Goal: Information Seeking & Learning: Learn about a topic

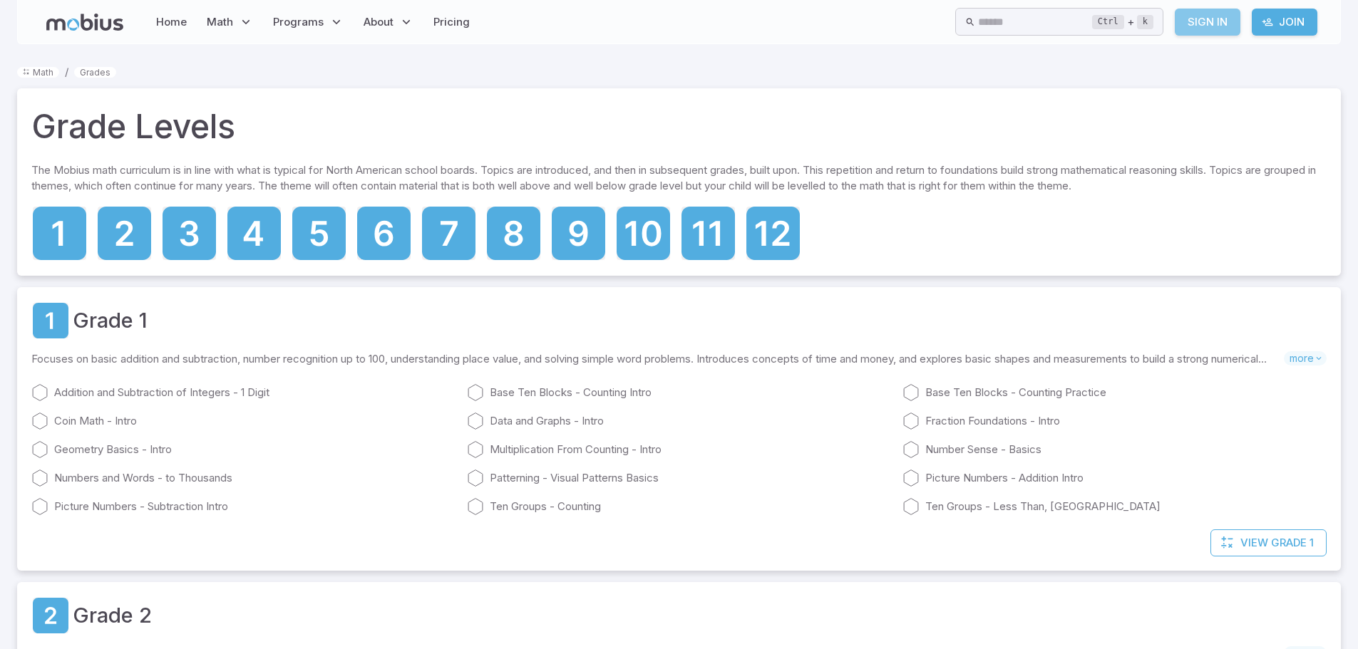
click at [1219, 24] on link "Sign In" at bounding box center [1208, 22] width 66 height 27
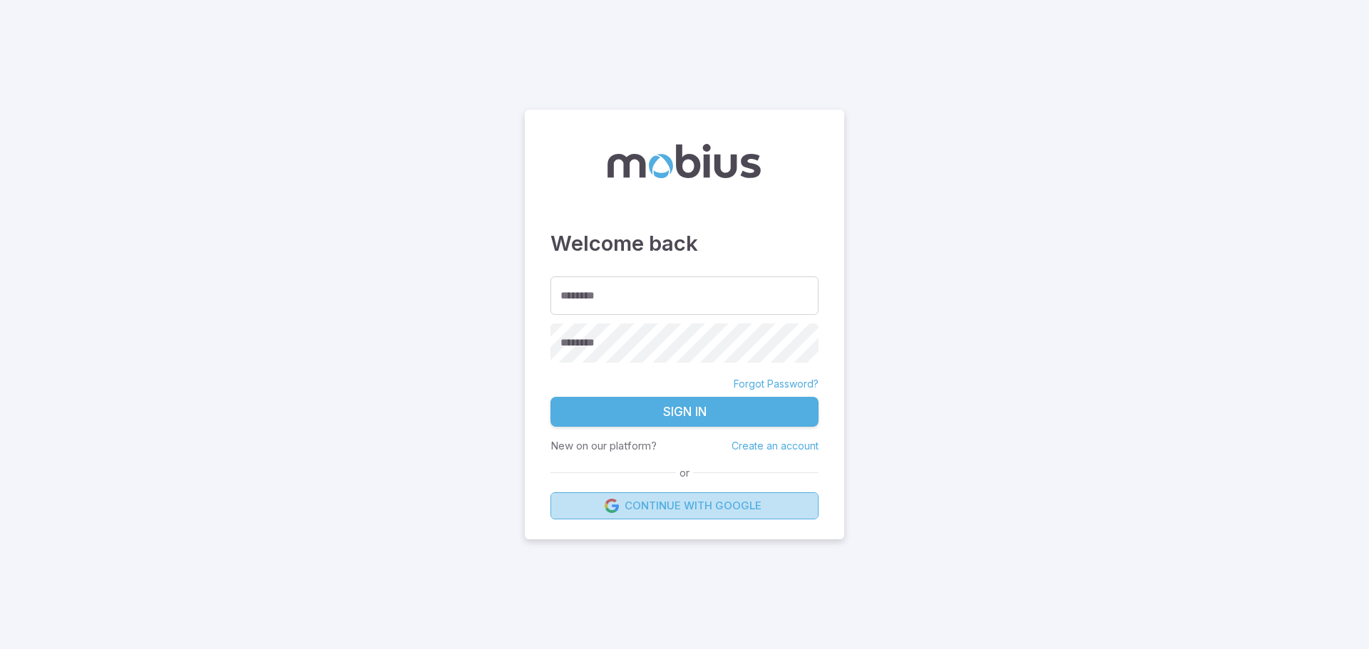
click at [729, 504] on link "Continue with Google" at bounding box center [684, 506] width 268 height 27
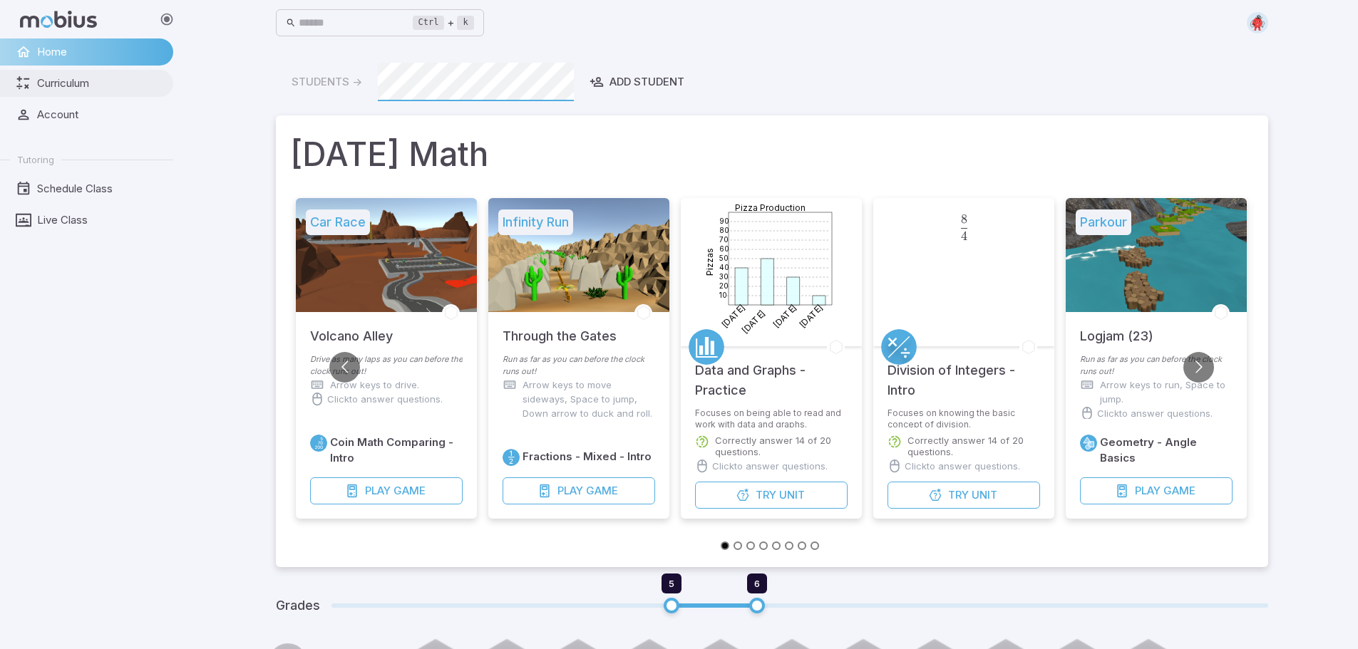
click at [73, 83] on span "Curriculum" at bounding box center [100, 84] width 126 height 16
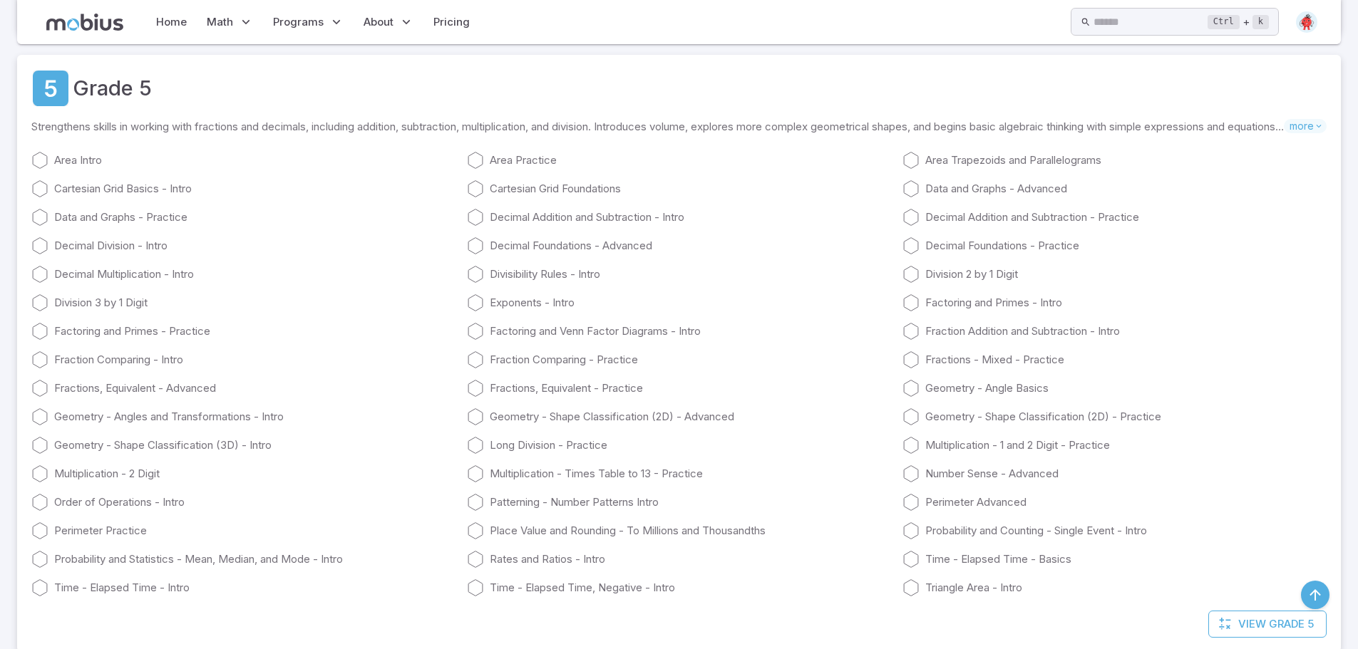
scroll to position [2068, 0]
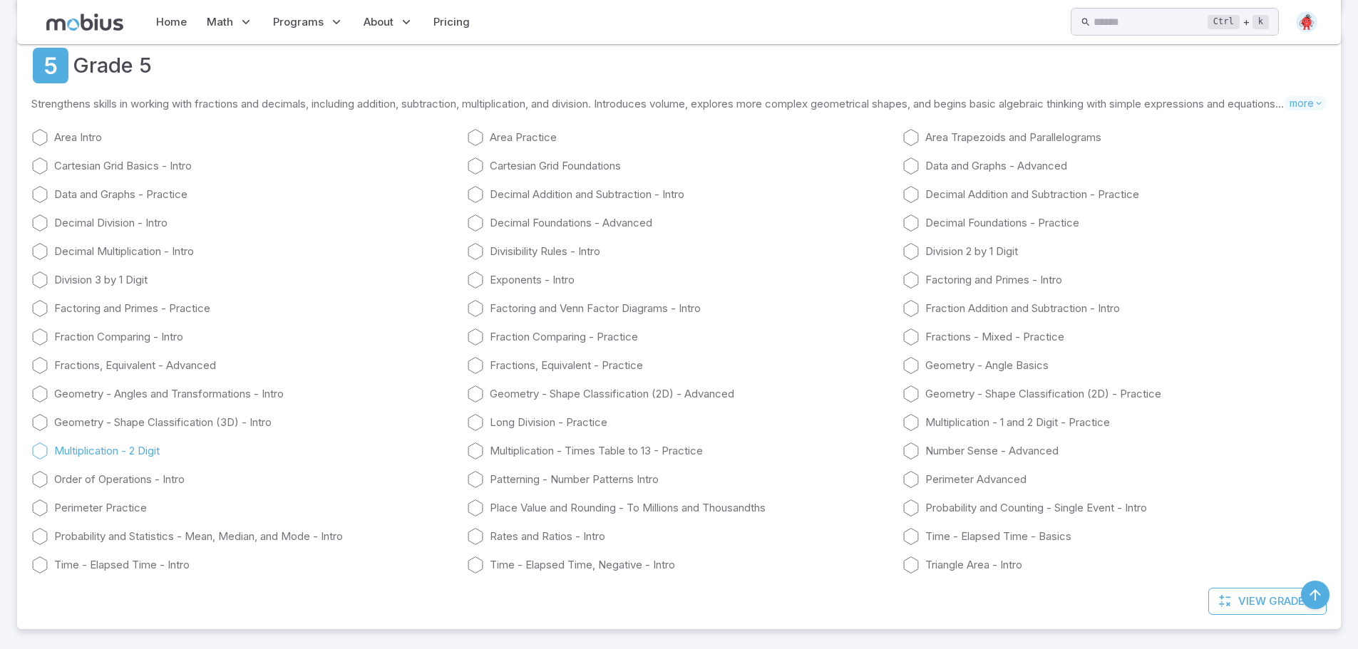
click at [41, 451] on icon at bounding box center [39, 451] width 17 height 17
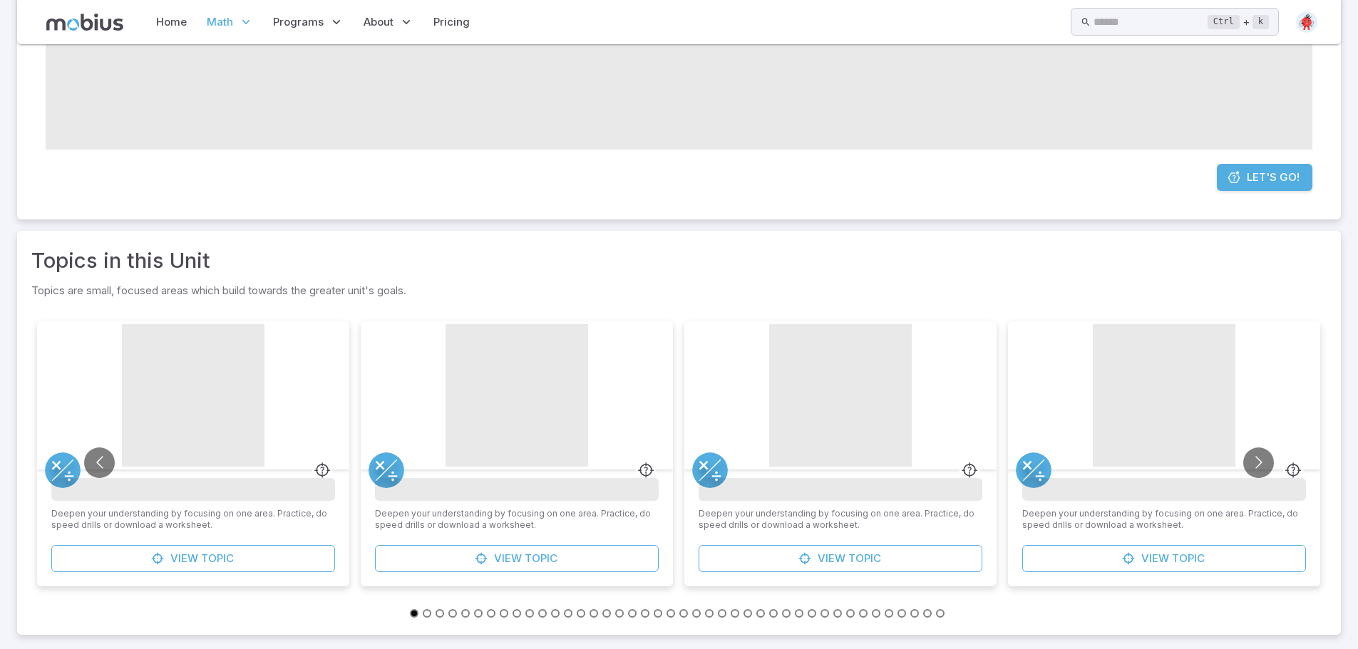
scroll to position [235, 0]
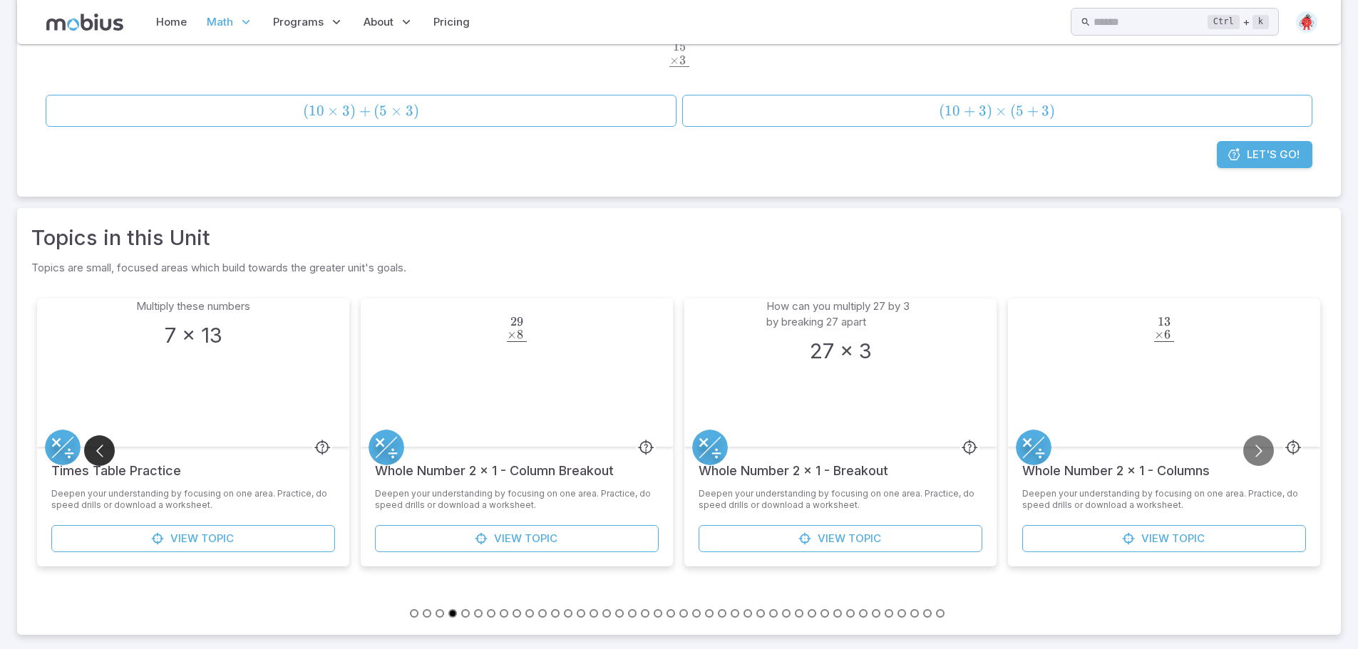
click at [103, 451] on button "Go to previous slide" at bounding box center [99, 451] width 31 height 31
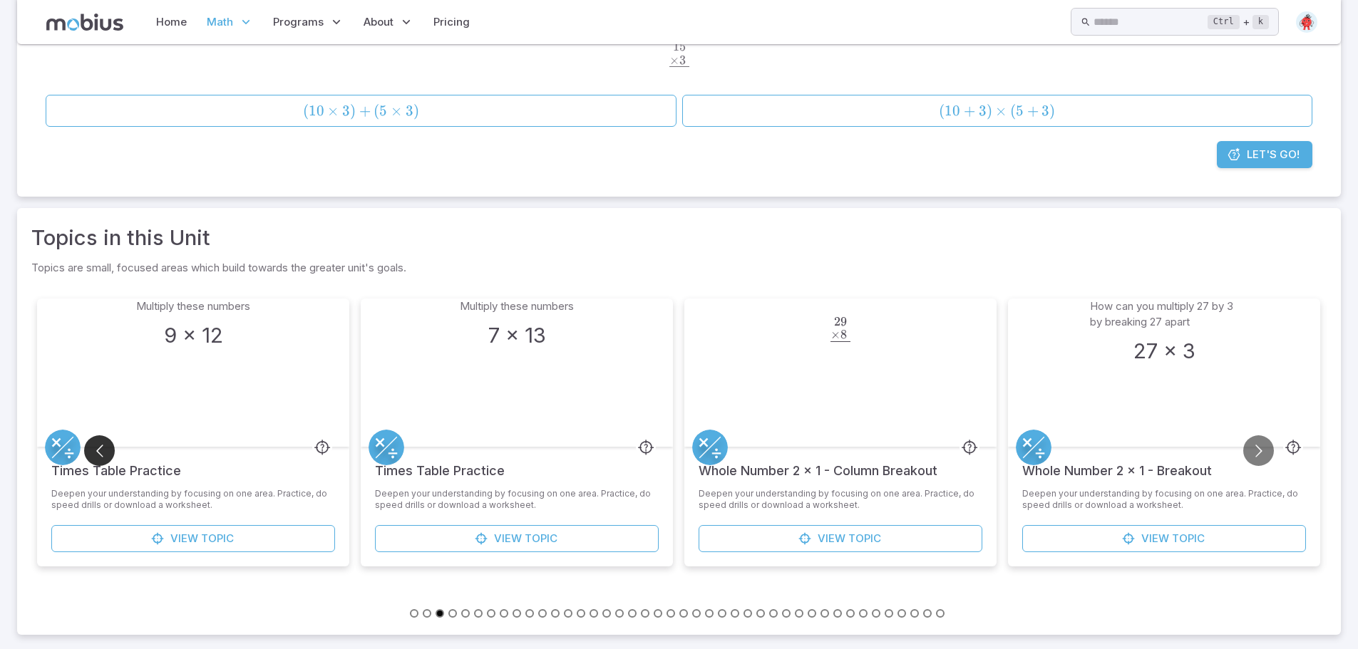
click at [103, 451] on button "Go to previous slide" at bounding box center [99, 451] width 31 height 31
click at [105, 448] on button "Go to previous slide" at bounding box center [99, 451] width 31 height 31
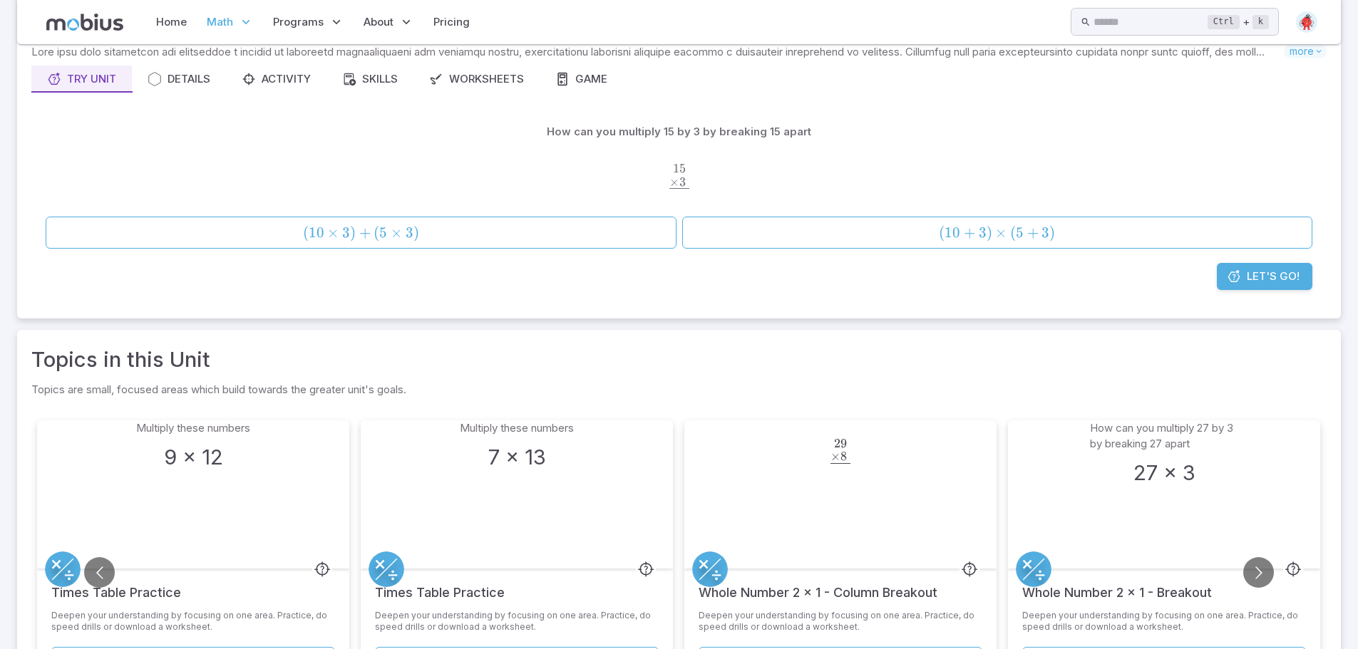
scroll to position [21, 0]
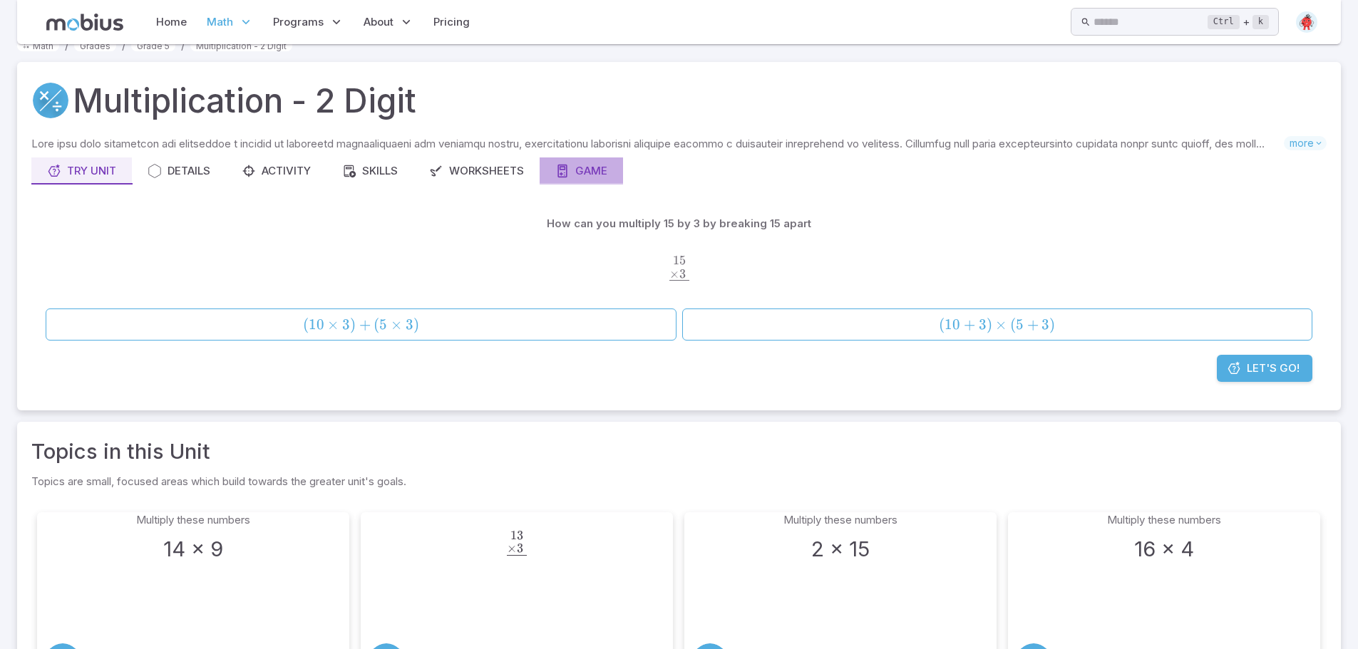
click at [562, 177] on icon "button" at bounding box center [562, 171] width 14 height 14
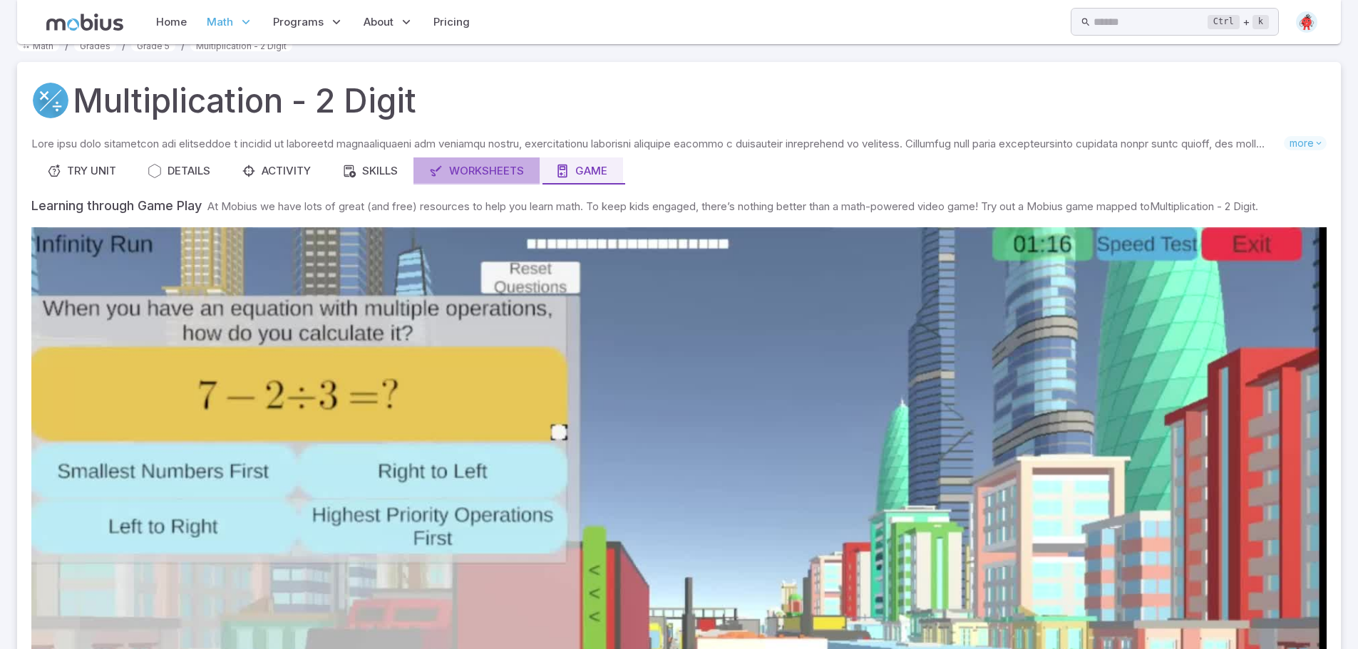
click at [503, 172] on div "Worksheets" at bounding box center [476, 171] width 95 height 16
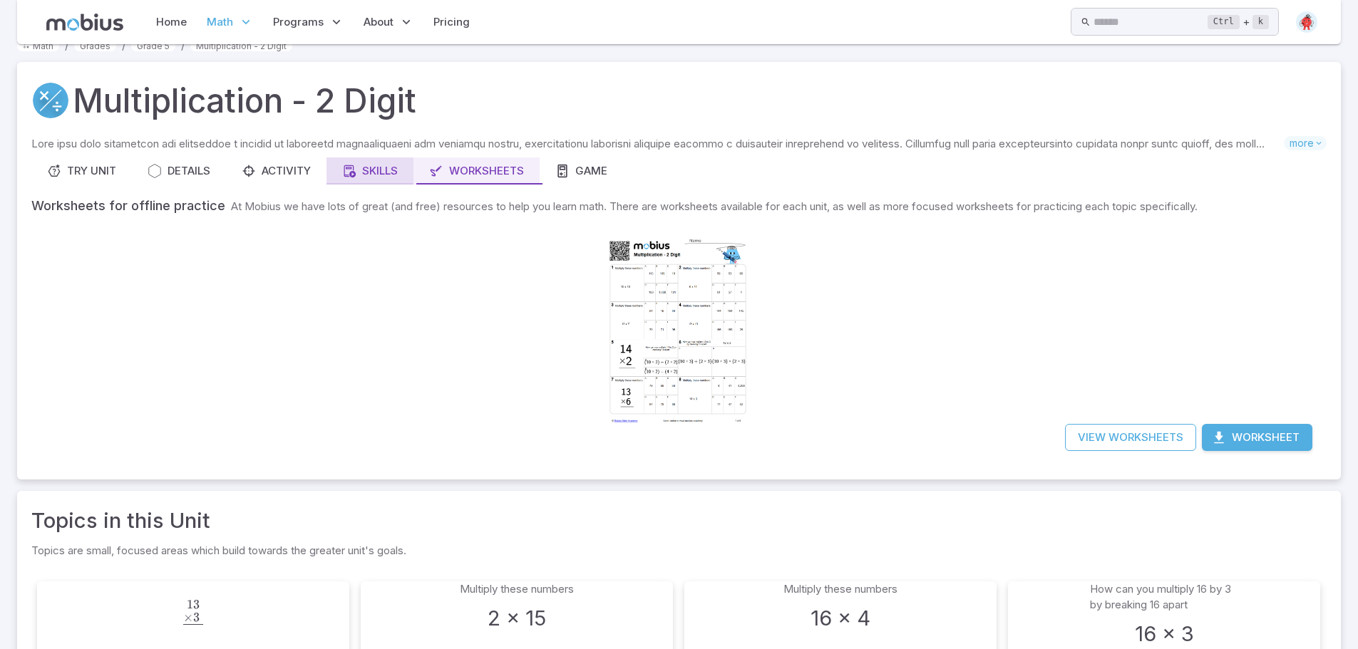
click at [395, 168] on div "Skills" at bounding box center [370, 171] width 56 height 16
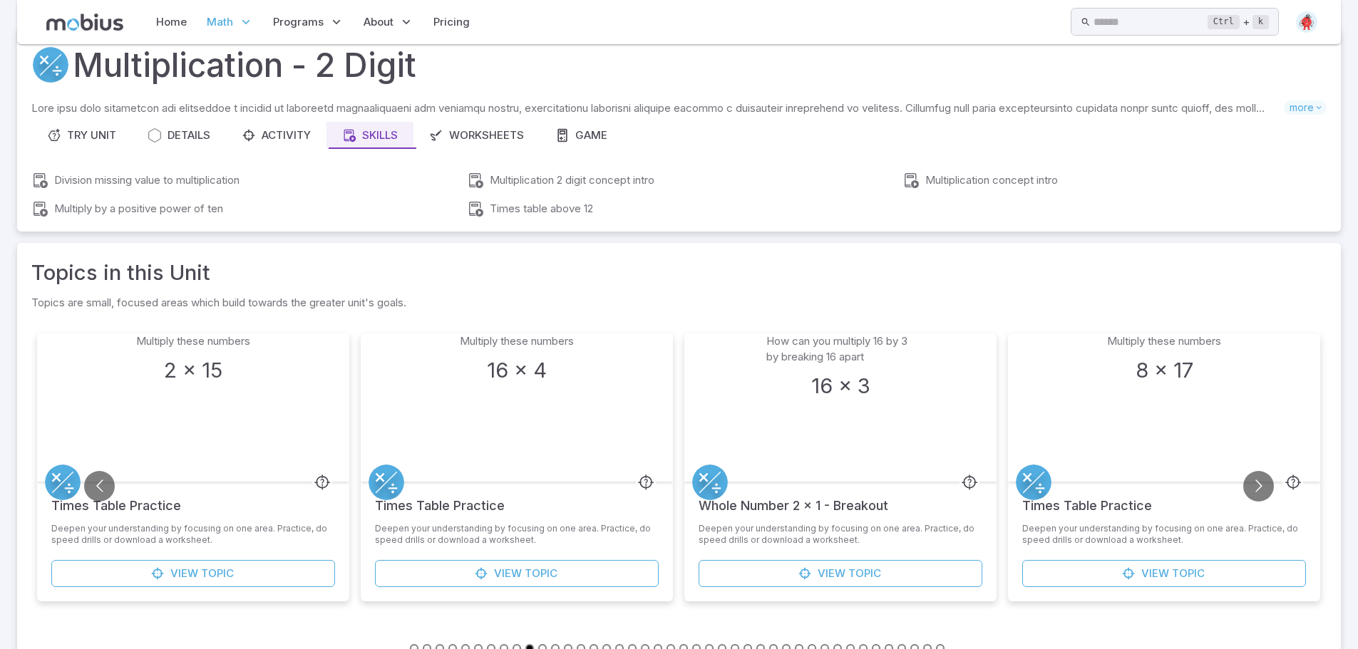
scroll to position [91, 0]
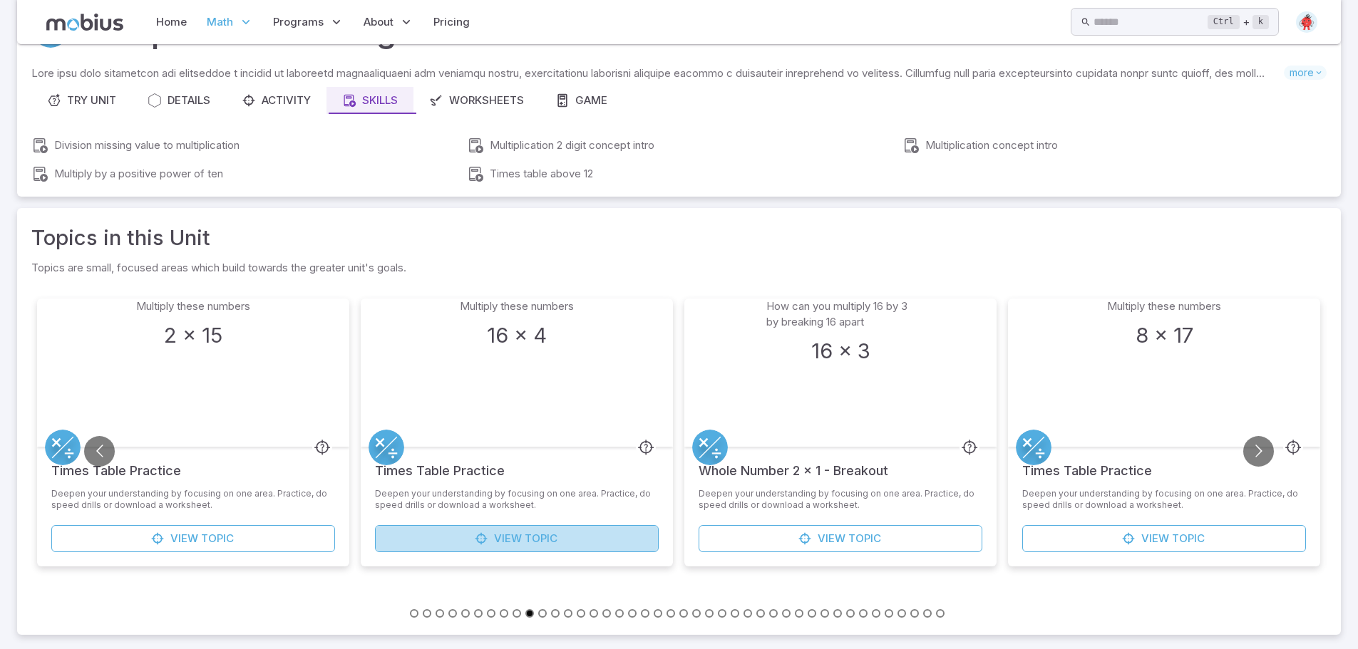
click at [512, 538] on span "View" at bounding box center [508, 539] width 28 height 16
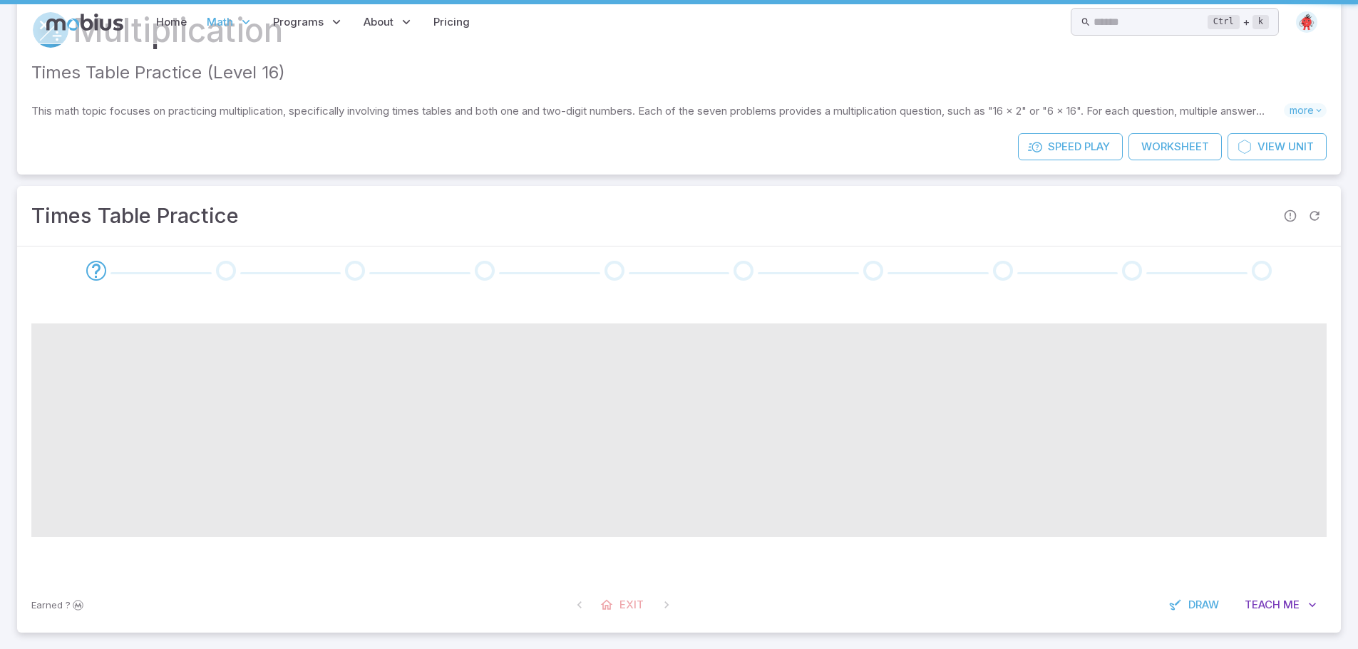
scroll to position [0, 0]
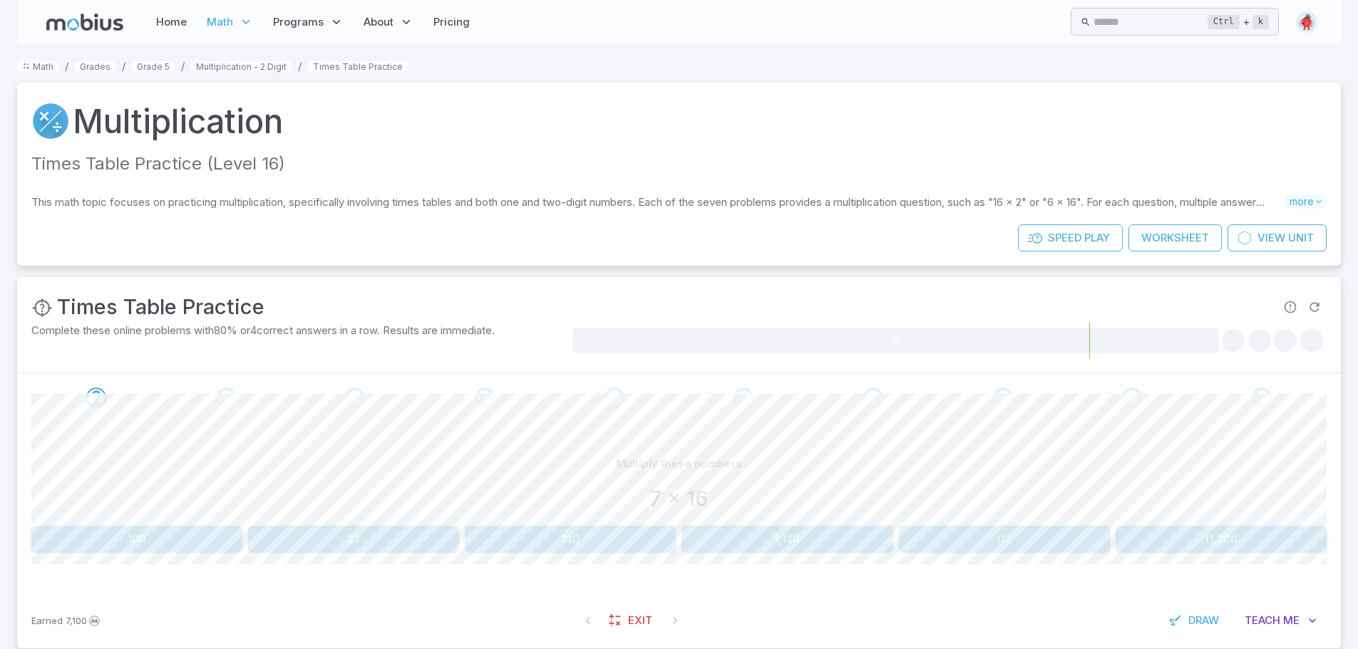
click at [949, 540] on button "112" at bounding box center [1004, 539] width 211 height 27
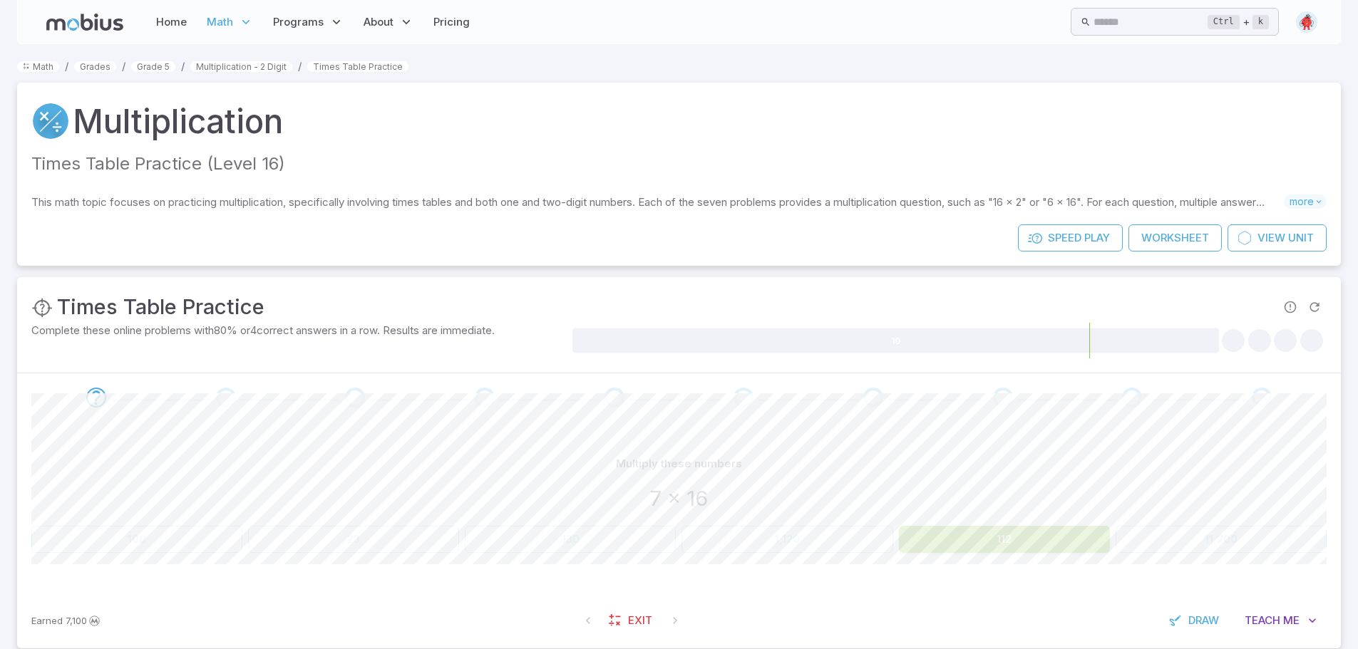
click at [949, 540] on button "112" at bounding box center [1004, 539] width 211 height 27
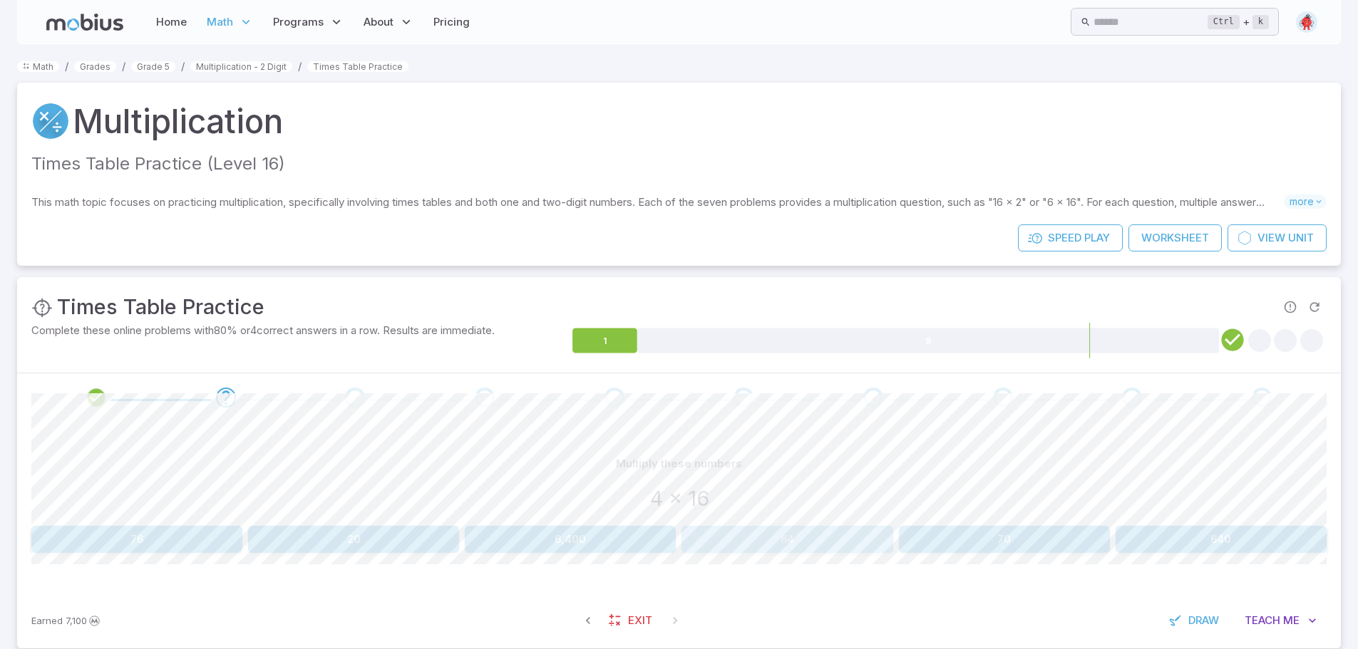
click at [804, 538] on button "64" at bounding box center [787, 539] width 211 height 27
click at [399, 535] on button "112" at bounding box center [353, 539] width 211 height 27
click at [939, 530] on button "112" at bounding box center [1004, 539] width 211 height 27
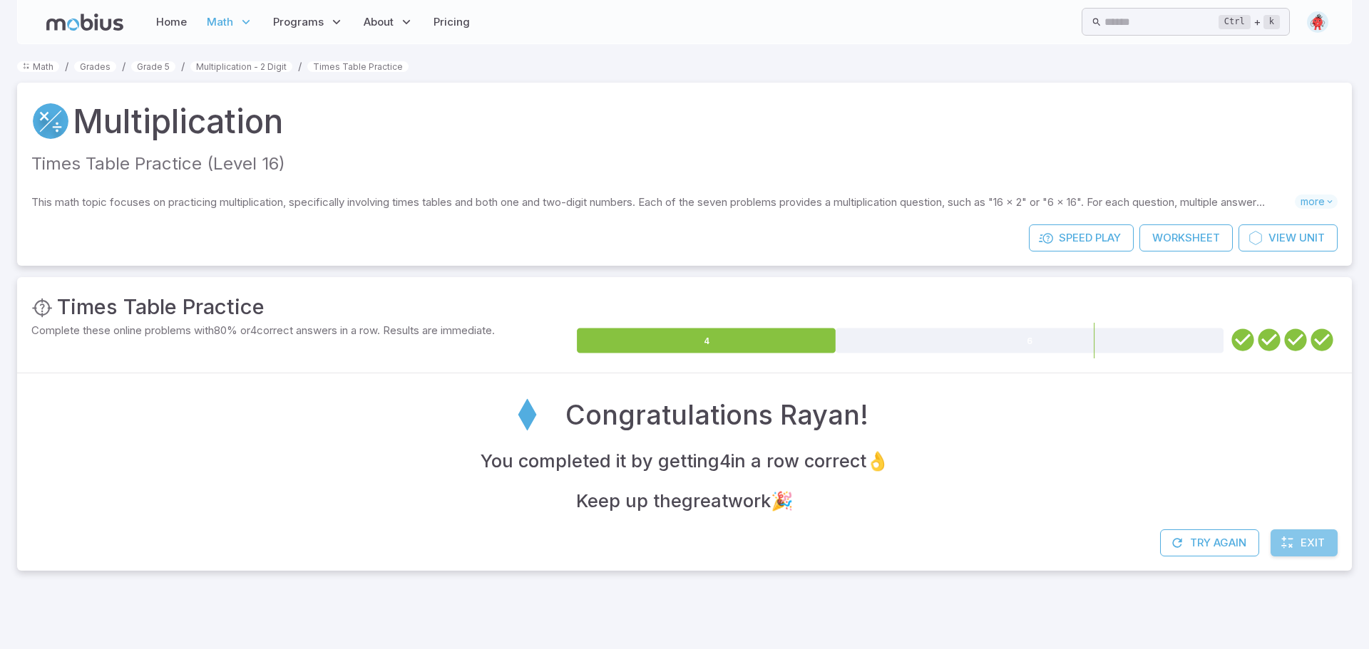
click at [1285, 548] on icon at bounding box center [1287, 543] width 14 height 14
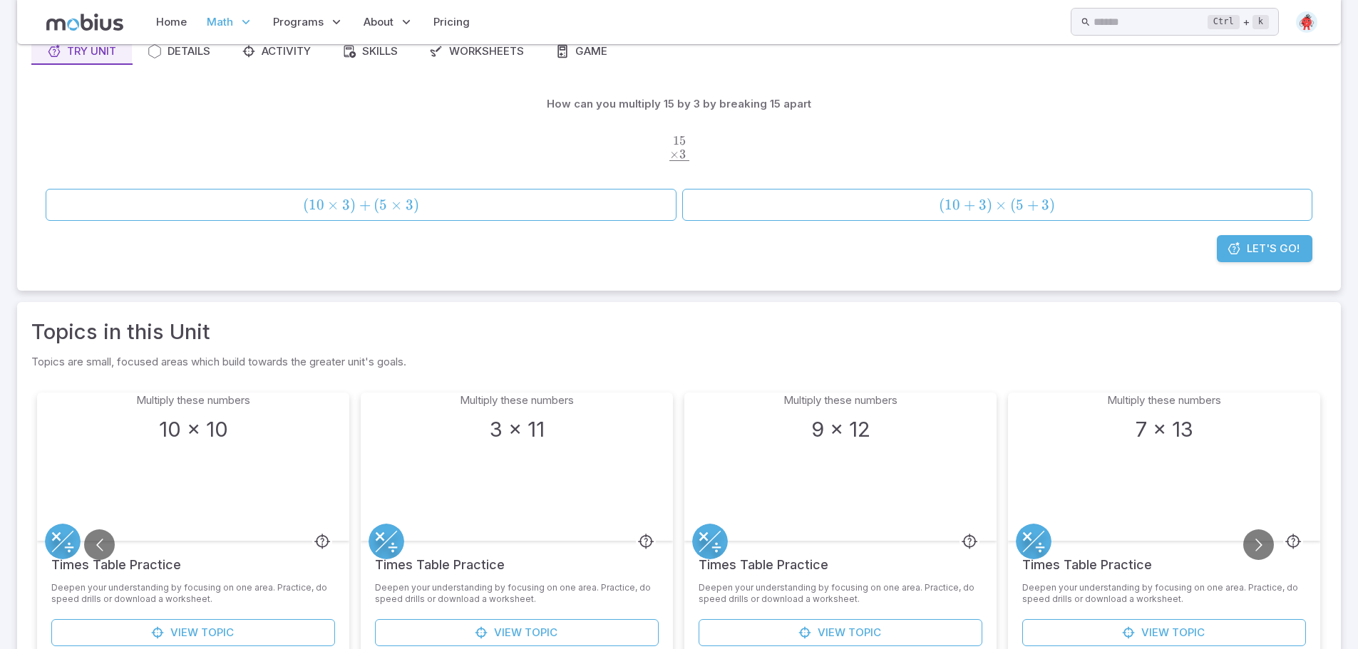
scroll to position [143, 0]
click at [1183, 483] on div "Multiply these numbers 7 x 13" at bounding box center [1164, 465] width 148 height 148
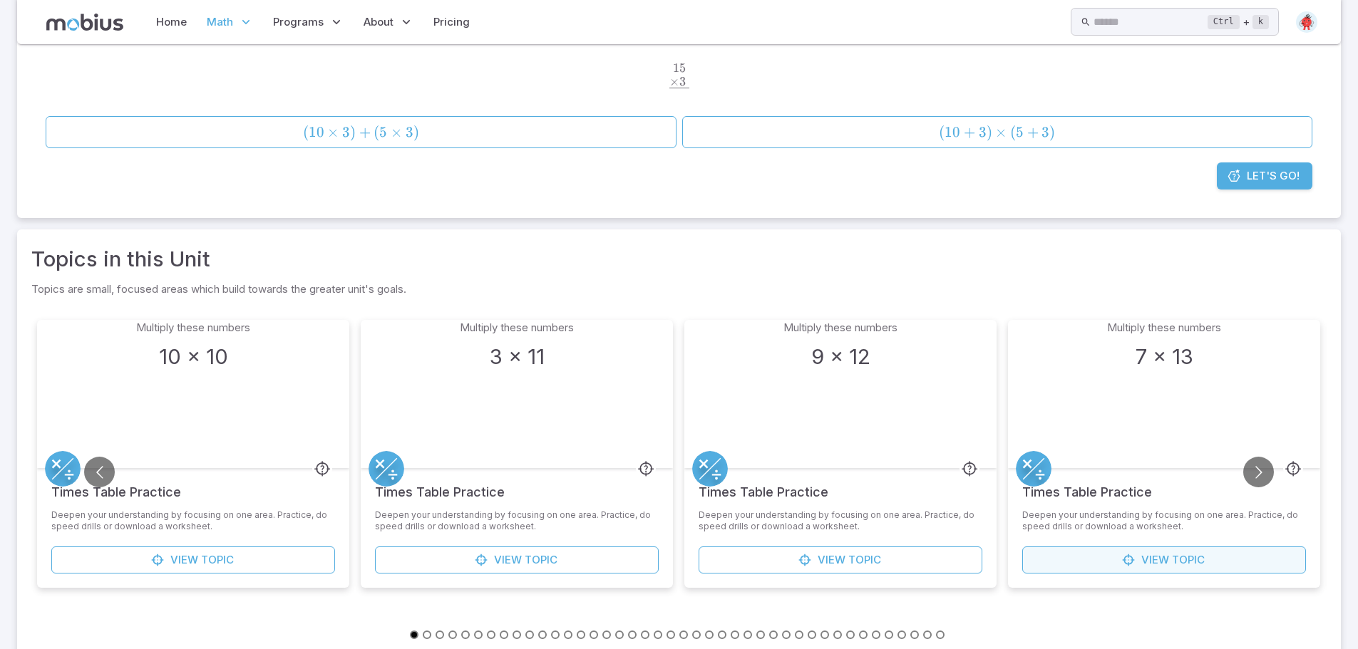
scroll to position [214, 0]
click at [1185, 555] on span "Topic" at bounding box center [1188, 560] width 33 height 16
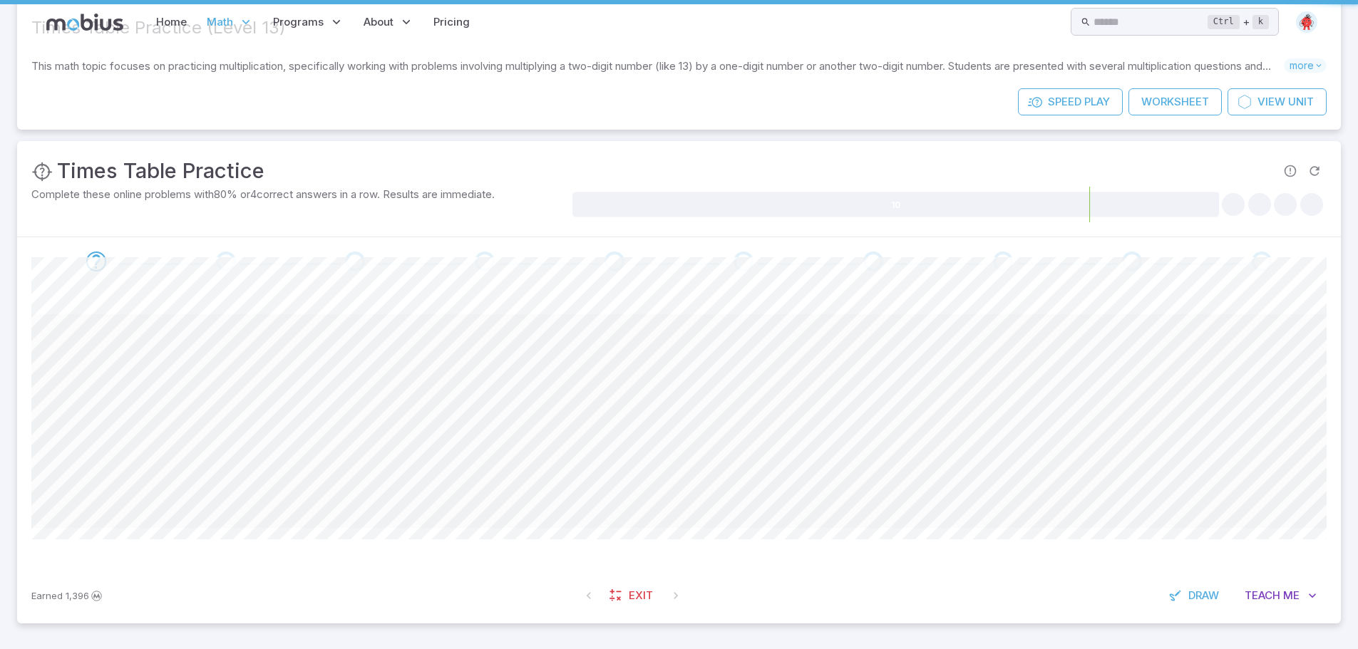
scroll to position [0, 0]
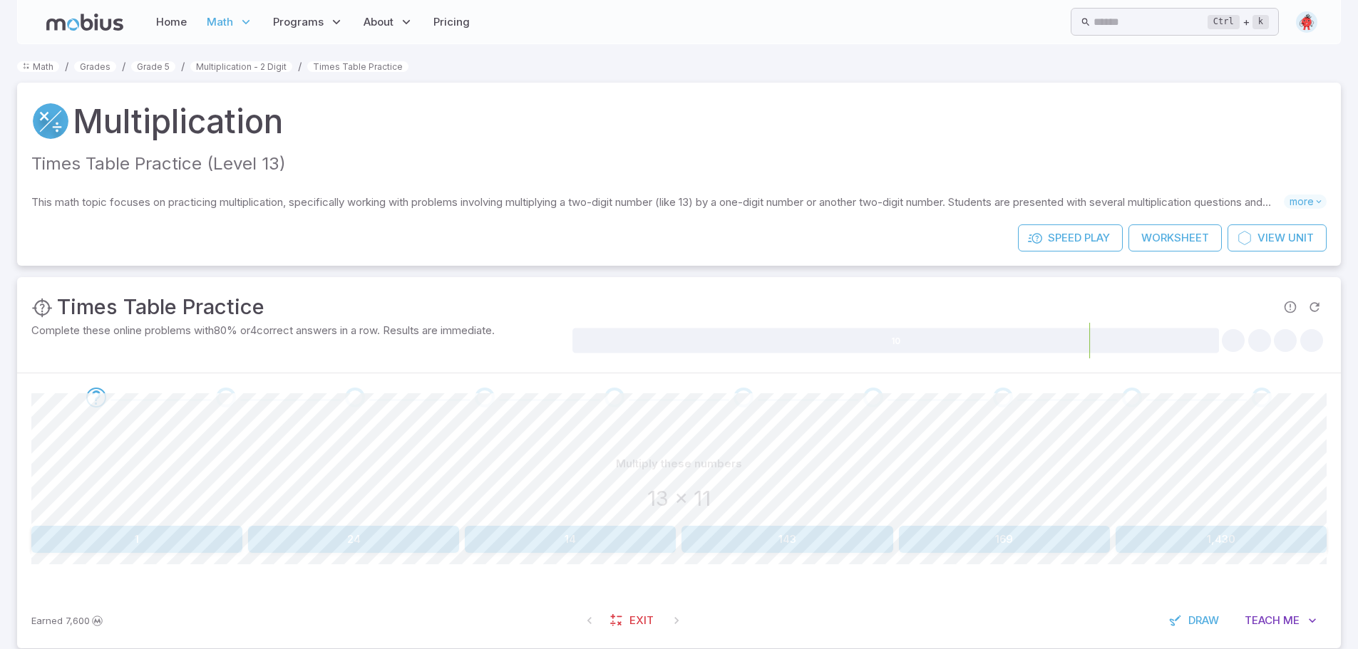
click at [790, 533] on button "143" at bounding box center [787, 539] width 211 height 27
click at [376, 540] on button "117" at bounding box center [353, 539] width 211 height 27
click at [329, 533] on button "52" at bounding box center [353, 539] width 211 height 27
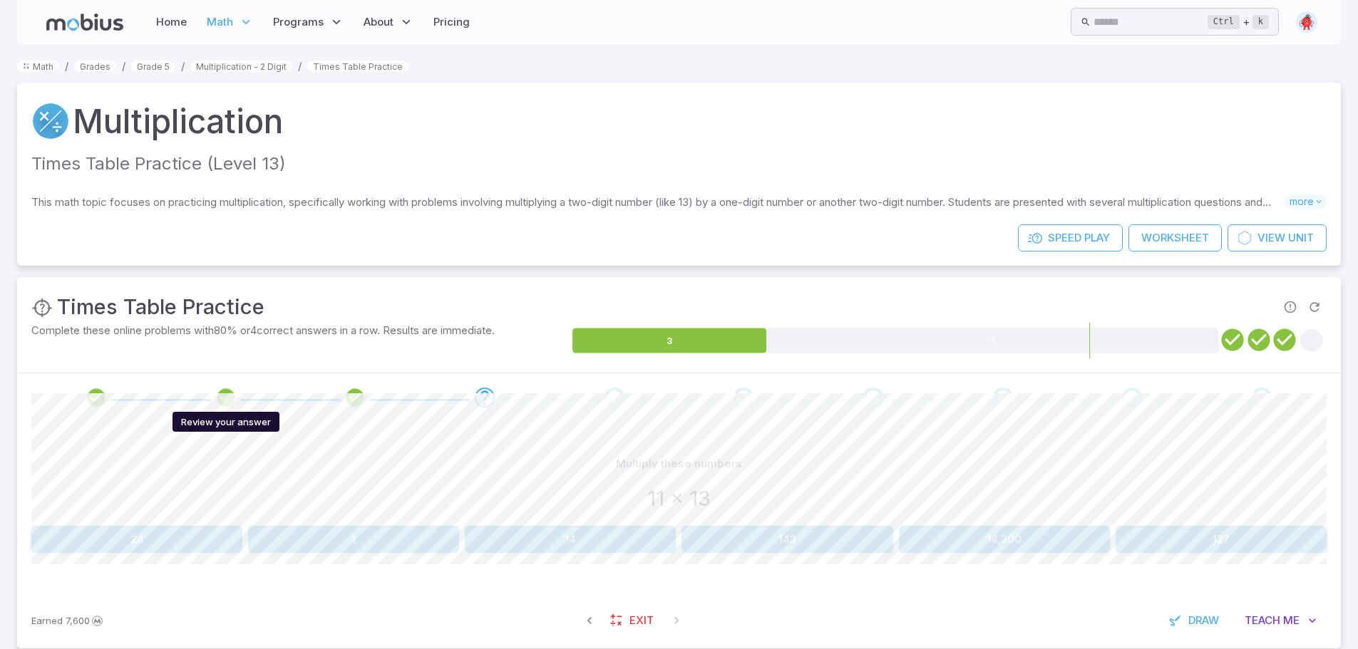
click at [233, 394] on icon "Review your answer" at bounding box center [225, 397] width 21 height 21
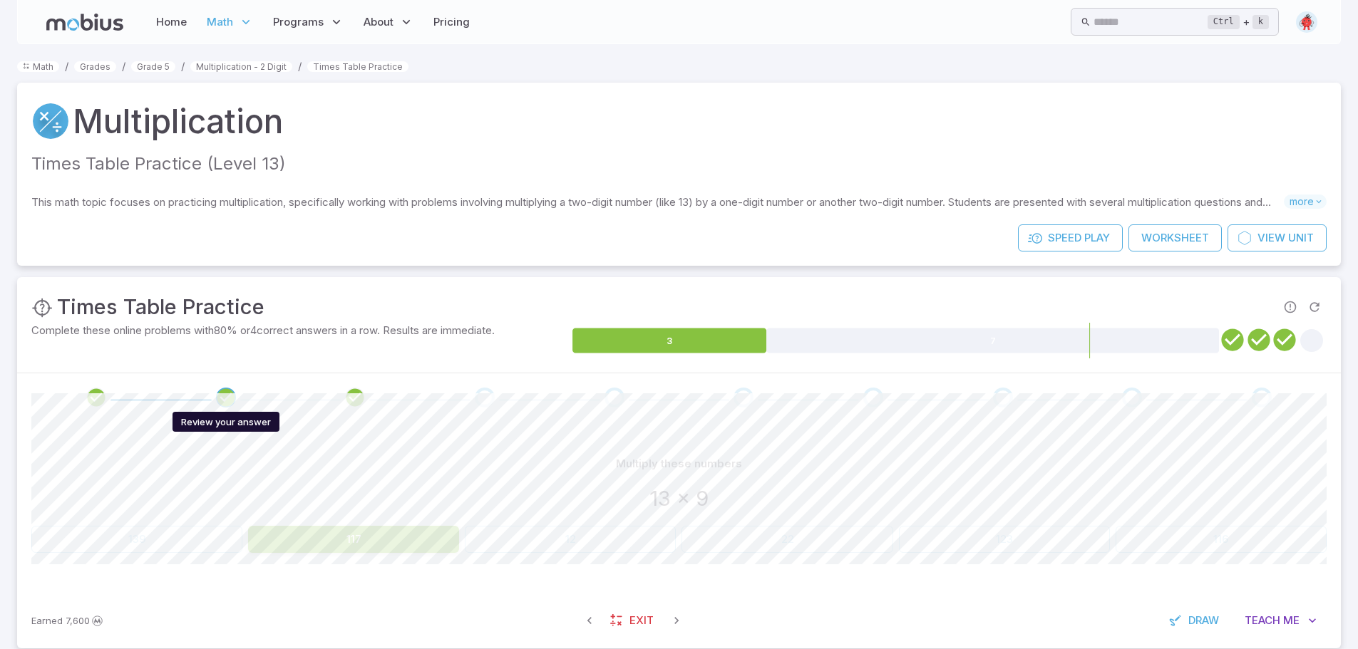
click at [233, 394] on icon "Review your answer" at bounding box center [225, 397] width 21 height 21
click at [98, 394] on icon "Review your answer" at bounding box center [96, 397] width 21 height 21
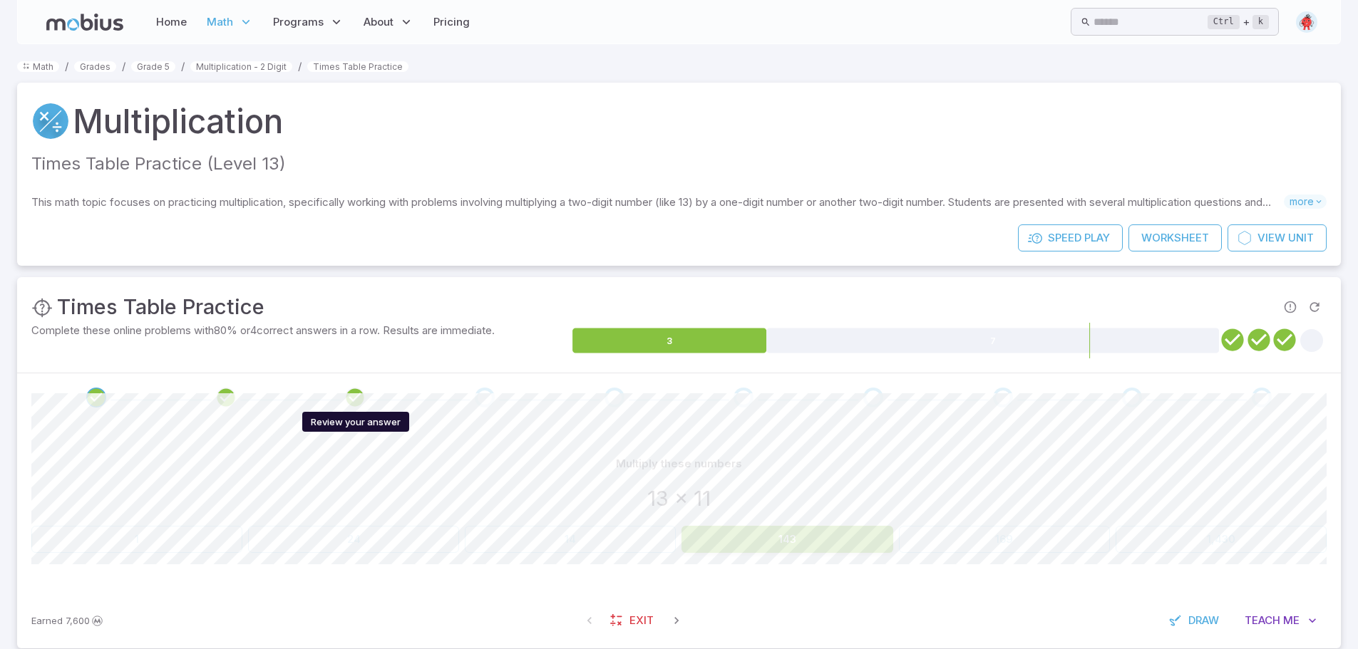
click at [358, 395] on icon "Review your answer" at bounding box center [354, 397] width 21 height 21
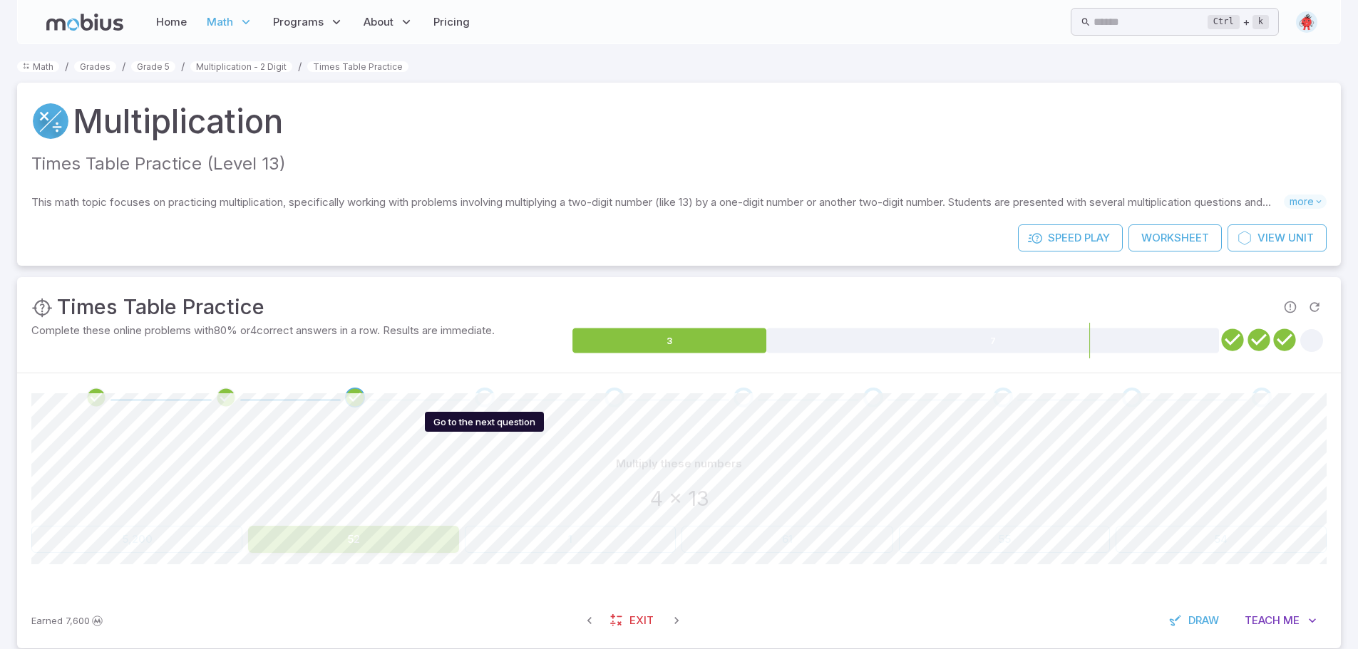
click at [489, 394] on div "Go to the next question" at bounding box center [485, 398] width 20 height 20
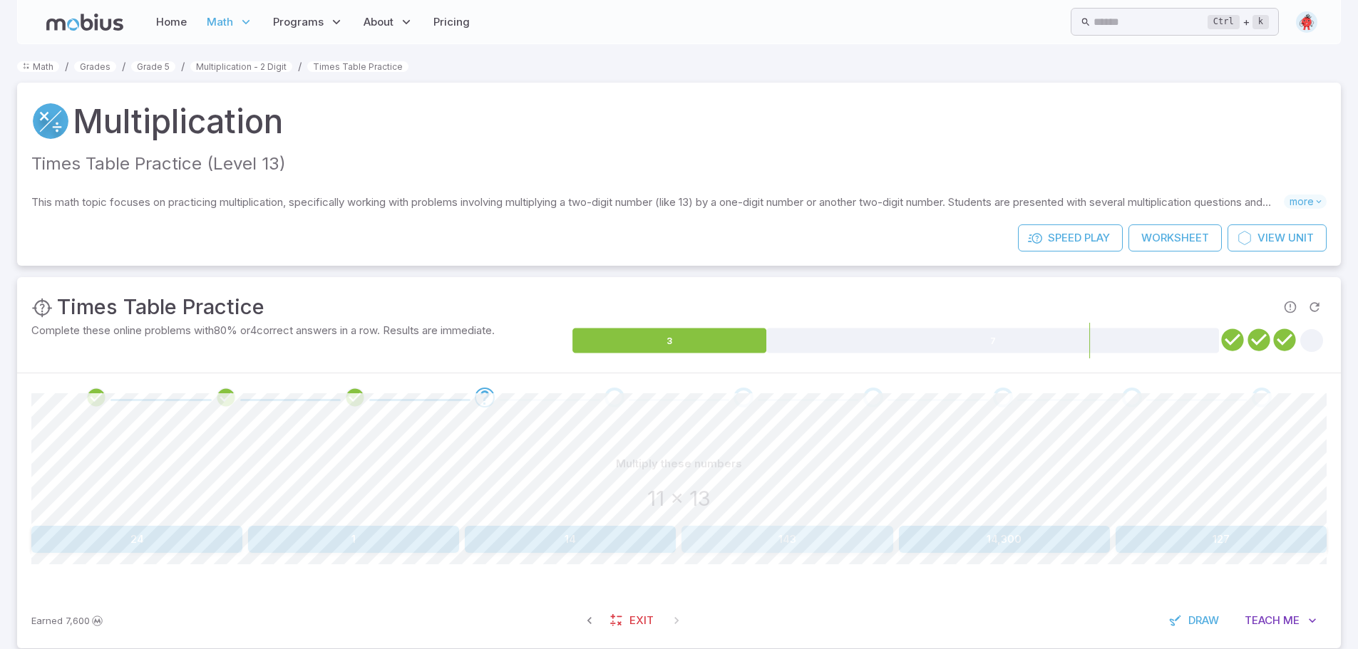
click at [760, 533] on button "143" at bounding box center [787, 539] width 211 height 27
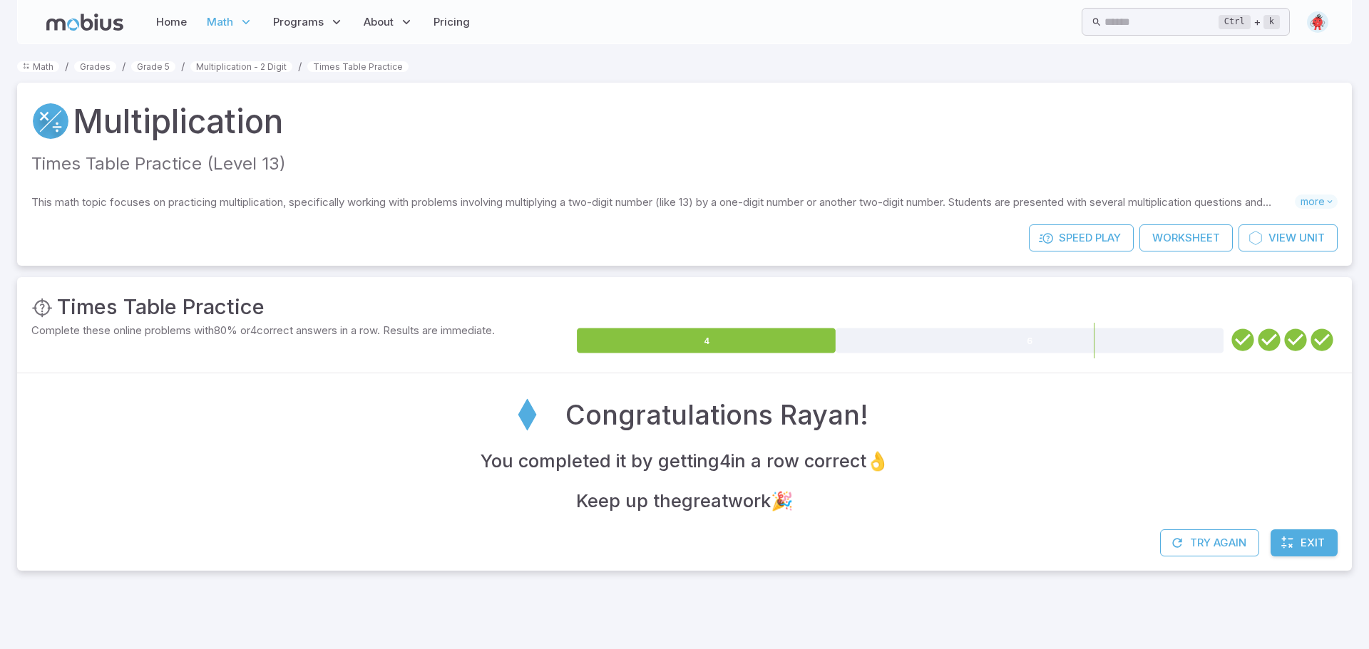
click at [1288, 537] on icon at bounding box center [1287, 543] width 14 height 14
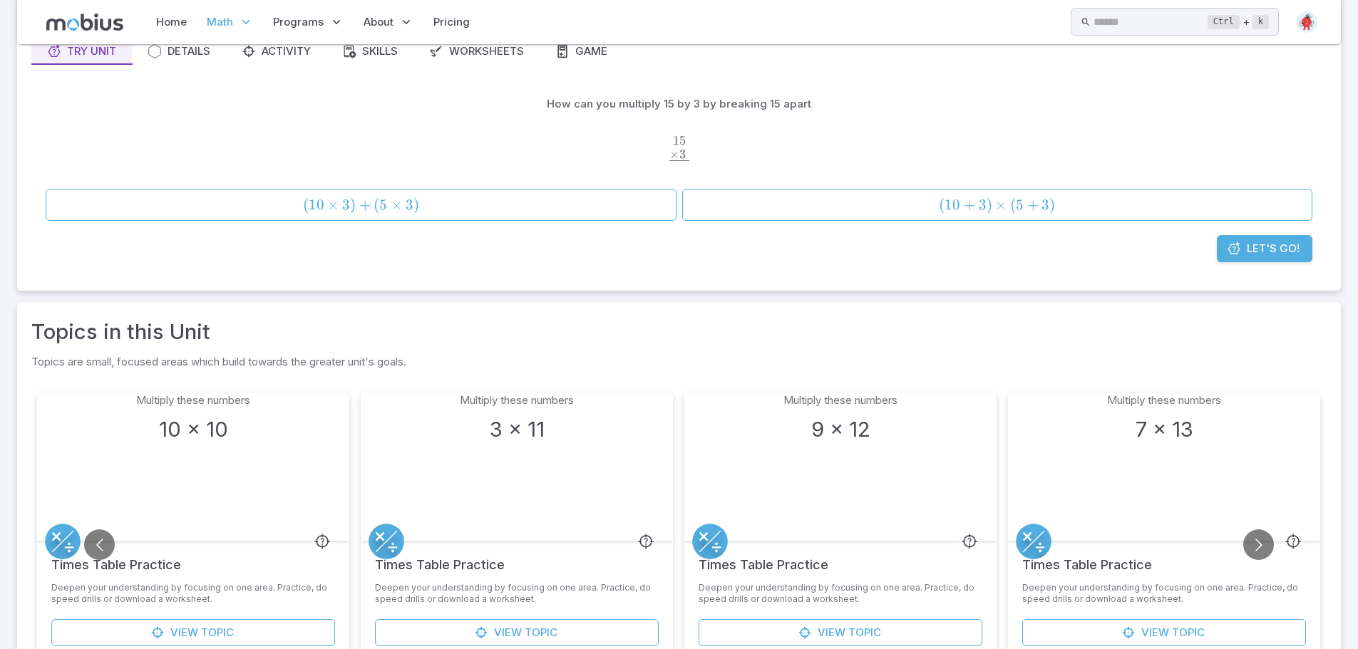
scroll to position [143, 0]
click at [1262, 535] on button "Go to next slide" at bounding box center [1258, 543] width 31 height 31
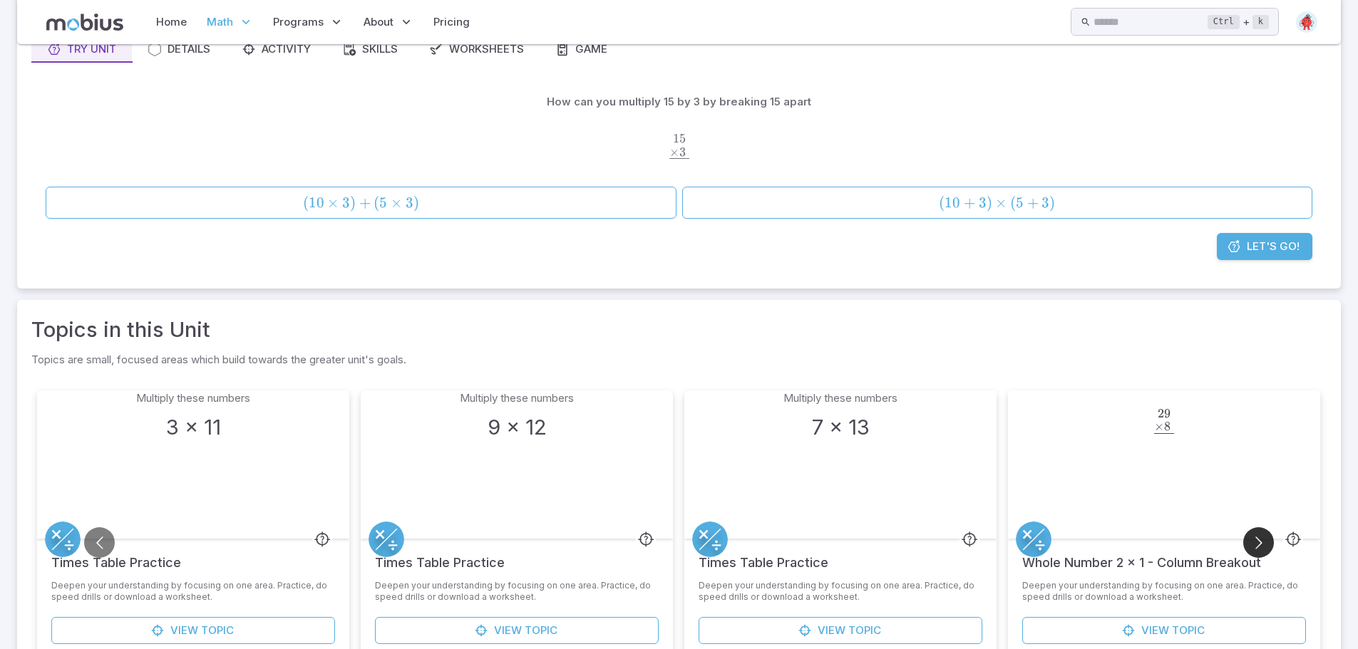
click at [1250, 543] on button "Go to next slide" at bounding box center [1258, 543] width 31 height 31
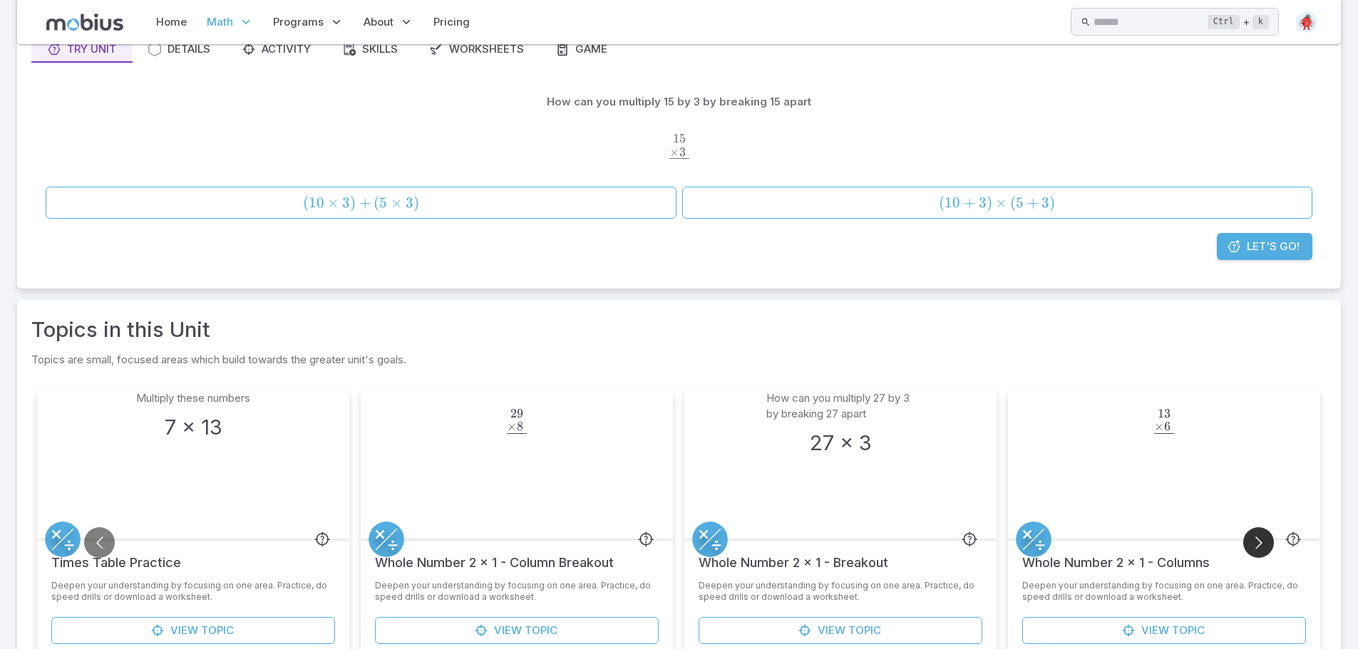
click at [1250, 543] on button "Go to next slide" at bounding box center [1258, 543] width 31 height 31
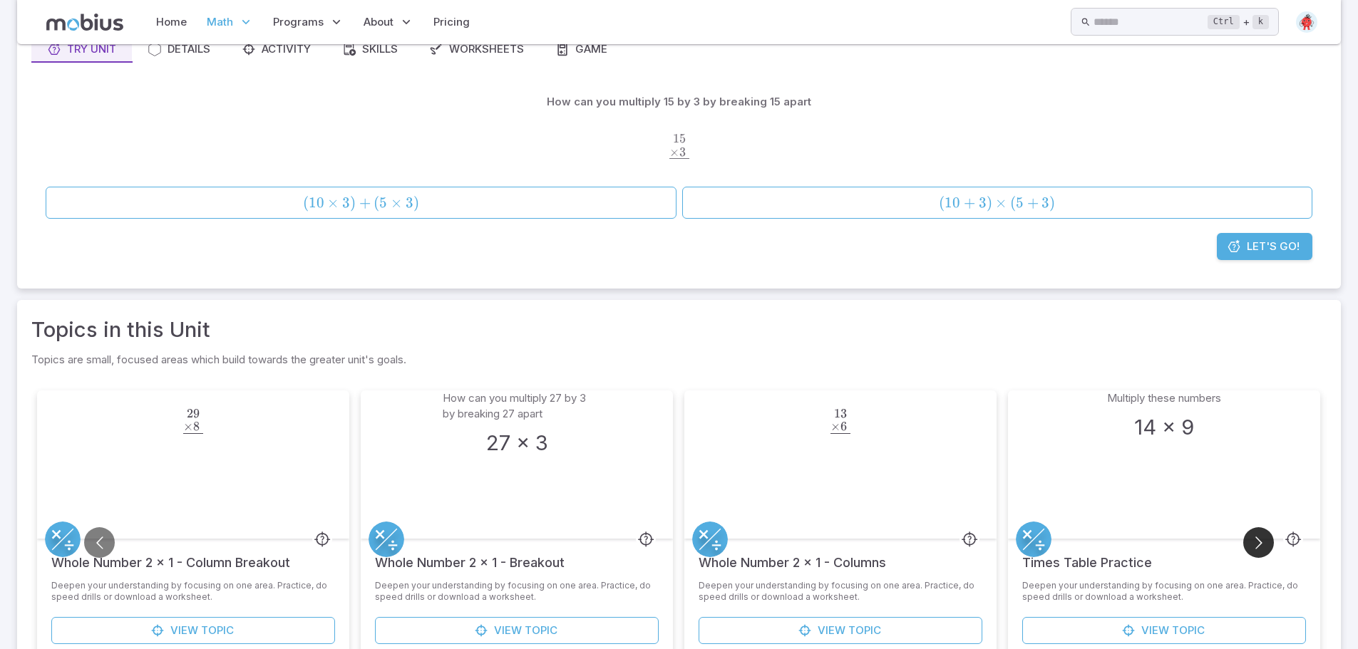
click at [1258, 538] on button "Go to next slide" at bounding box center [1258, 543] width 31 height 31
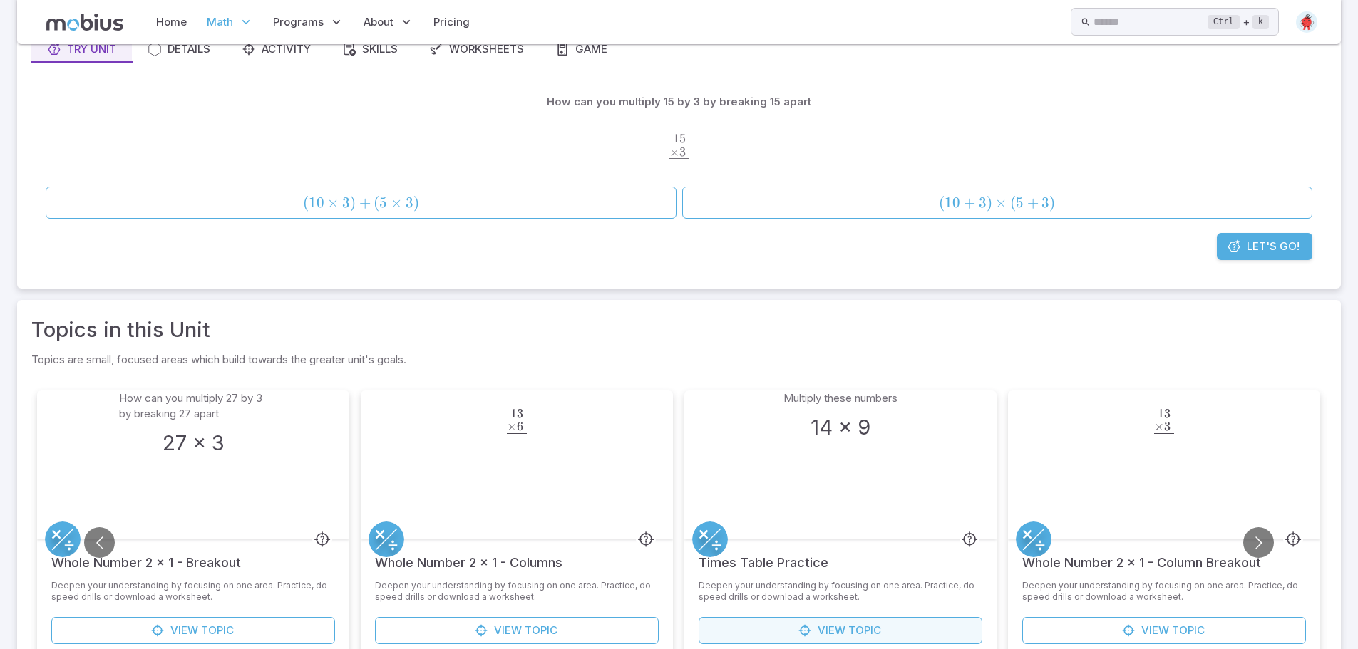
click at [942, 624] on link "View Topic" at bounding box center [841, 630] width 284 height 27
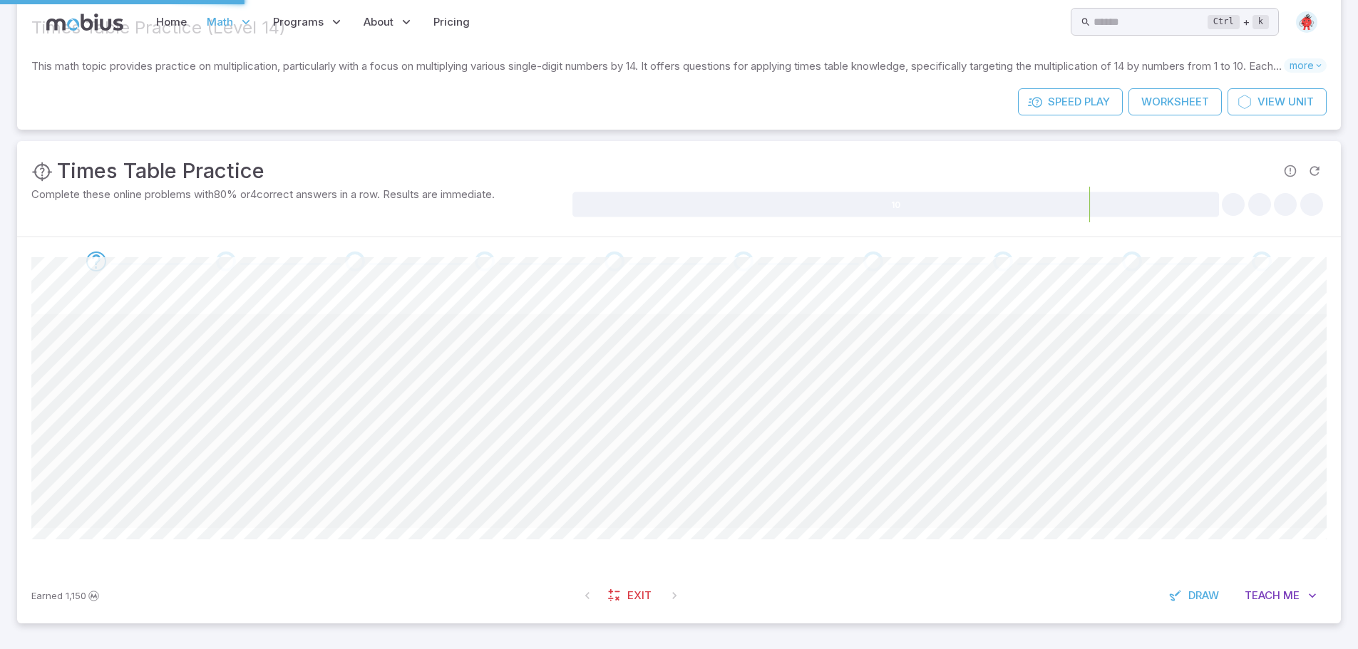
scroll to position [0, 0]
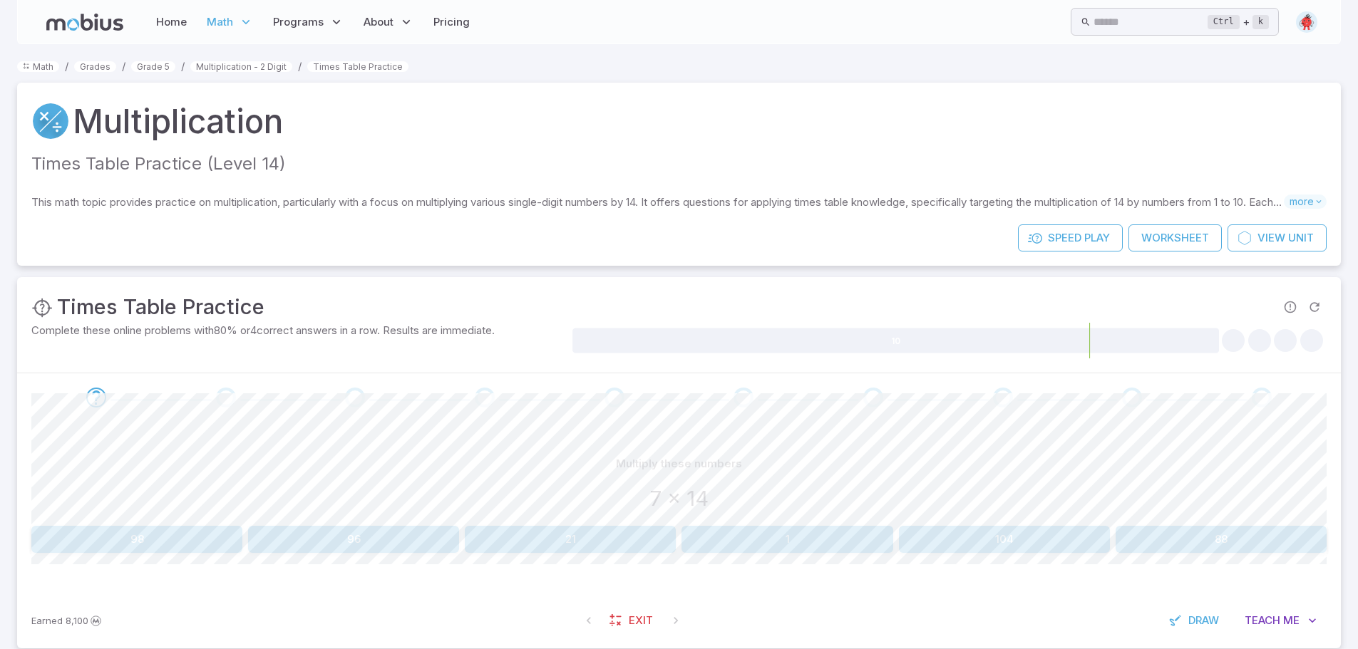
click at [178, 525] on div "Multiply these numbers 7 x 14 98 96 21 1 104 88" at bounding box center [678, 502] width 1295 height 103
click at [192, 532] on button "98" at bounding box center [136, 539] width 211 height 27
click at [701, 496] on h3 "14 x 9" at bounding box center [679, 498] width 60 height 31
click at [397, 535] on button "126" at bounding box center [353, 539] width 211 height 27
click at [816, 544] on button "126" at bounding box center [787, 539] width 211 height 27
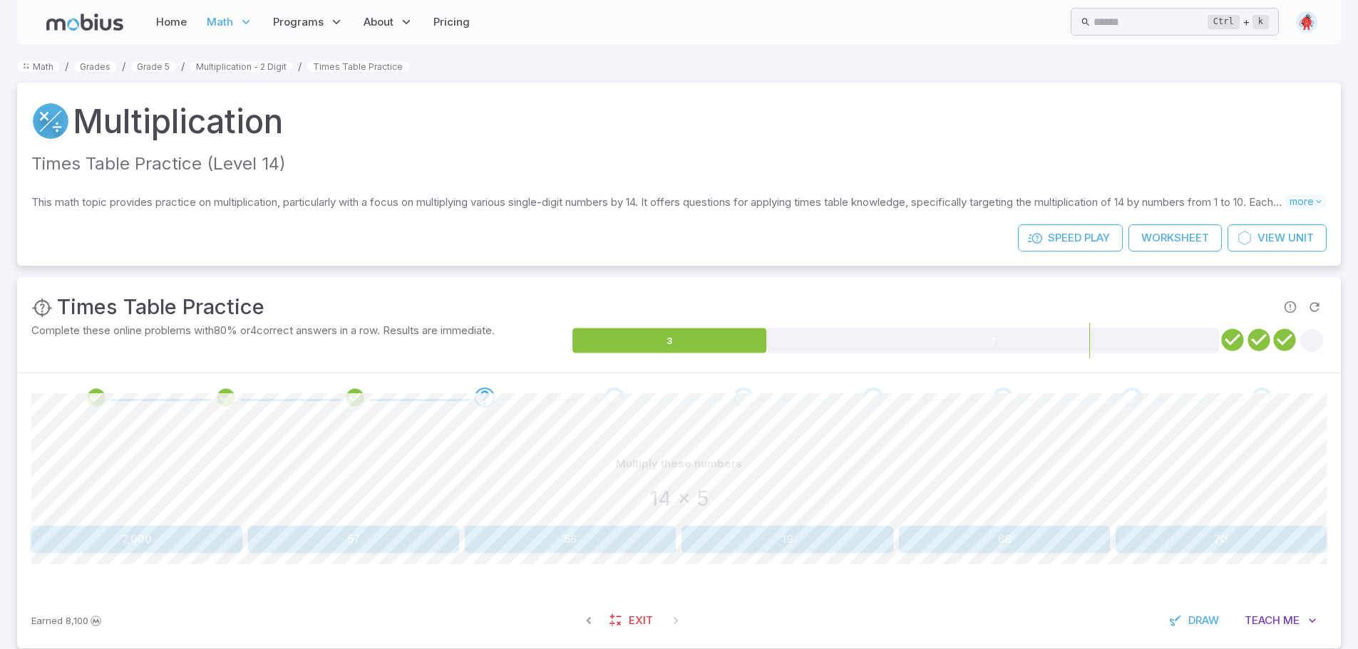
click at [1191, 549] on button "70" at bounding box center [1221, 539] width 211 height 27
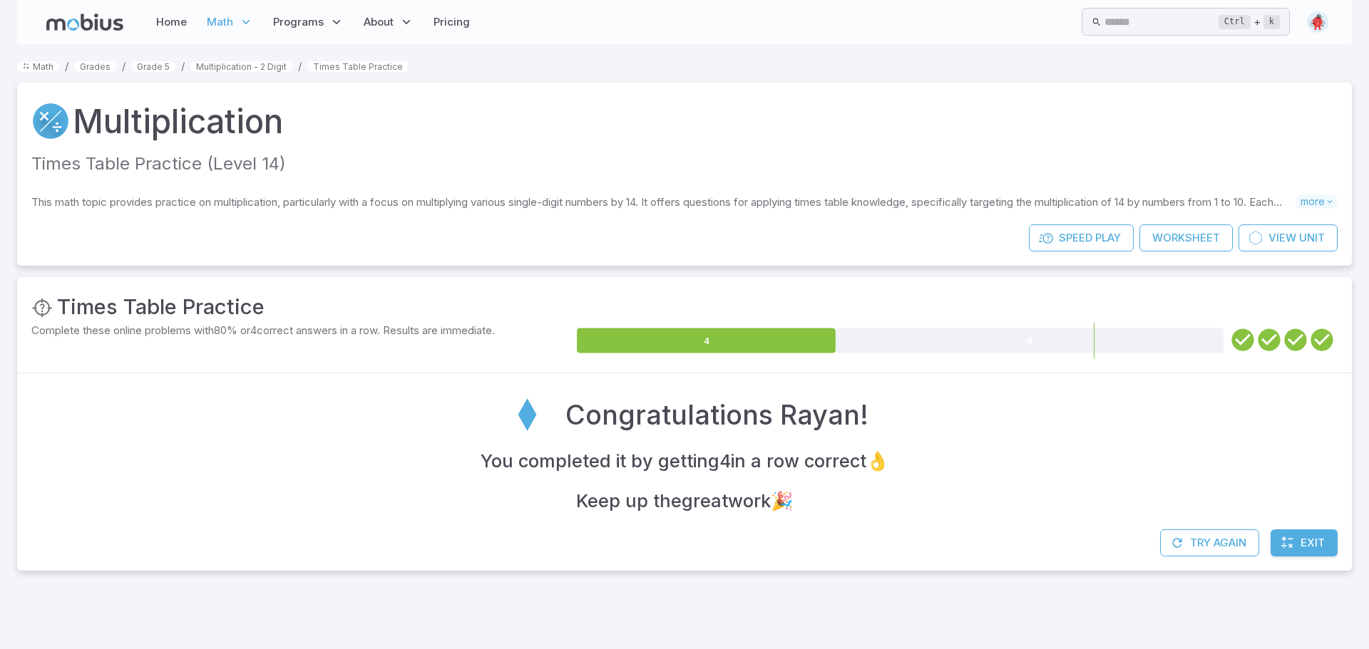
click at [1295, 548] on link "Exit" at bounding box center [1303, 543] width 67 height 27
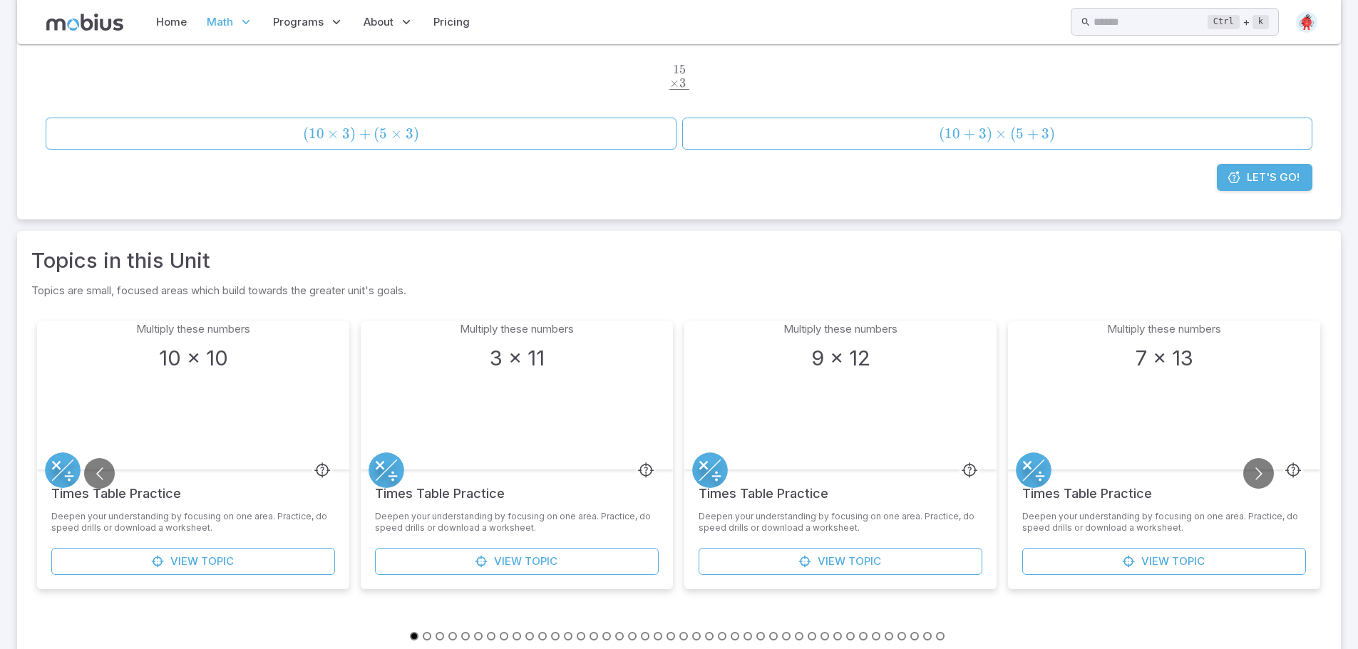
scroll to position [214, 0]
click at [1258, 466] on button "Go to next slide" at bounding box center [1258, 471] width 31 height 31
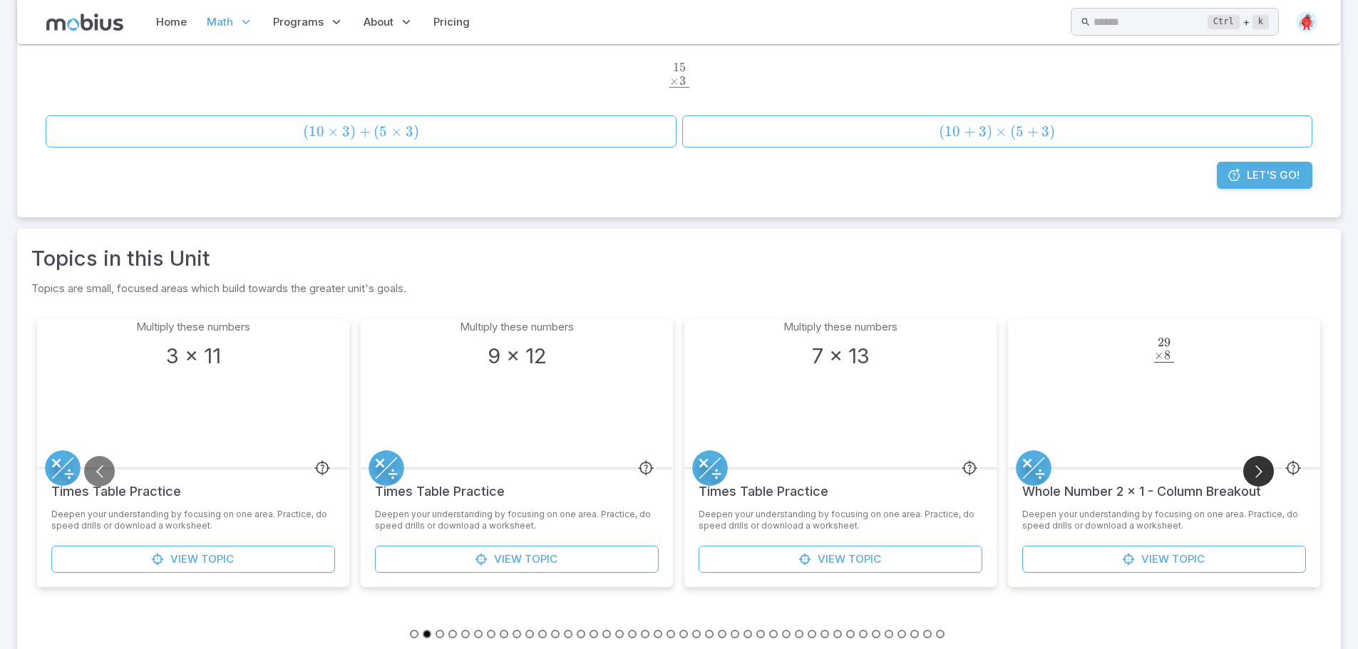
click at [1258, 467] on button "Go to next slide" at bounding box center [1258, 471] width 31 height 31
click at [1252, 467] on button "Go to next slide" at bounding box center [1258, 471] width 31 height 31
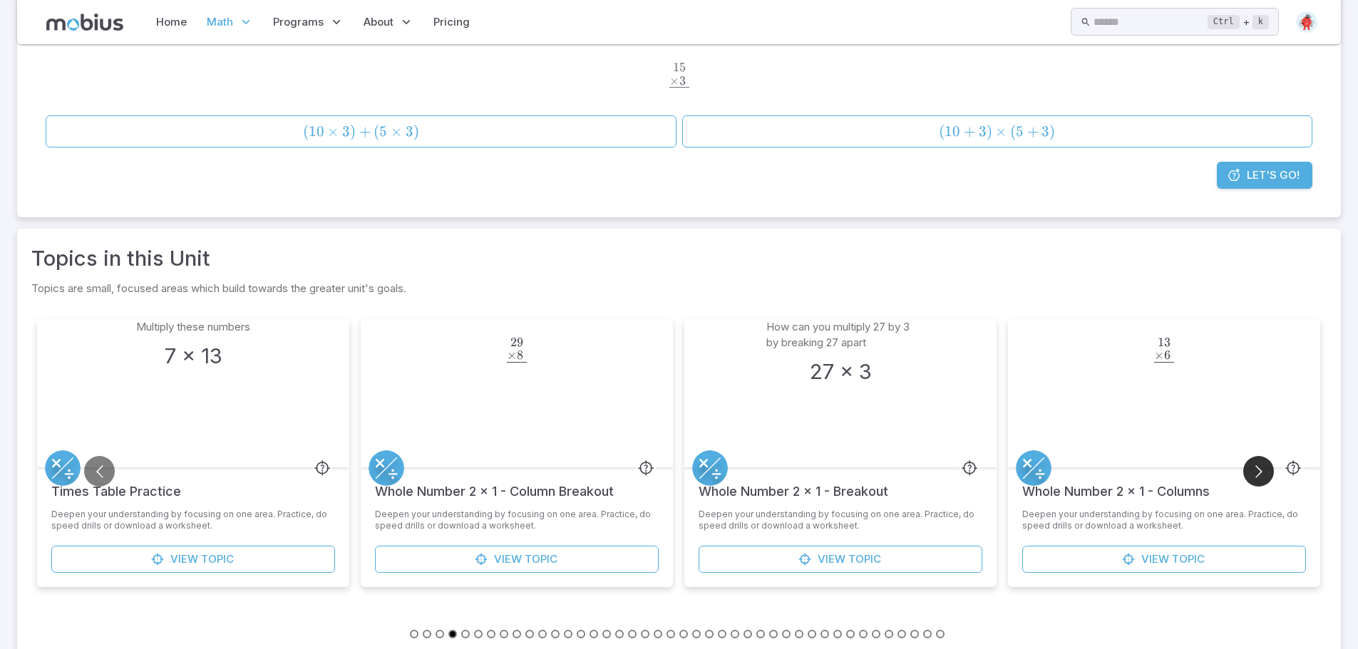
click at [1252, 467] on button "Go to next slide" at bounding box center [1258, 471] width 31 height 31
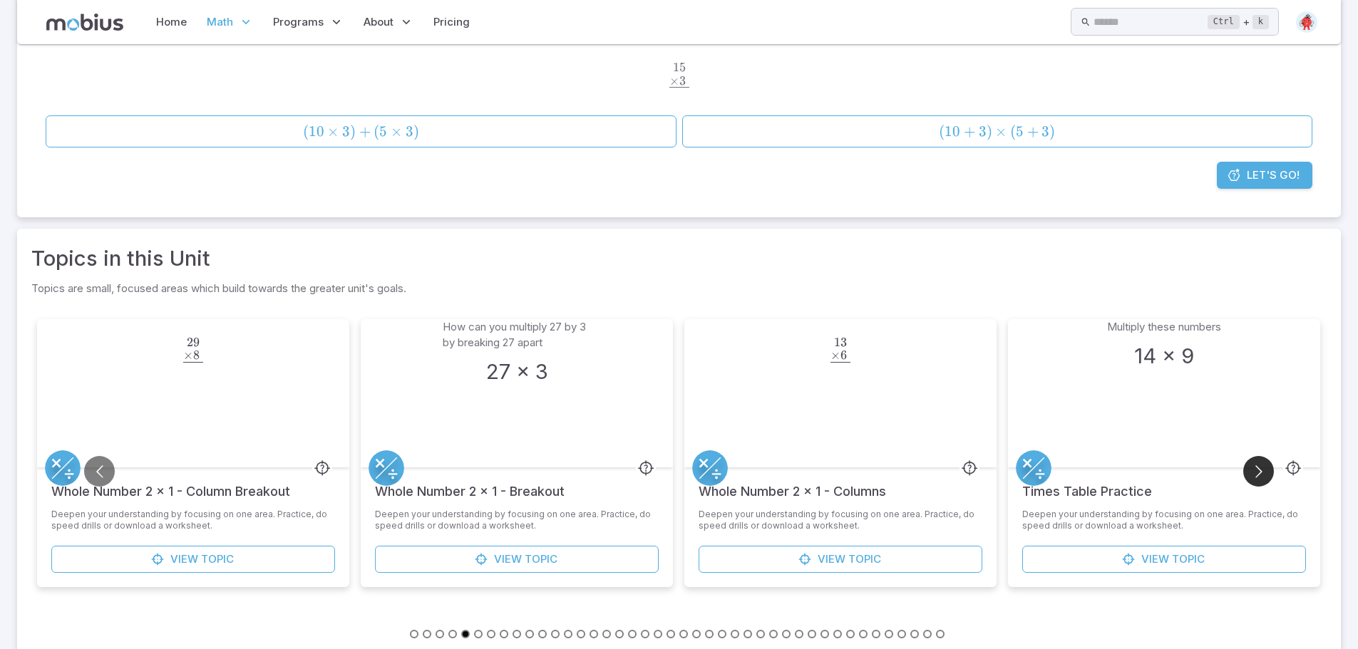
click at [1252, 467] on button "Go to next slide" at bounding box center [1258, 471] width 31 height 31
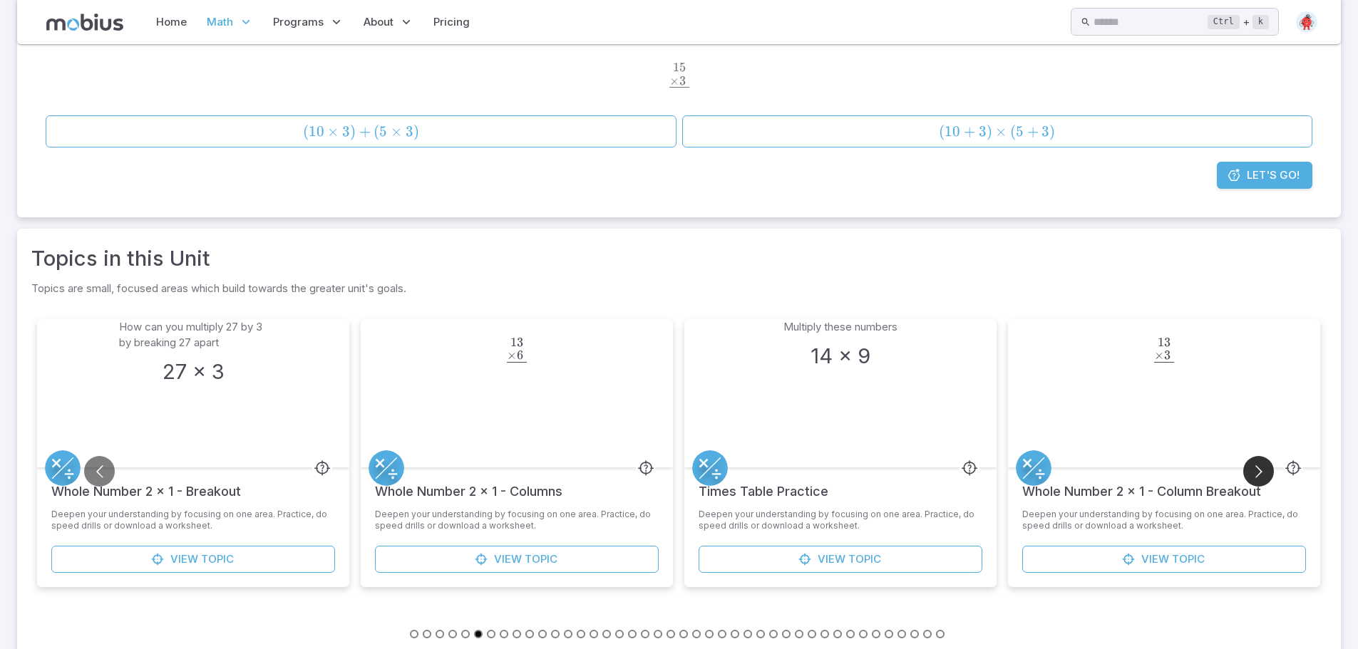
click at [1248, 469] on button "Go to next slide" at bounding box center [1258, 471] width 31 height 31
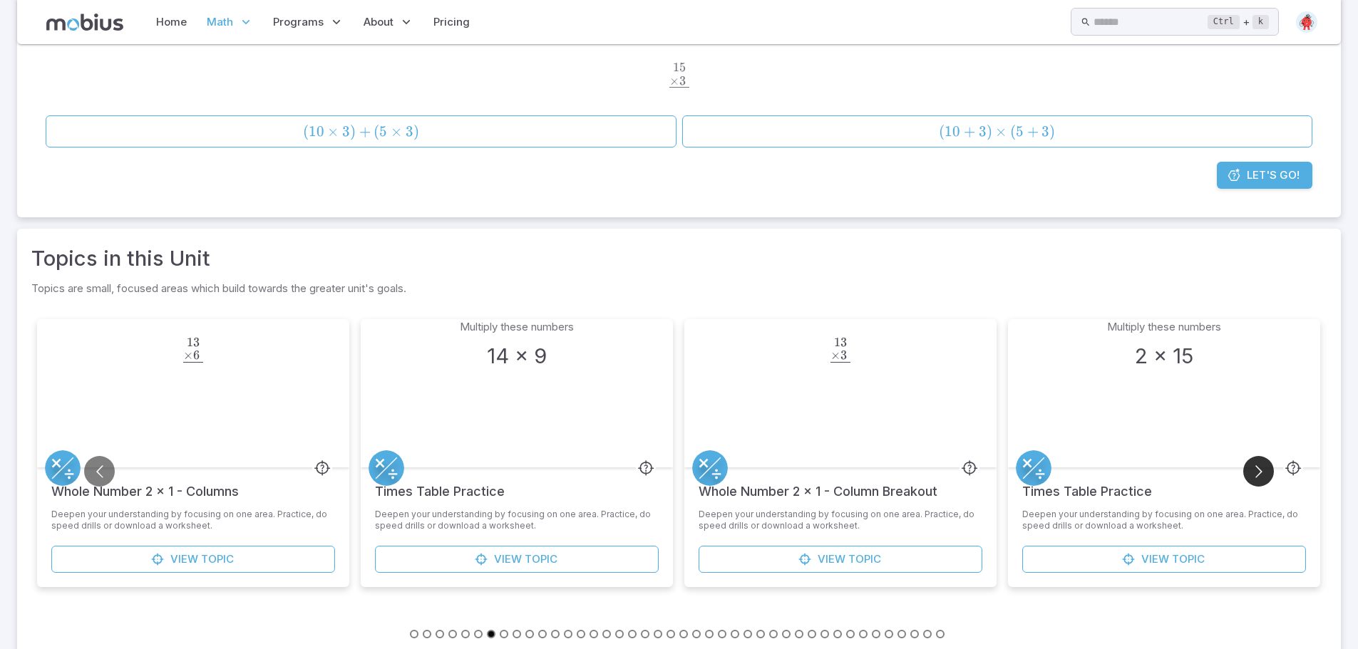
click at [1248, 470] on button "Go to next slide" at bounding box center [1258, 471] width 31 height 31
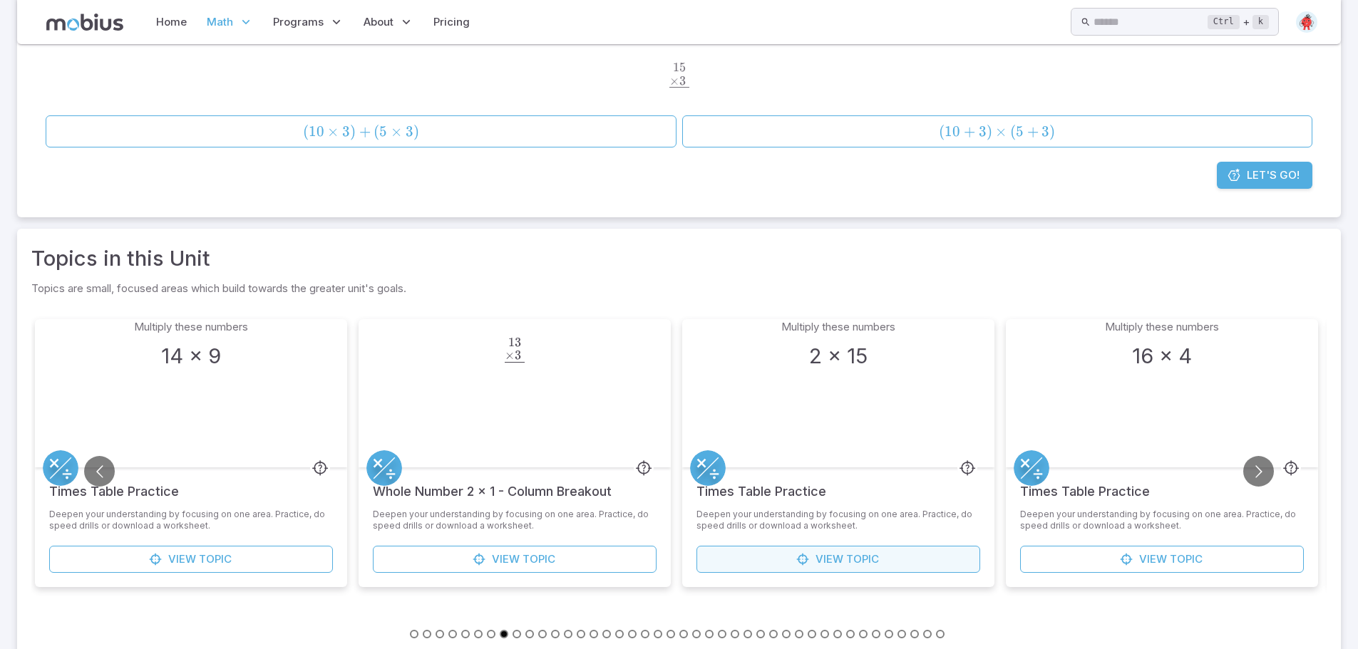
click at [950, 553] on link "View Topic" at bounding box center [839, 559] width 284 height 27
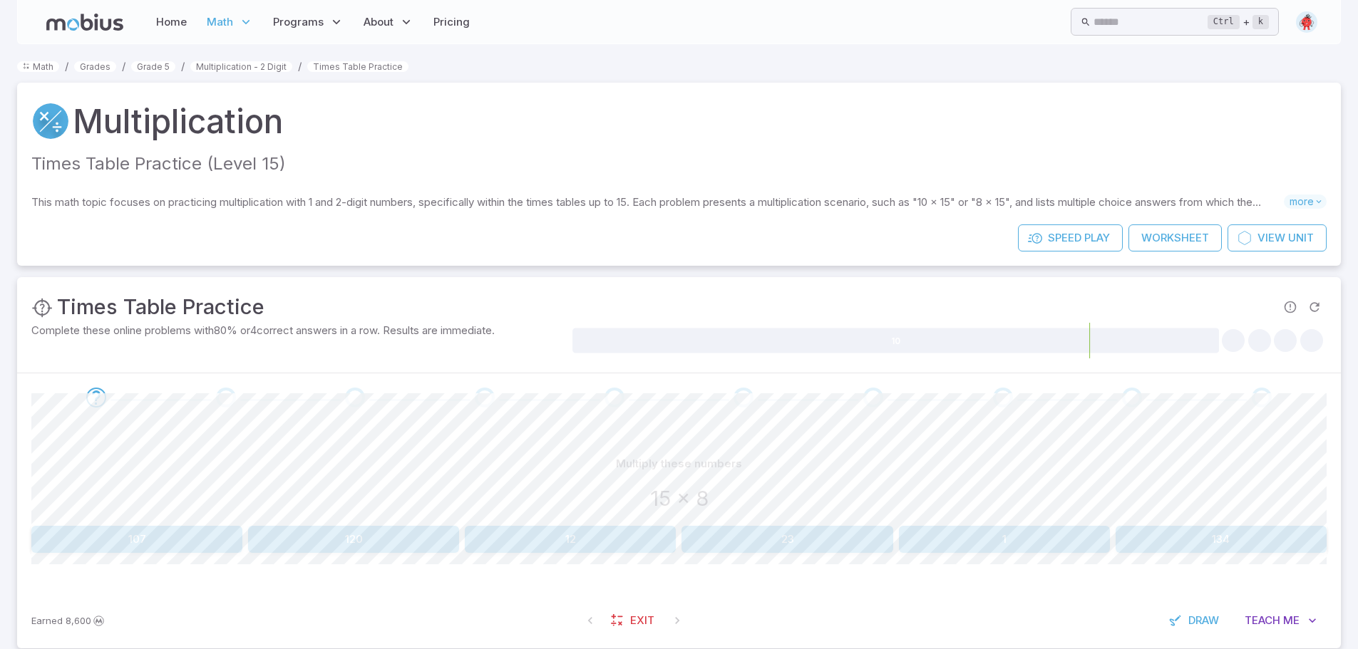
click at [347, 539] on button "120" at bounding box center [353, 539] width 211 height 27
drag, startPoint x: 744, startPoint y: 481, endPoint x: 757, endPoint y: 483, distance: 13.0
click at [746, 481] on div "Multiply these numbers 3 x 15" at bounding box center [678, 486] width 1295 height 70
click at [761, 484] on div "3 x 15" at bounding box center [678, 498] width 1295 height 31
click at [817, 455] on div "Multiply these numbers" at bounding box center [678, 464] width 1295 height 27
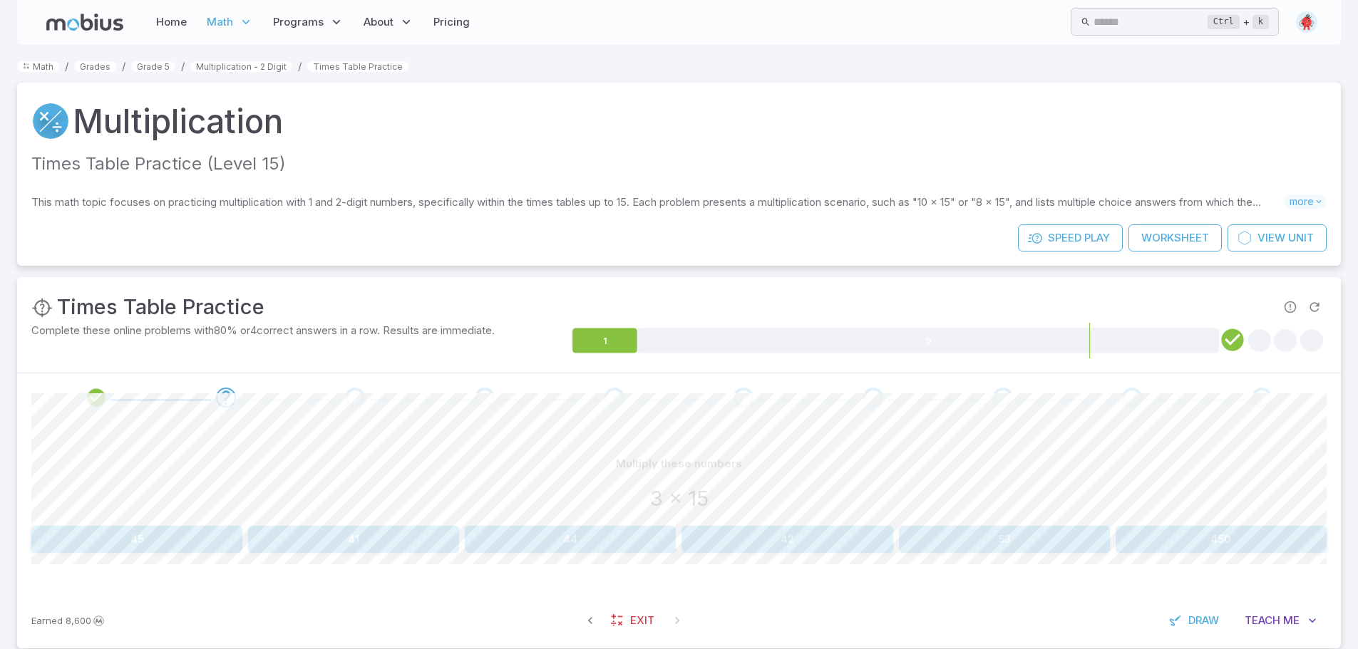
drag, startPoint x: 166, startPoint y: 533, endPoint x: 168, endPoint y: 525, distance: 7.4
click at [166, 531] on button "45" at bounding box center [136, 539] width 211 height 27
drag, startPoint x: 368, startPoint y: 540, endPoint x: 366, endPoint y: 528, distance: 12.3
click at [366, 528] on button "60" at bounding box center [353, 539] width 211 height 27
click at [823, 544] on button "135" at bounding box center [787, 539] width 211 height 27
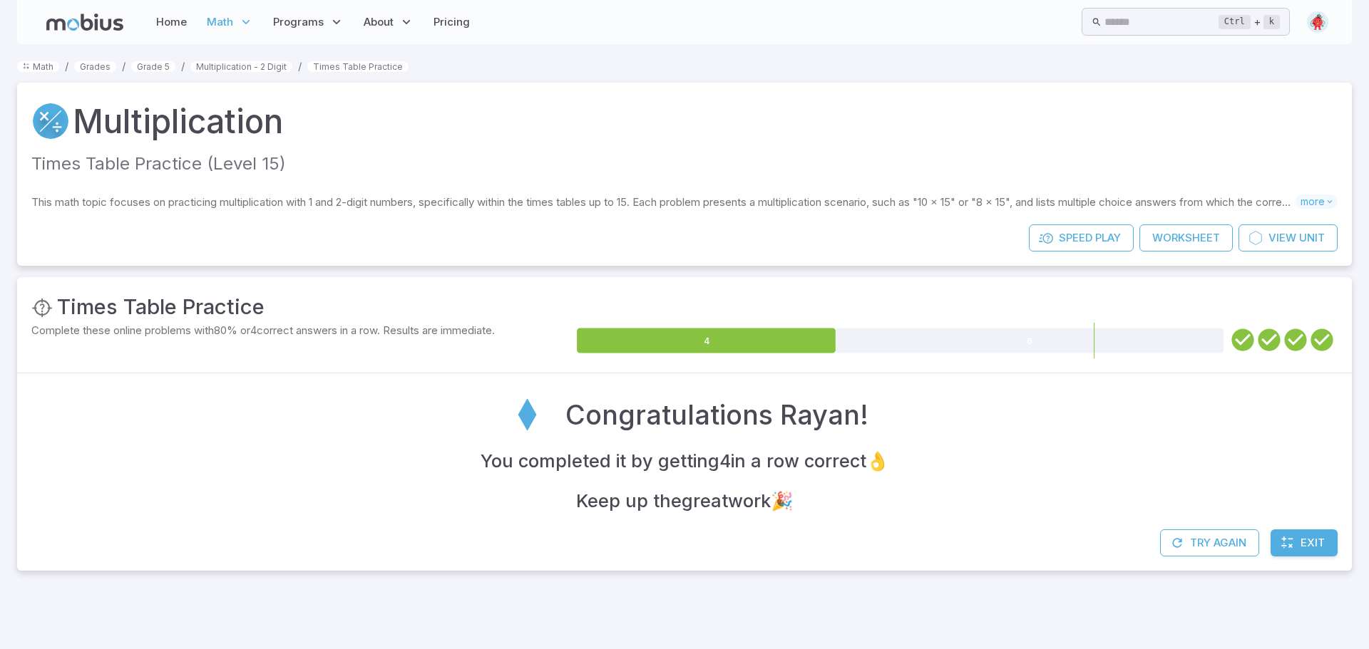
click at [1291, 549] on icon at bounding box center [1287, 543] width 14 height 14
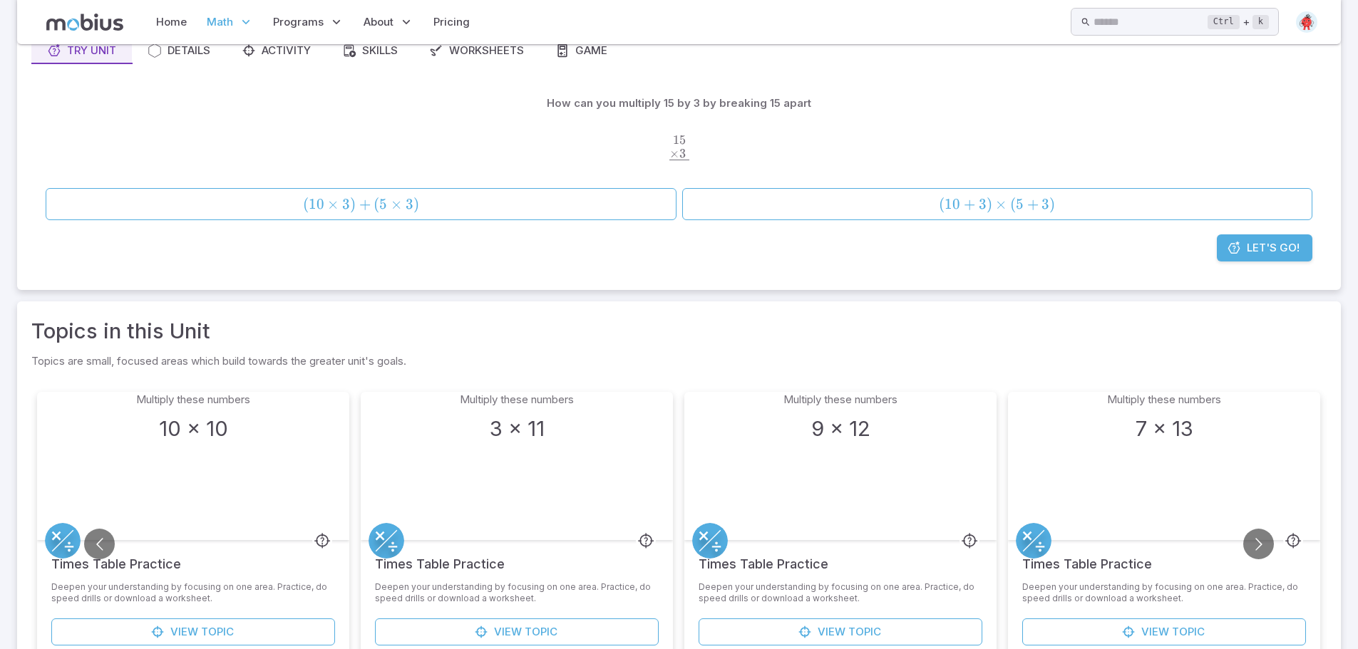
scroll to position [143, 0]
click at [1266, 547] on button "Go to next slide" at bounding box center [1258, 543] width 31 height 31
click at [1264, 548] on button "Go to next slide" at bounding box center [1258, 543] width 31 height 31
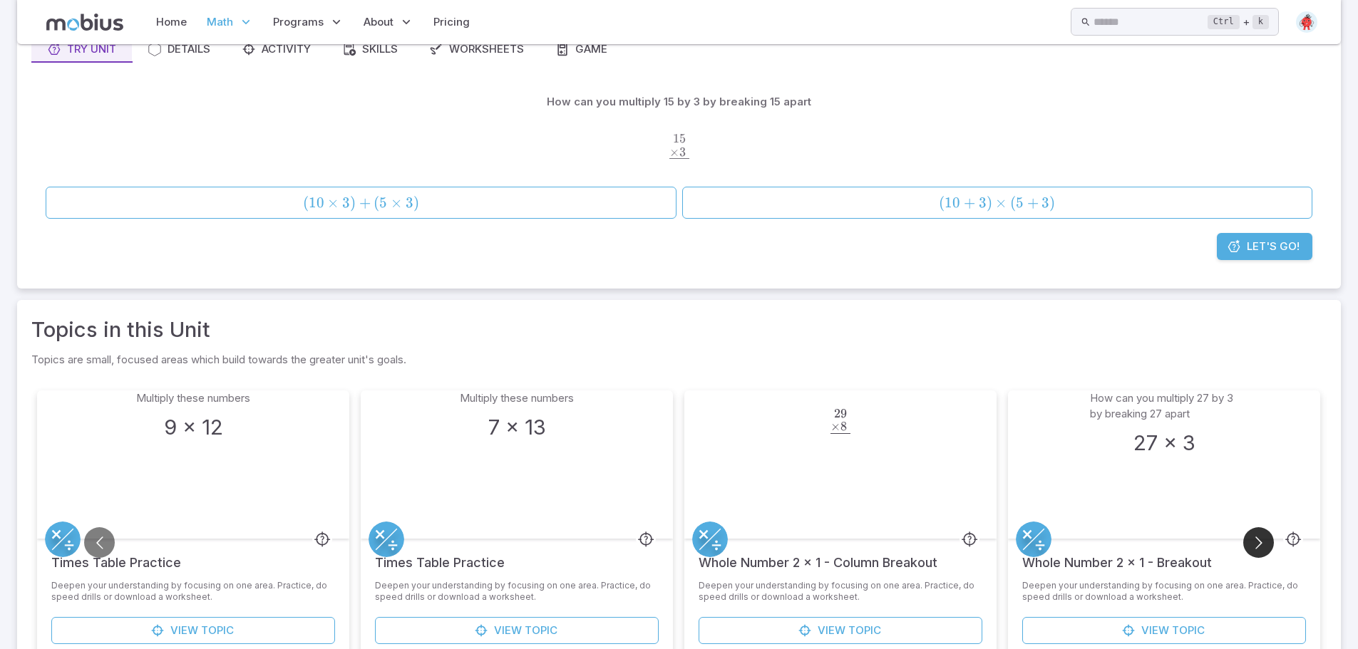
click at [1263, 547] on button "Go to next slide" at bounding box center [1258, 543] width 31 height 31
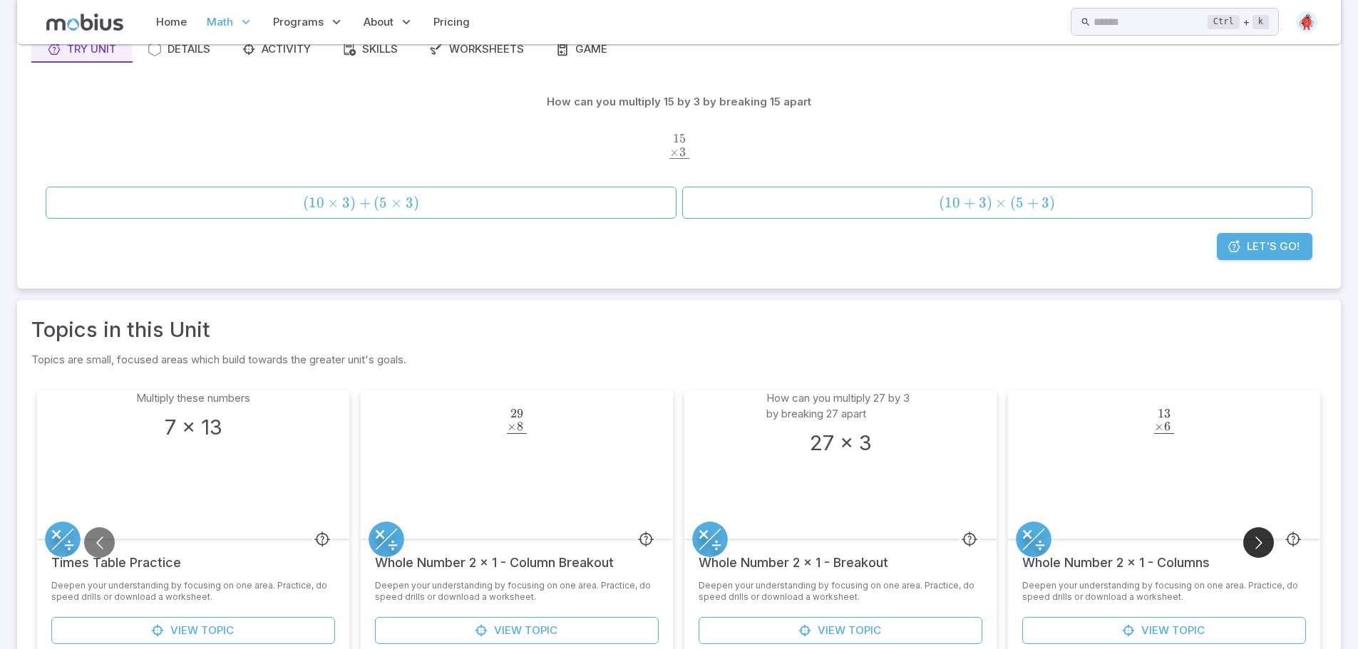
click at [1263, 547] on button "Go to next slide" at bounding box center [1258, 543] width 31 height 31
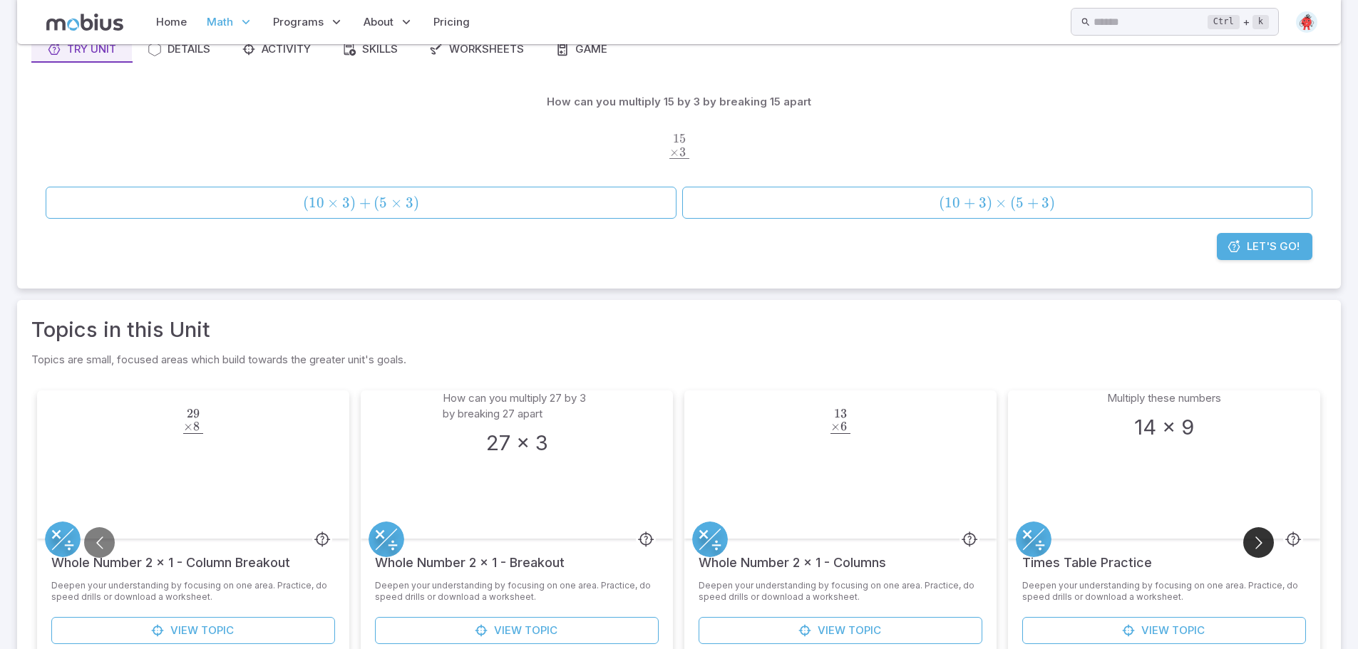
click at [1263, 547] on button "Go to next slide" at bounding box center [1258, 543] width 31 height 31
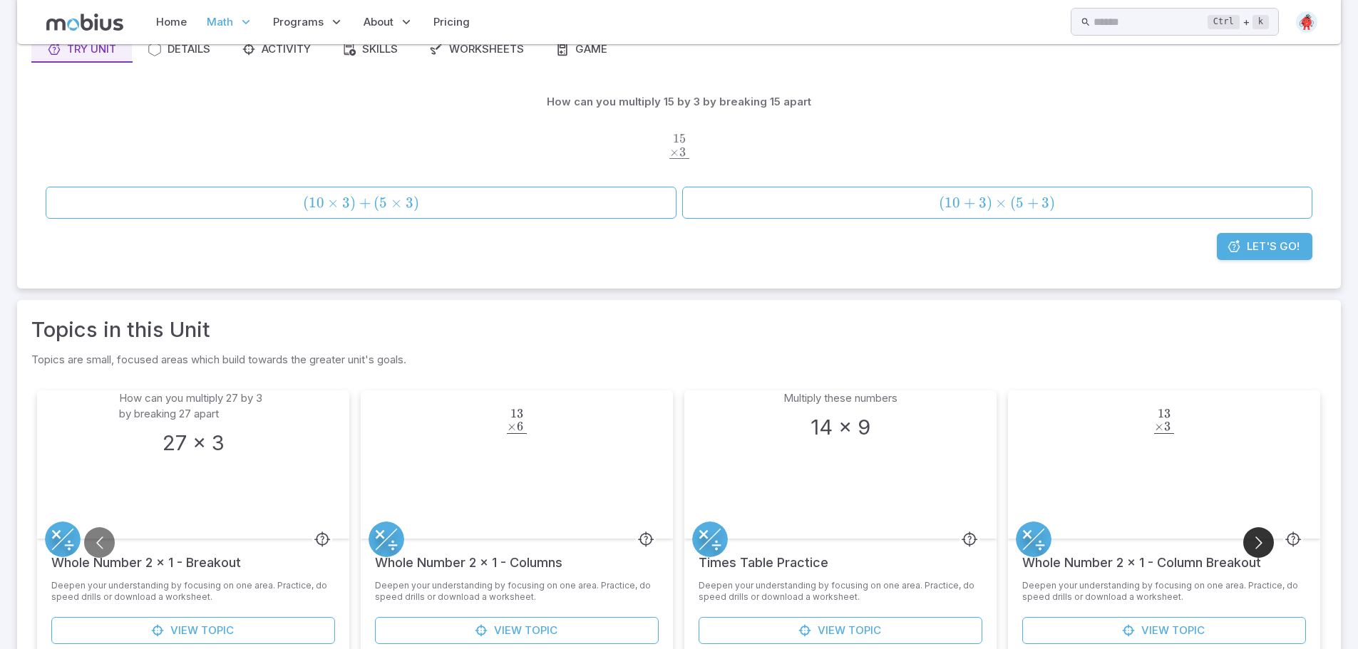
click at [1263, 547] on button "Go to next slide" at bounding box center [1258, 543] width 31 height 31
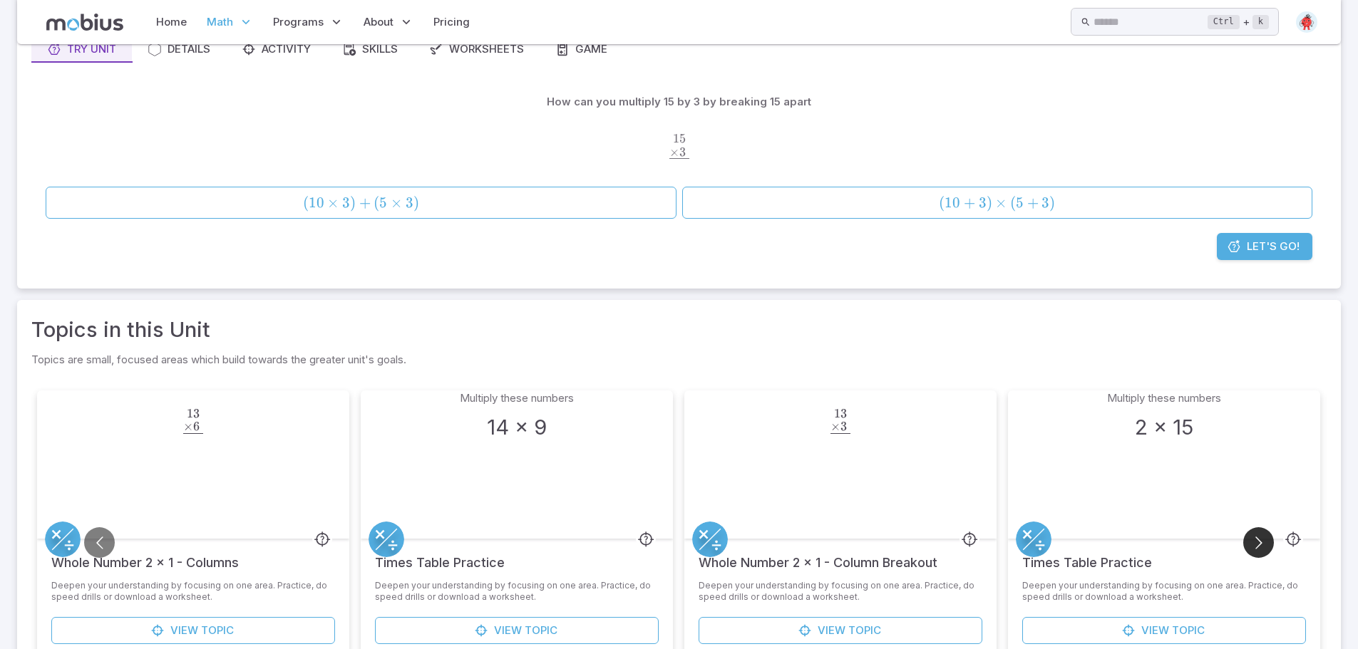
click at [1263, 547] on button "Go to next slide" at bounding box center [1258, 543] width 31 height 31
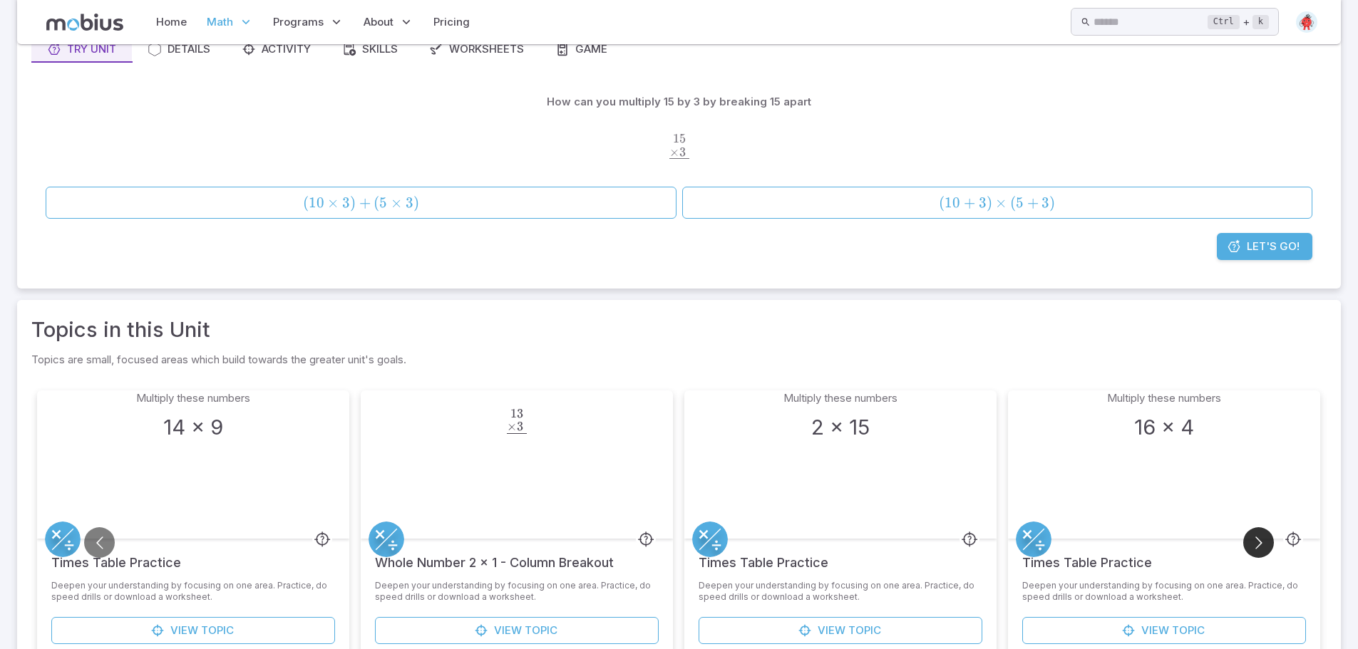
click at [1263, 543] on button "Go to next slide" at bounding box center [1258, 543] width 31 height 31
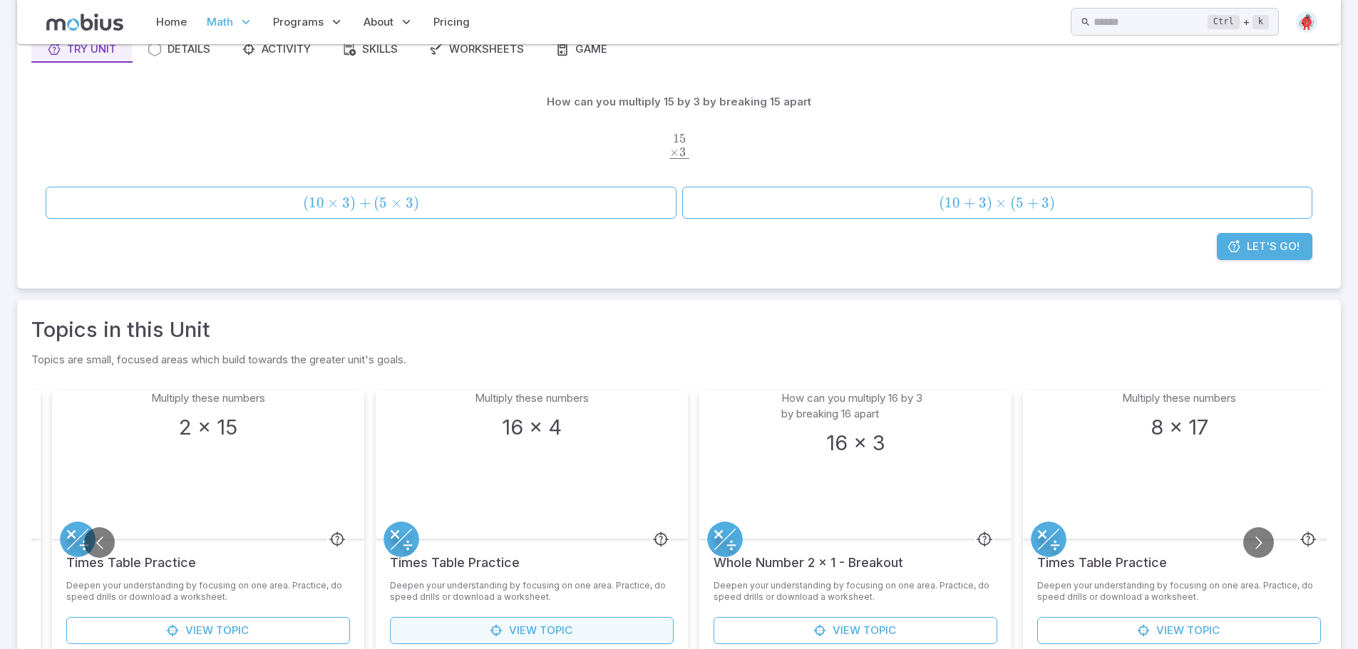
click at [619, 622] on link "View Topic" at bounding box center [532, 630] width 284 height 27
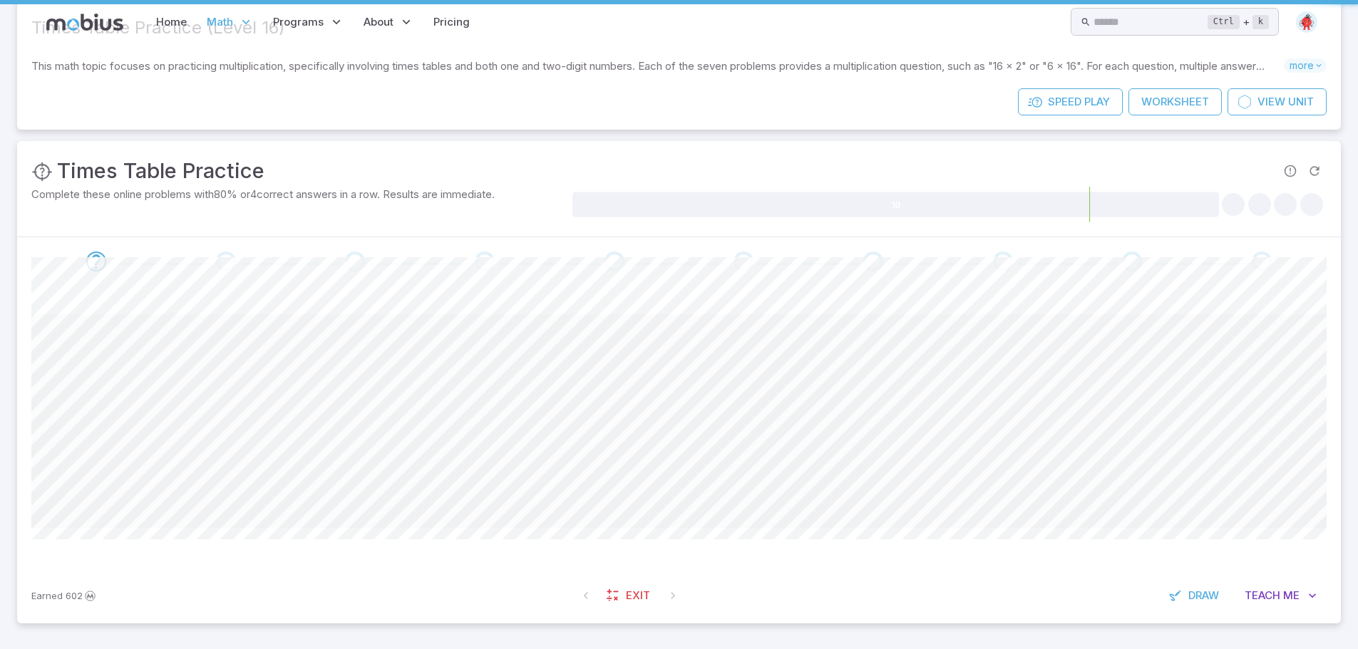
scroll to position [0, 0]
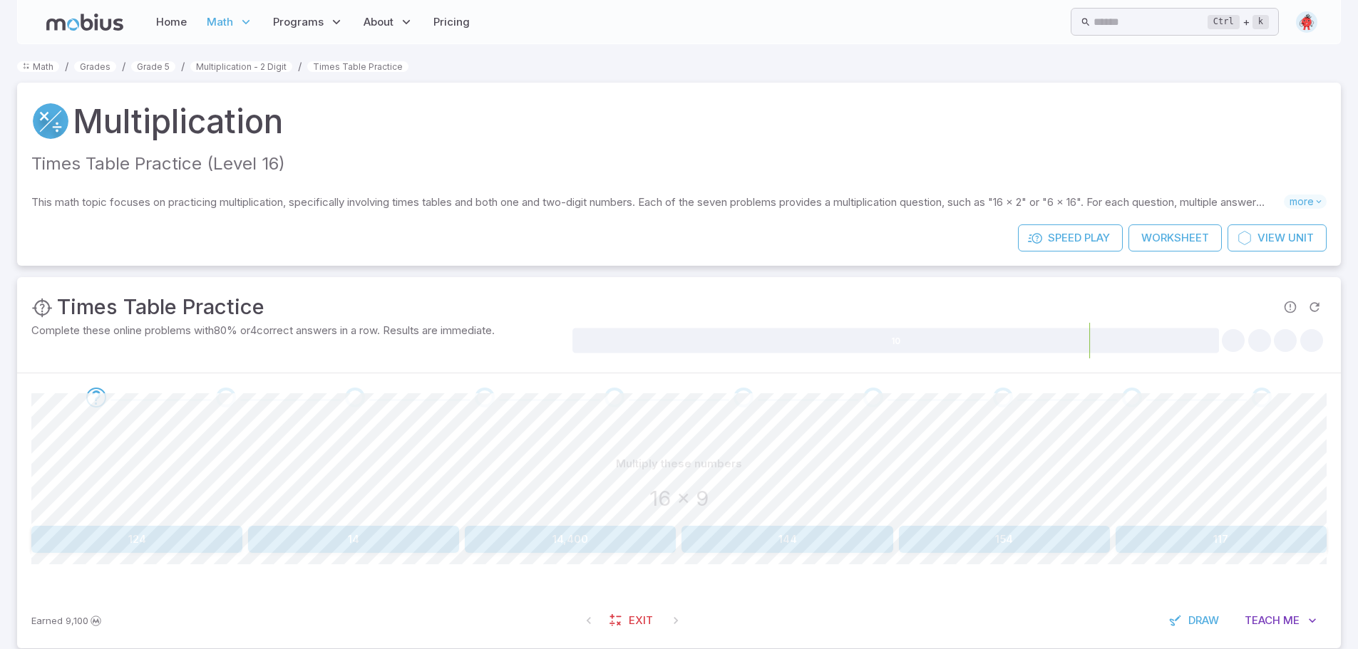
click at [801, 530] on button "144" at bounding box center [787, 539] width 211 height 27
click at [1003, 543] on button "128" at bounding box center [1004, 539] width 211 height 27
click at [1024, 543] on button "64" at bounding box center [1004, 539] width 211 height 27
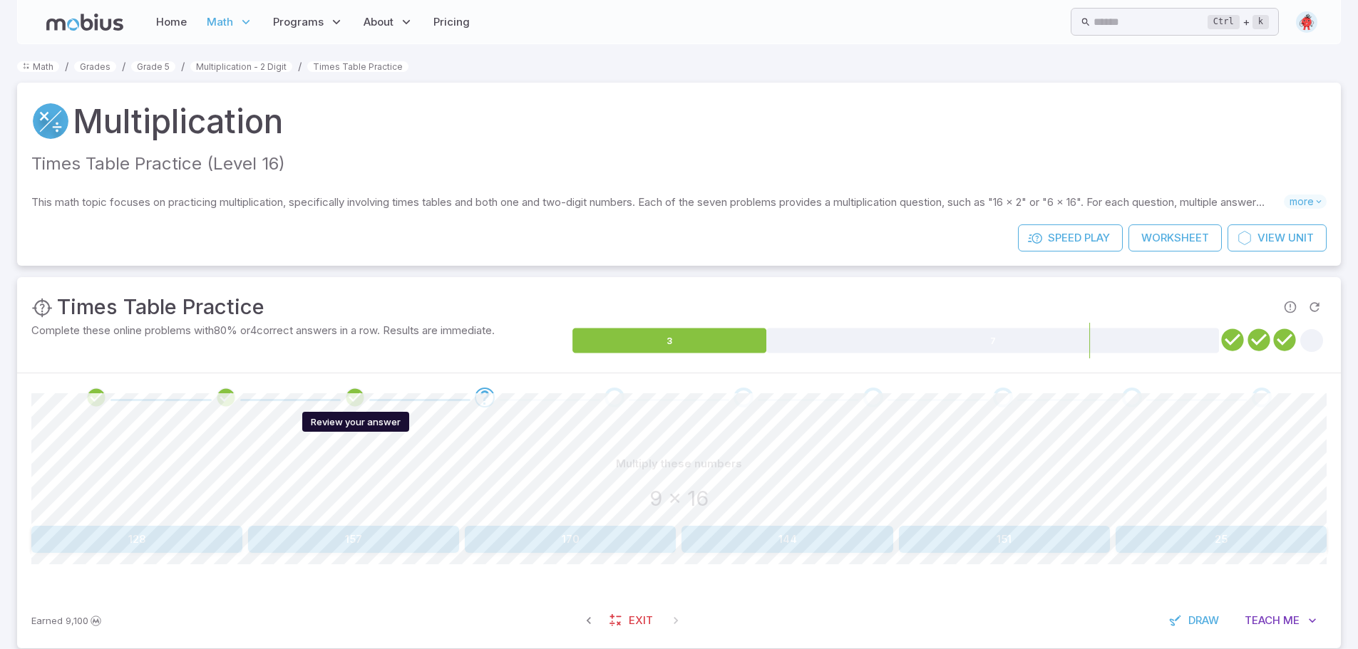
click at [352, 398] on icon "Review your answer" at bounding box center [354, 397] width 21 height 21
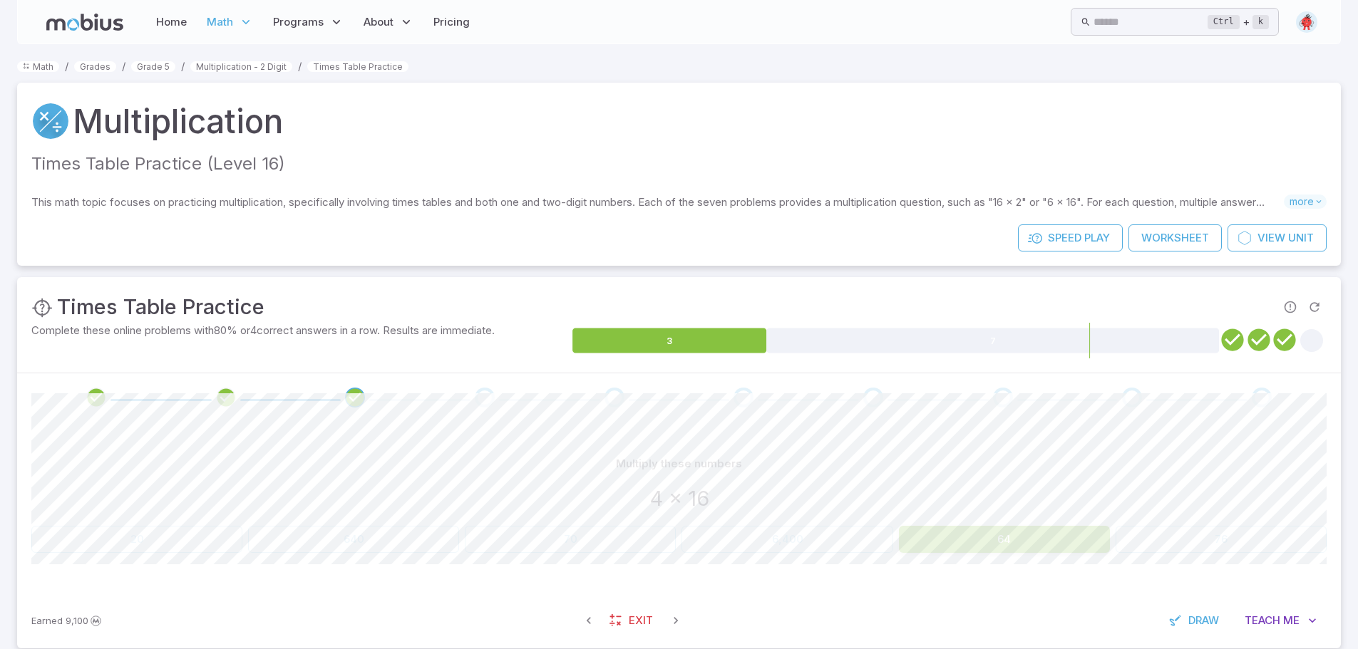
click at [229, 386] on div at bounding box center [679, 398] width 1324 height 48
click at [227, 398] on icon "Review your answer" at bounding box center [225, 397] width 21 height 21
click at [93, 401] on icon "Review your answer" at bounding box center [96, 397] width 21 height 21
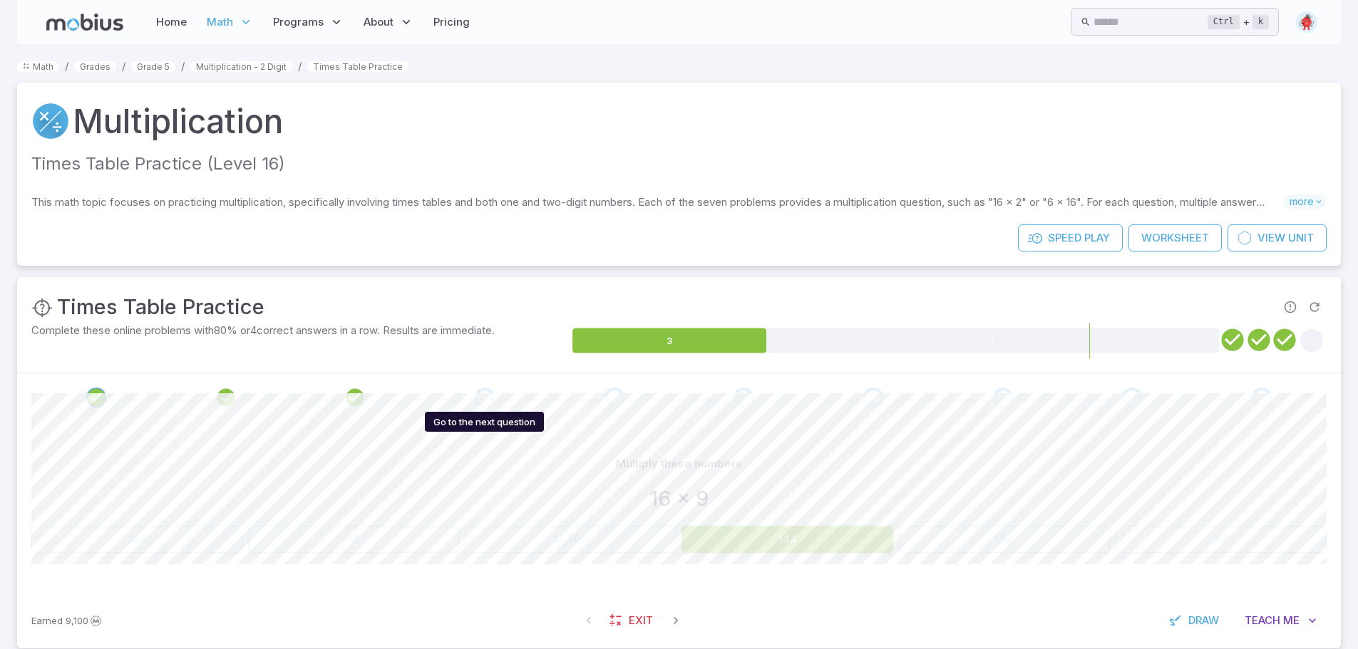
click at [487, 398] on div "Go to the next question" at bounding box center [485, 398] width 20 height 20
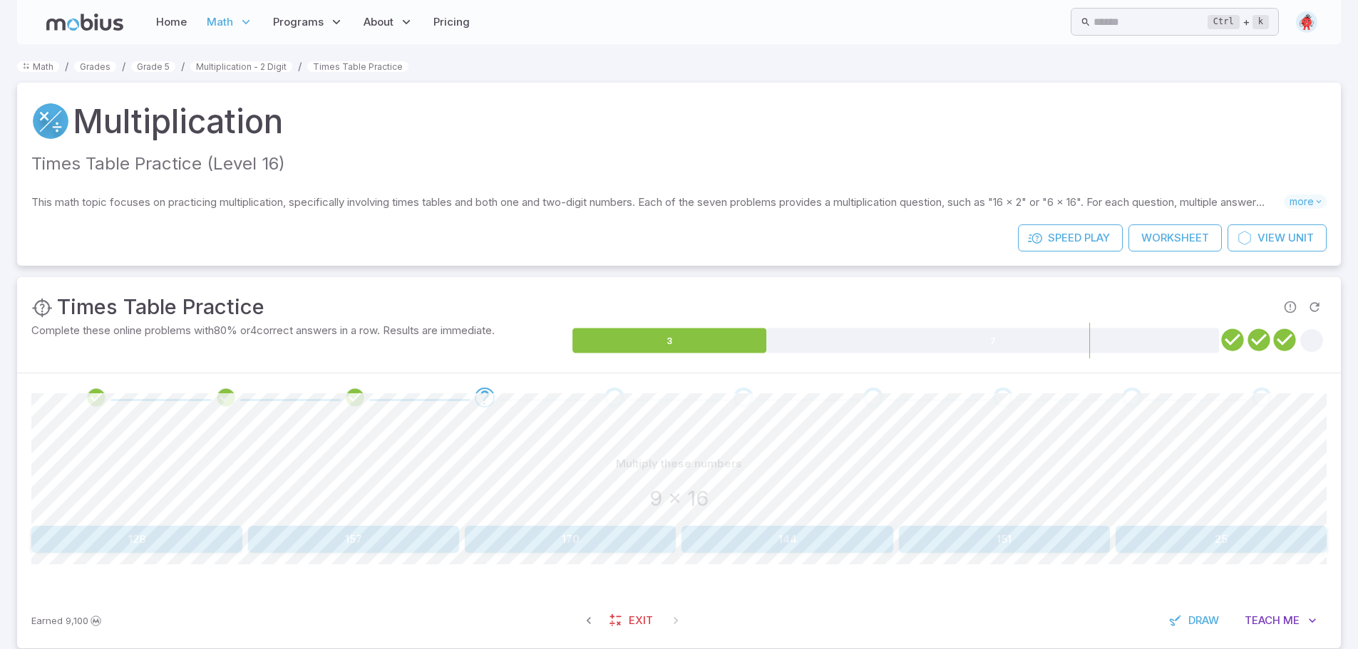
click at [760, 549] on button "144" at bounding box center [787, 539] width 211 height 27
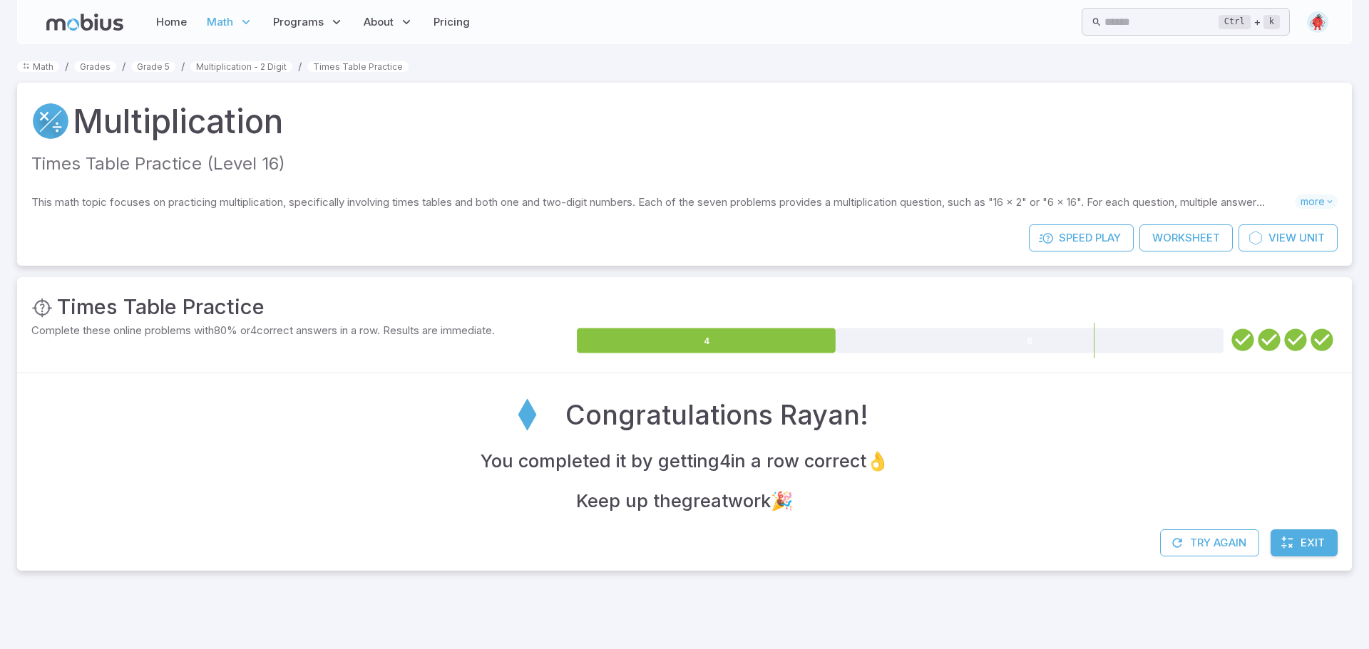
click at [1310, 547] on span "Exit" at bounding box center [1312, 543] width 24 height 16
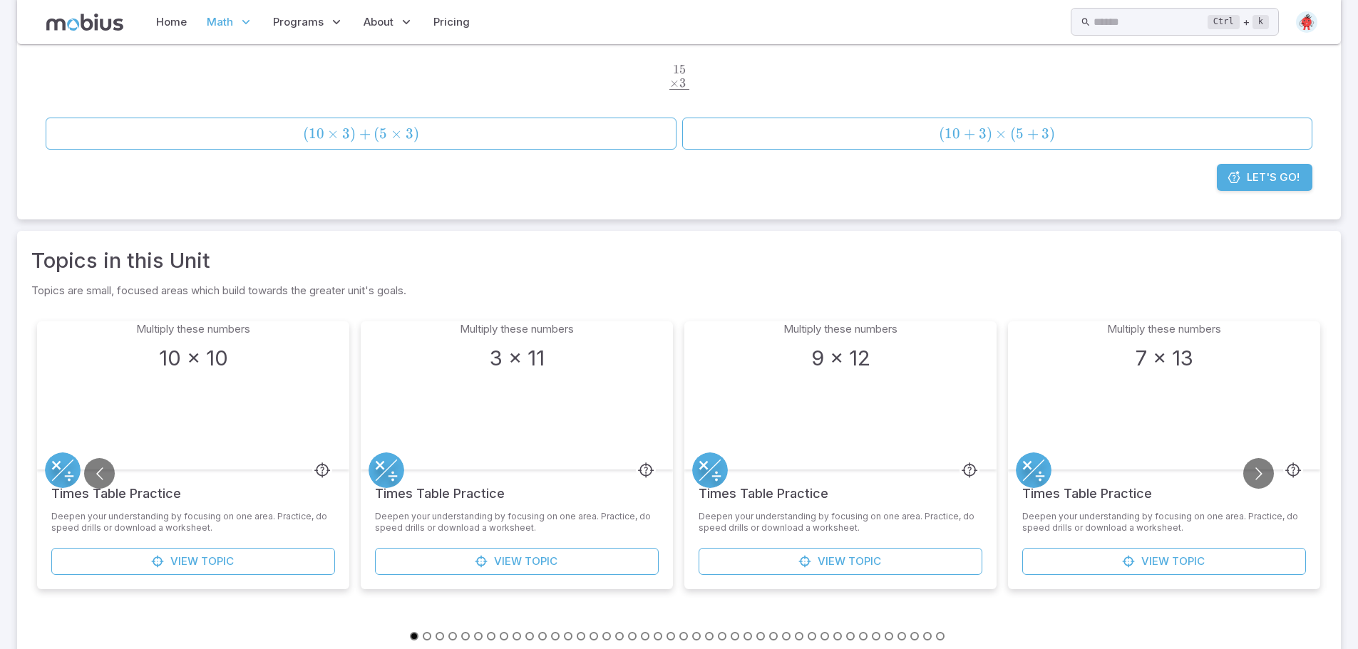
scroll to position [214, 0]
click at [1268, 473] on button "Go to next slide" at bounding box center [1258, 471] width 31 height 31
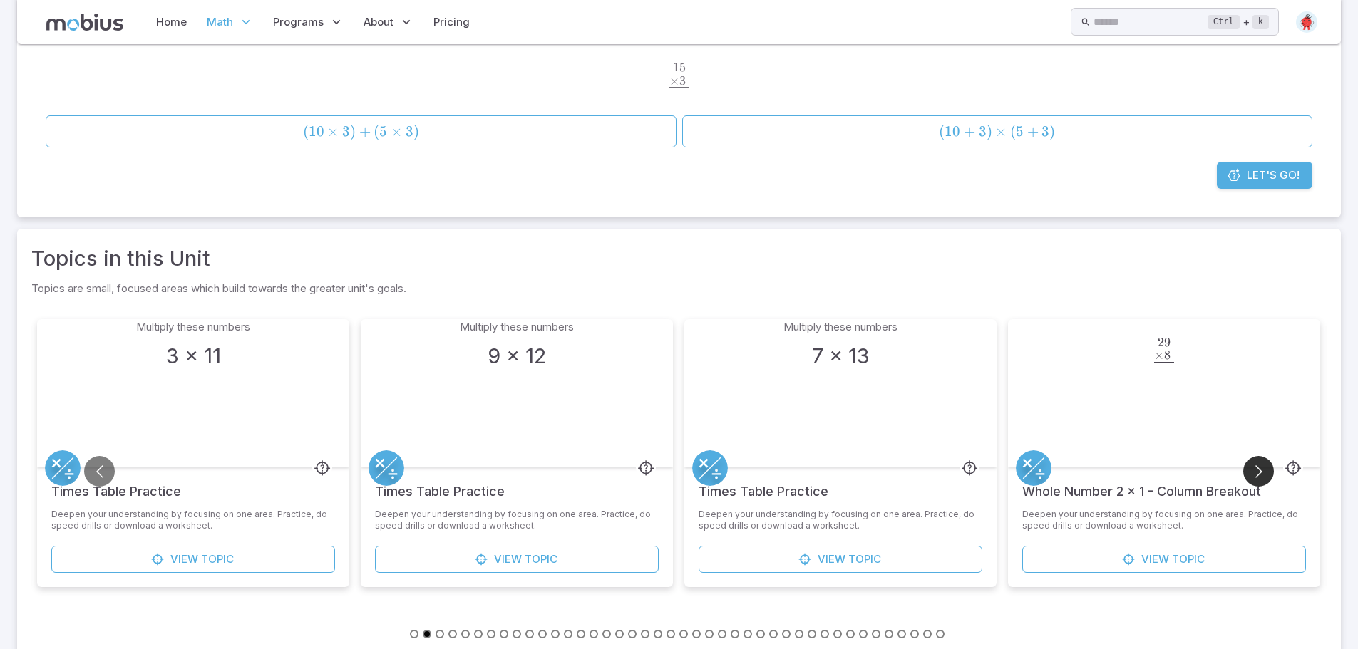
click at [1268, 473] on button "Go to next slide" at bounding box center [1258, 471] width 31 height 31
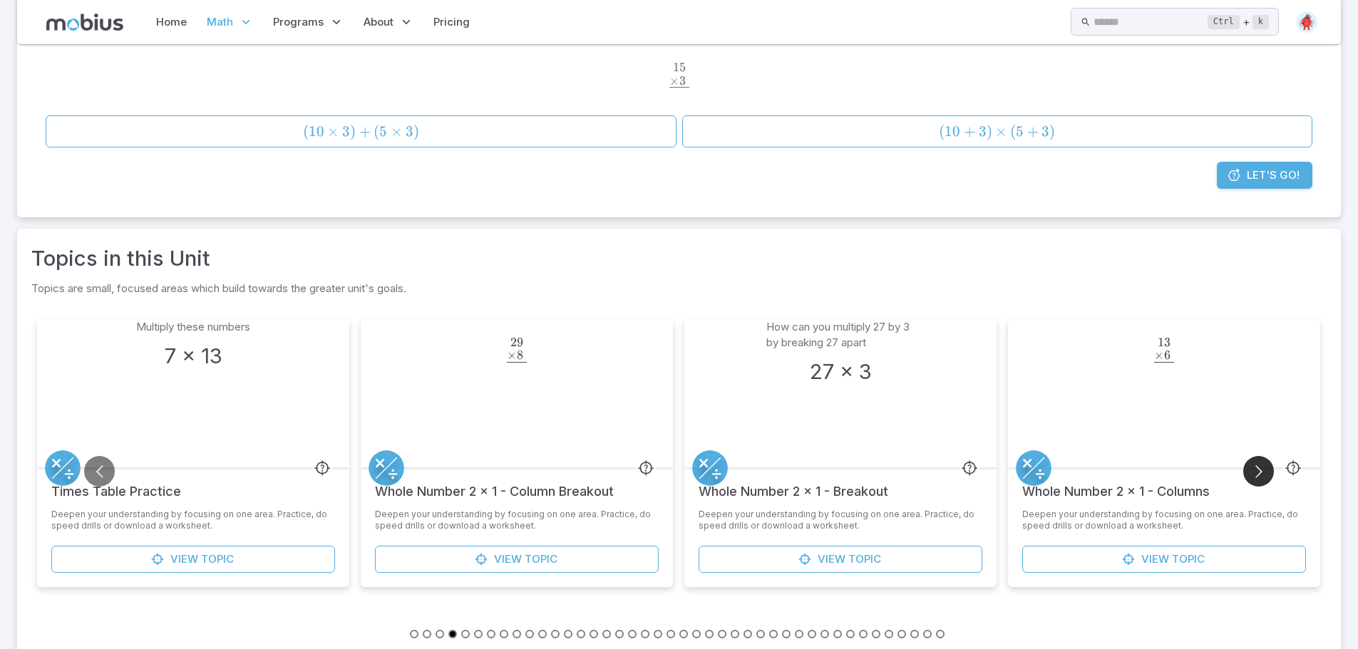
click at [1268, 473] on button "Go to next slide" at bounding box center [1258, 471] width 31 height 31
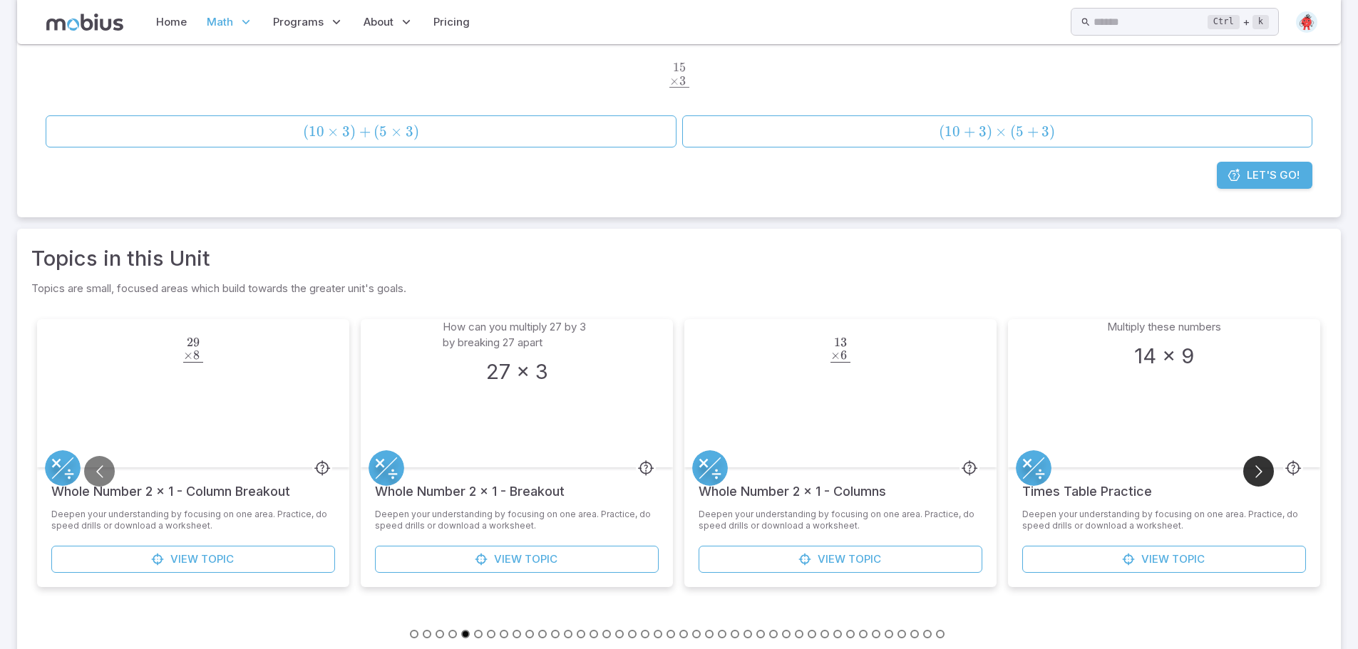
click at [1268, 473] on button "Go to next slide" at bounding box center [1258, 471] width 31 height 31
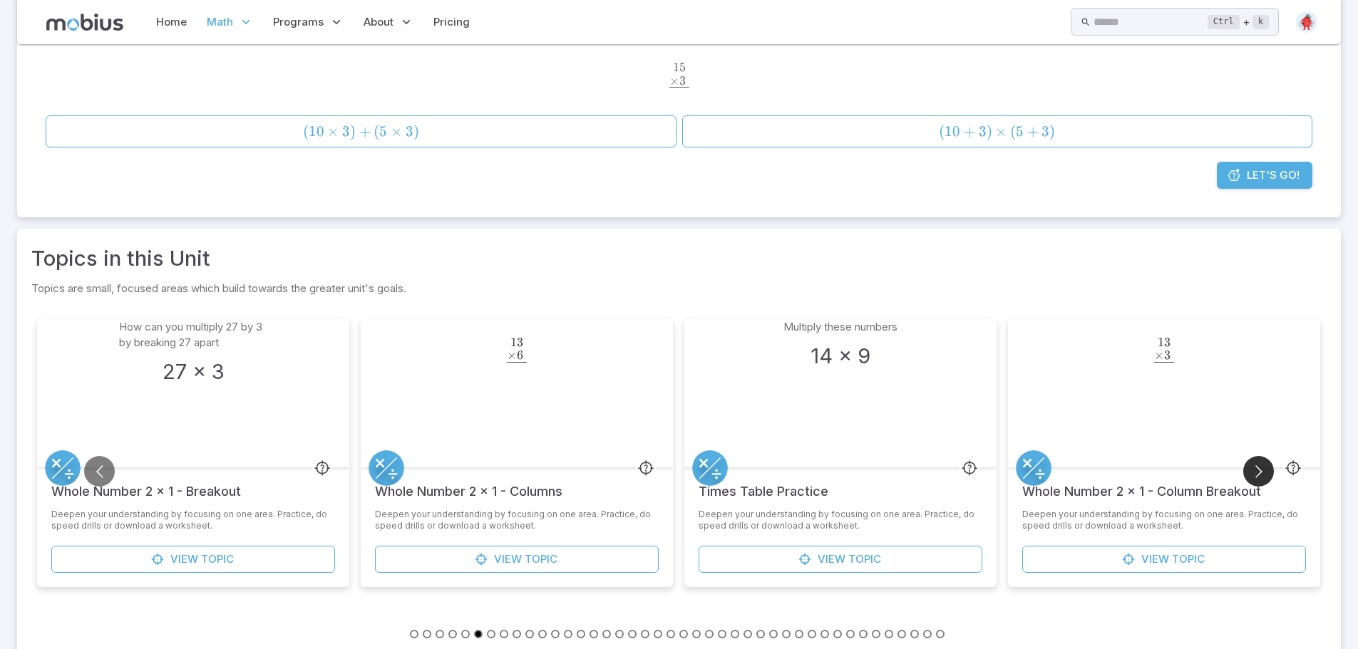
click at [1268, 473] on button "Go to next slide" at bounding box center [1258, 471] width 31 height 31
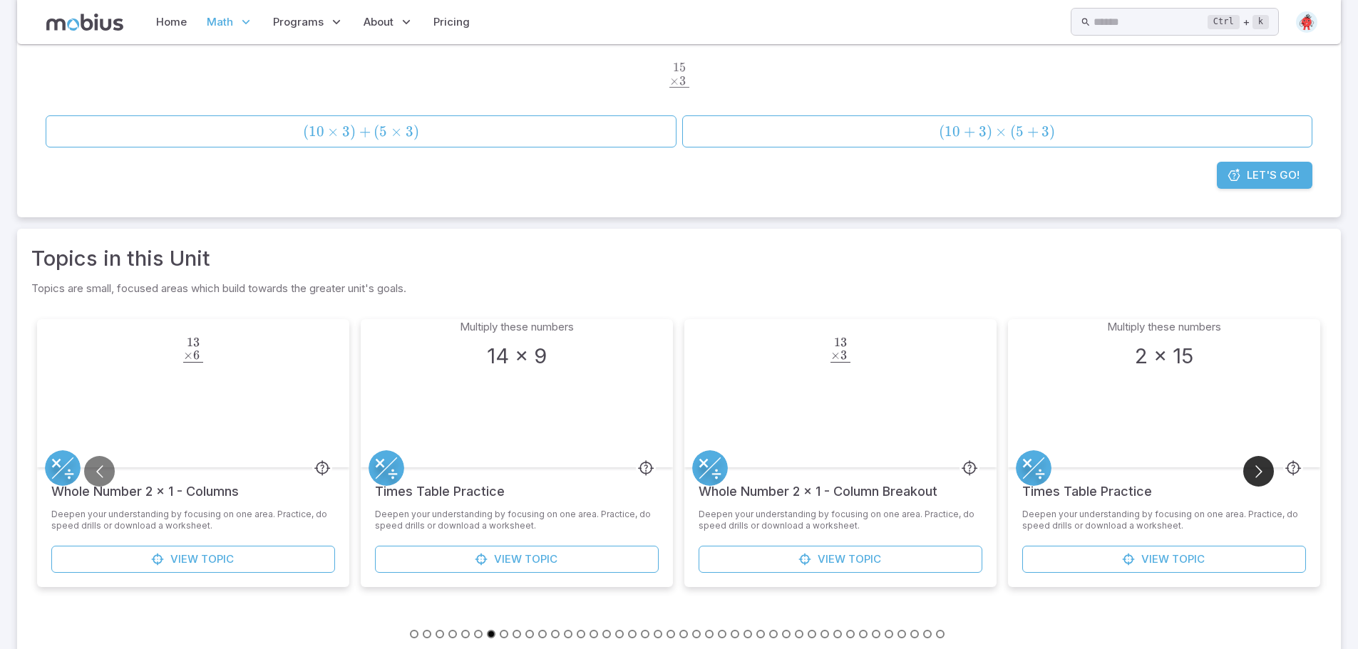
click at [1261, 473] on button "Go to next slide" at bounding box center [1258, 471] width 31 height 31
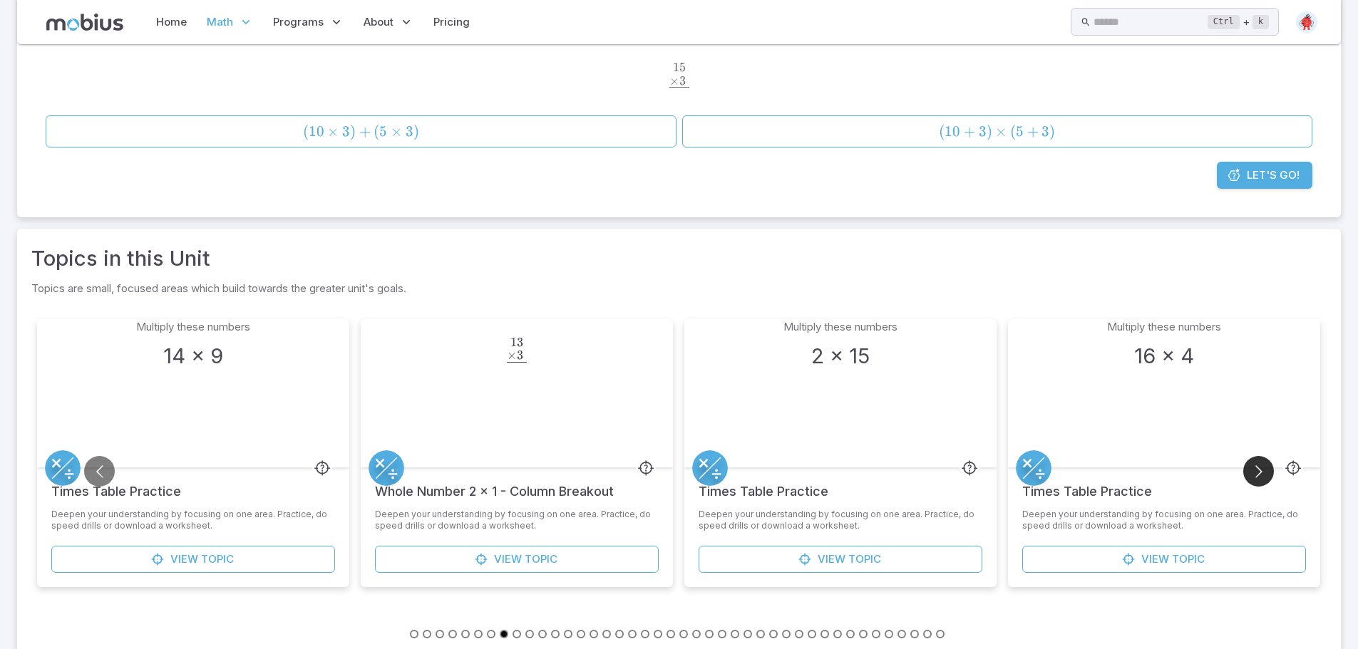
click at [1252, 468] on button "Go to next slide" at bounding box center [1258, 471] width 31 height 31
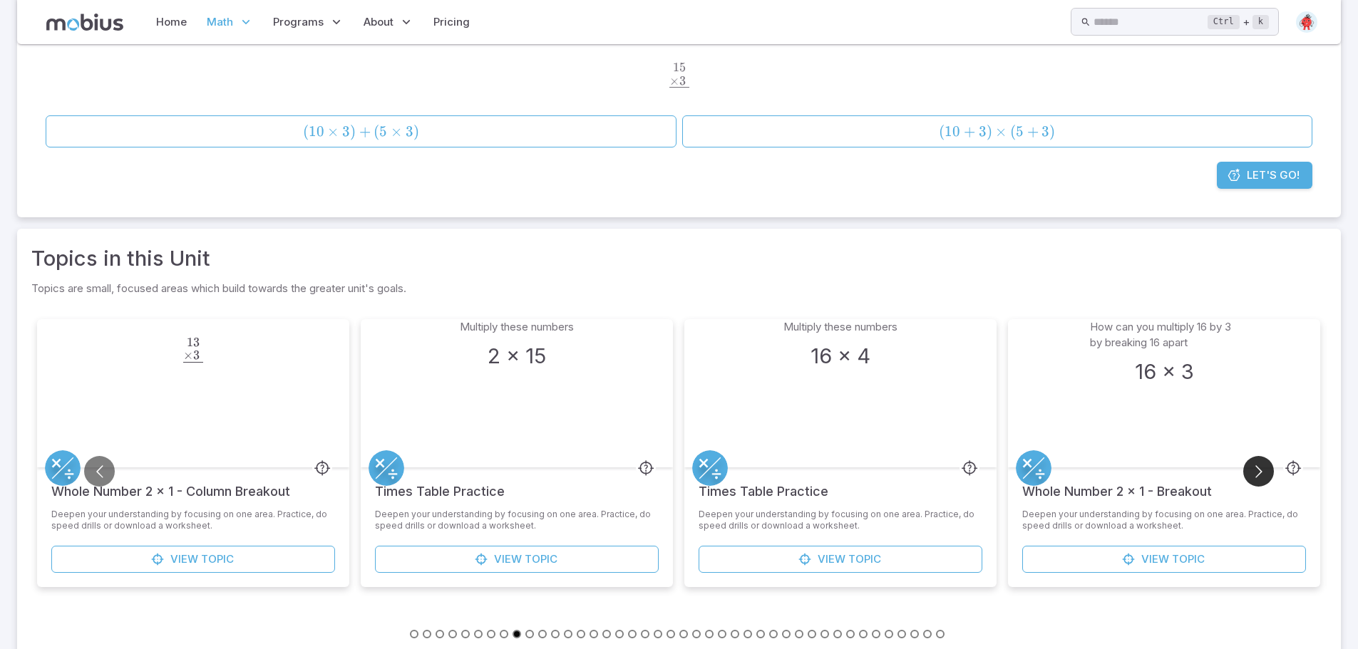
click at [1252, 468] on button "Go to next slide" at bounding box center [1258, 471] width 31 height 31
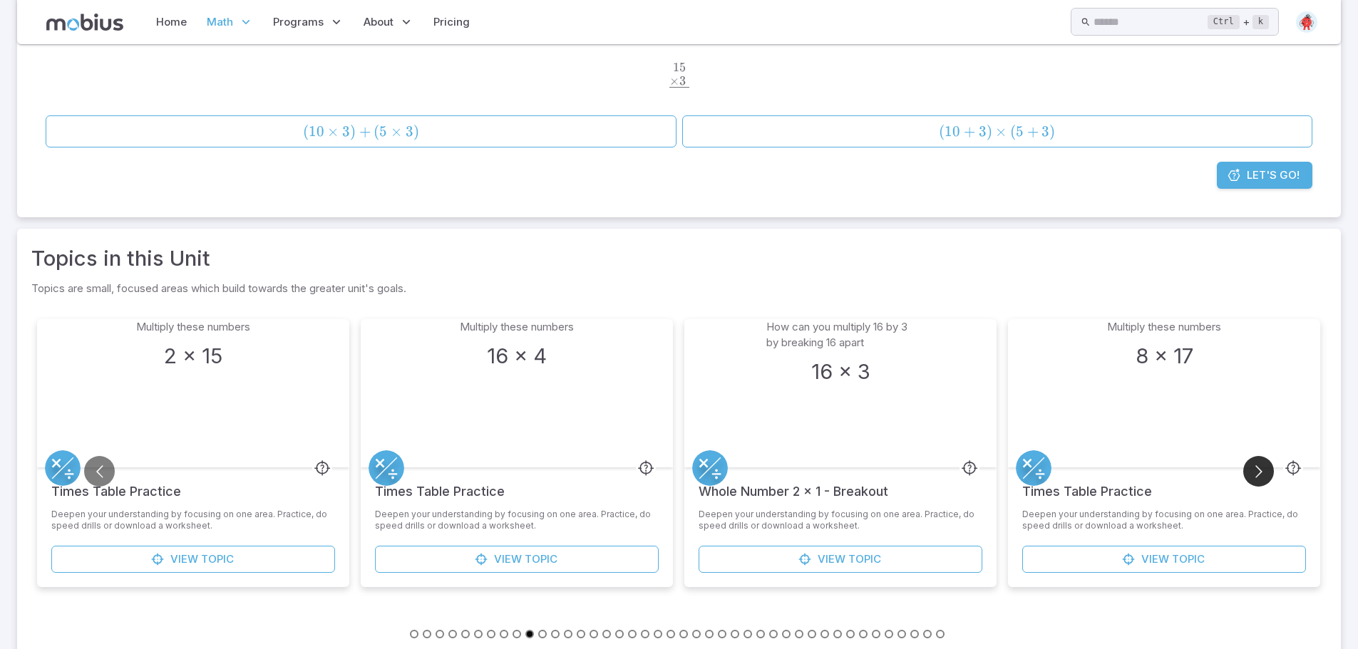
click at [1252, 468] on button "Go to next slide" at bounding box center [1258, 471] width 31 height 31
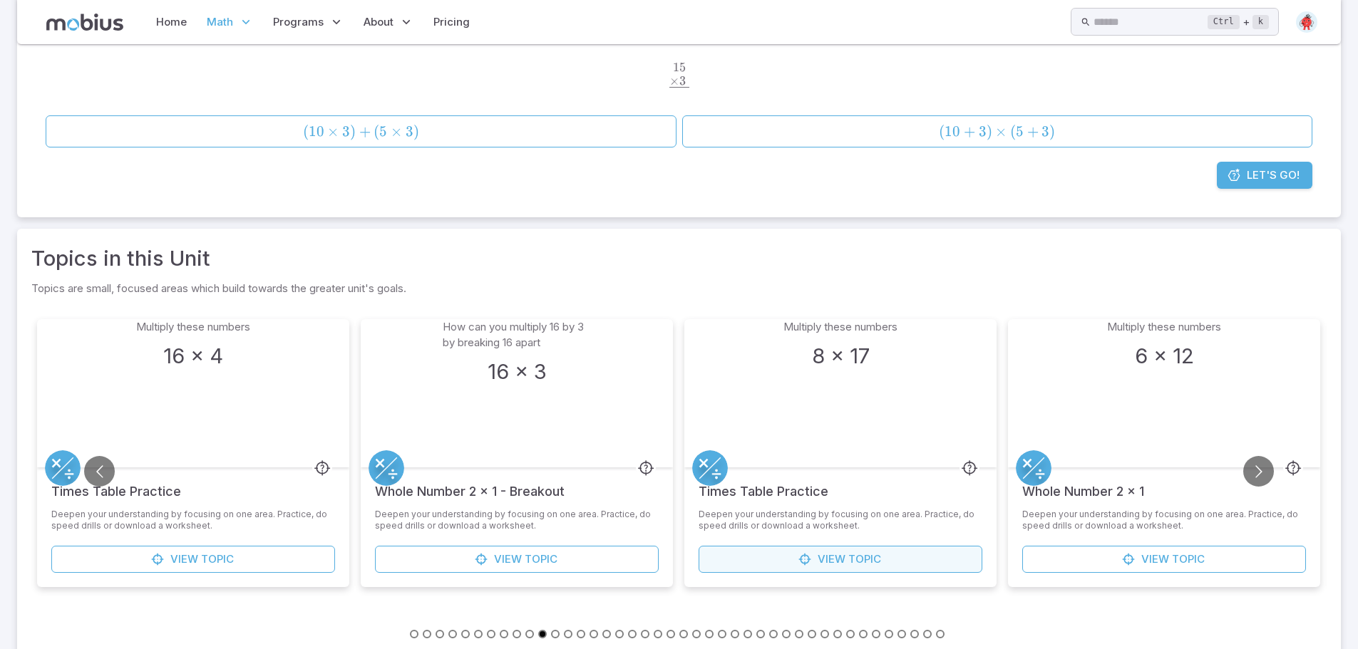
click at [949, 567] on link "View Topic" at bounding box center [841, 559] width 284 height 27
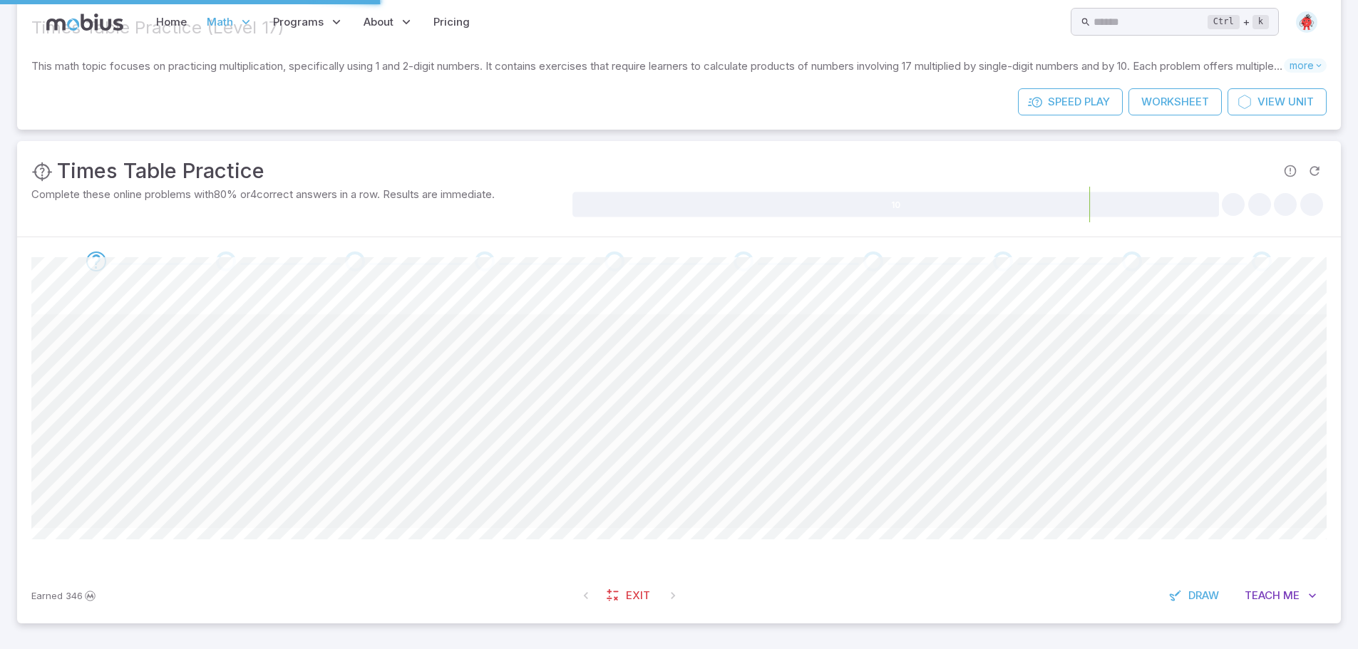
scroll to position [0, 0]
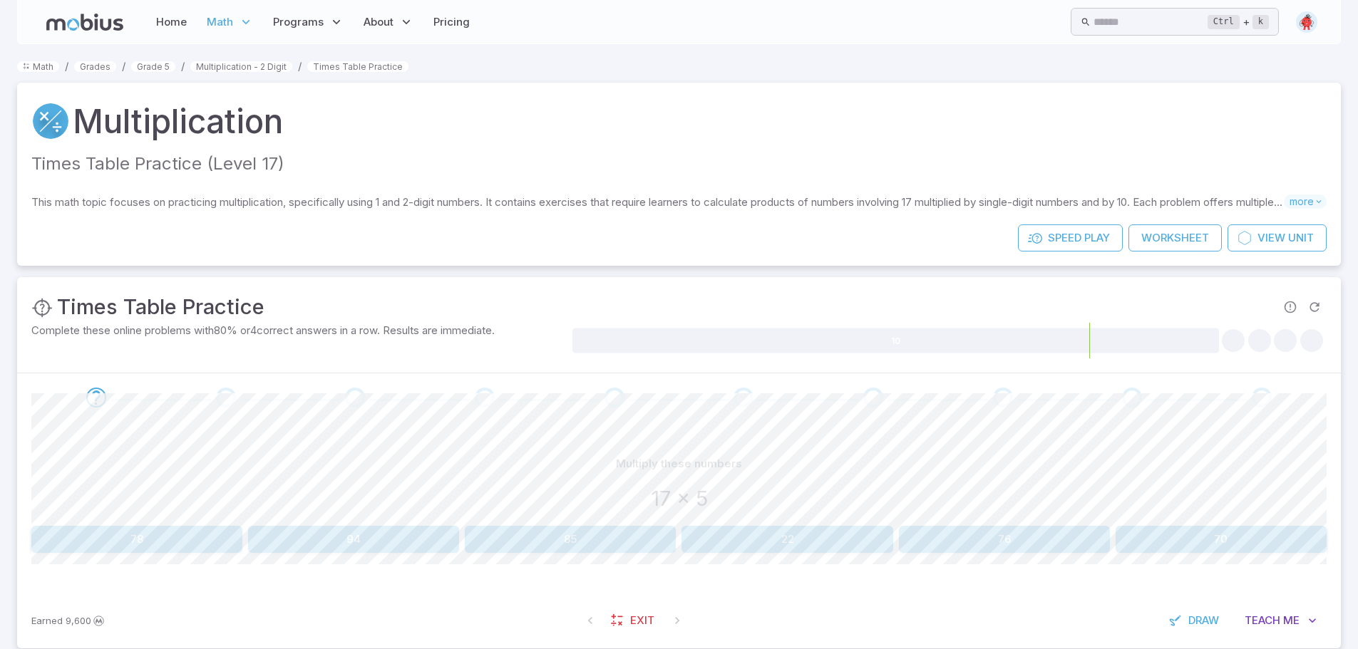
click at [602, 538] on button "85" at bounding box center [570, 539] width 211 height 27
click at [1211, 545] on button "51" at bounding box center [1221, 539] width 211 height 27
click at [619, 535] on button "170" at bounding box center [570, 539] width 211 height 27
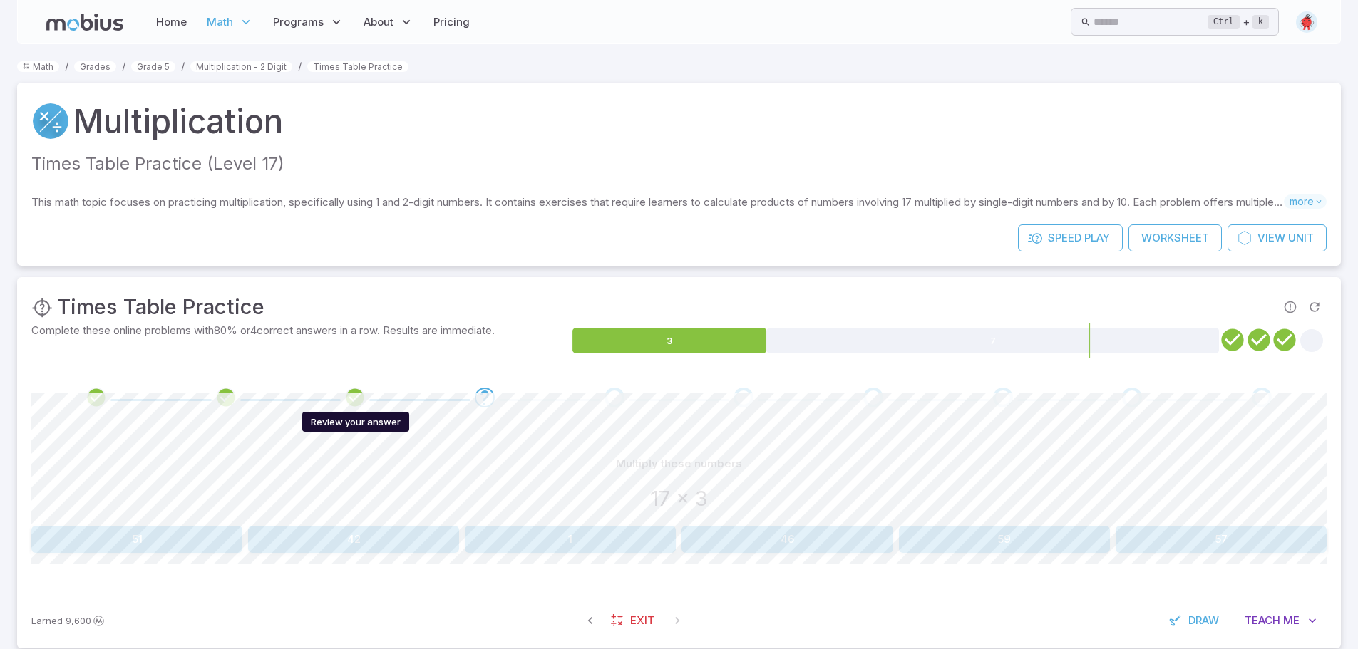
click at [351, 397] on icon "Review your answer" at bounding box center [354, 397] width 21 height 21
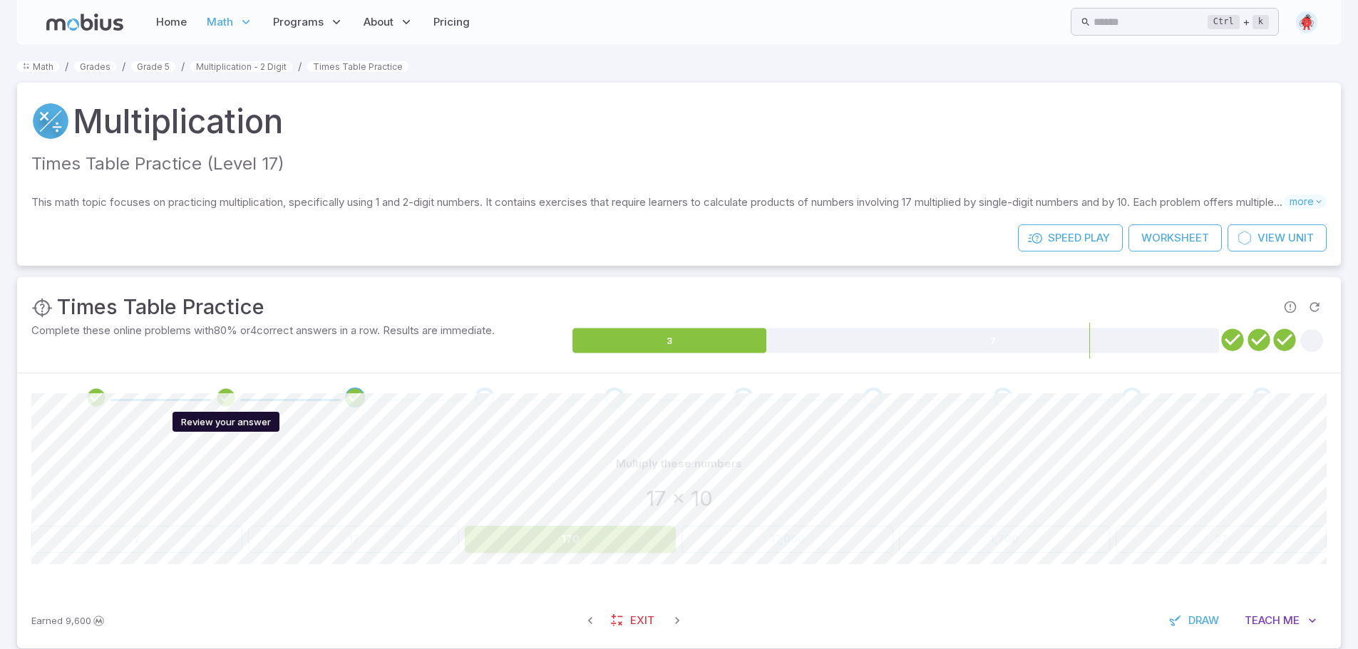
click at [229, 396] on icon "Review your answer" at bounding box center [225, 397] width 21 height 21
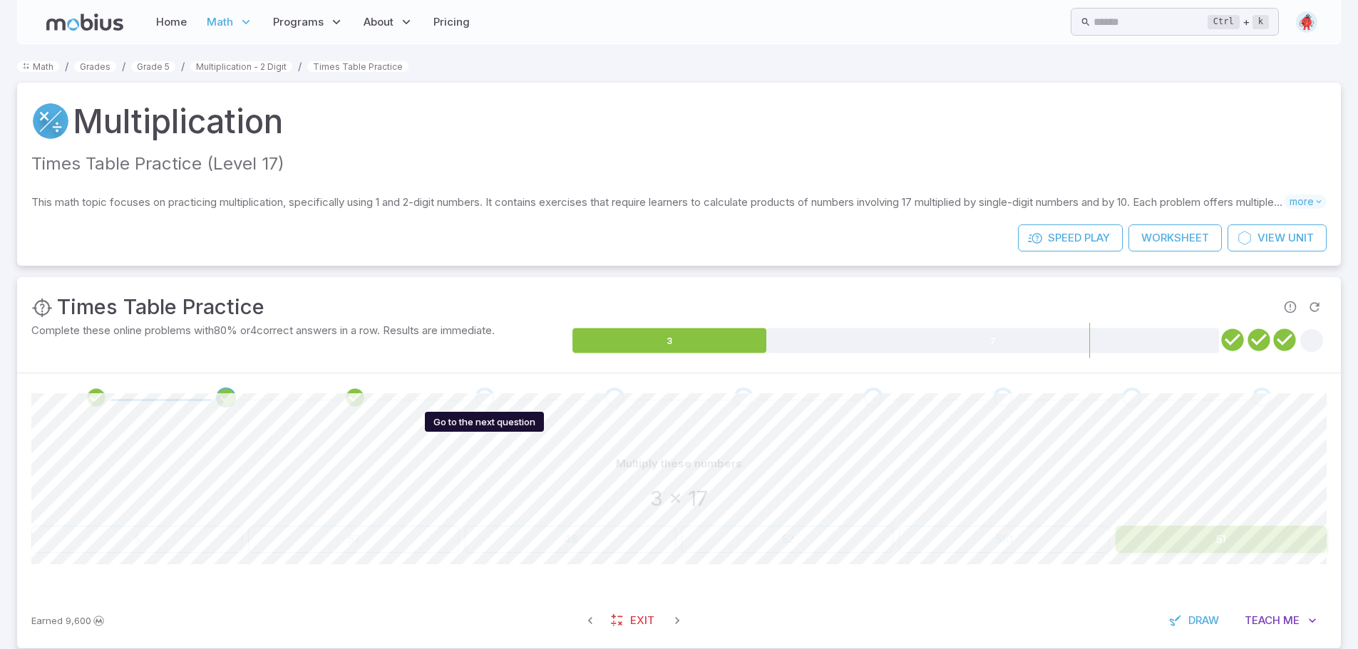
click at [486, 399] on div "Go to the next question" at bounding box center [485, 398] width 20 height 20
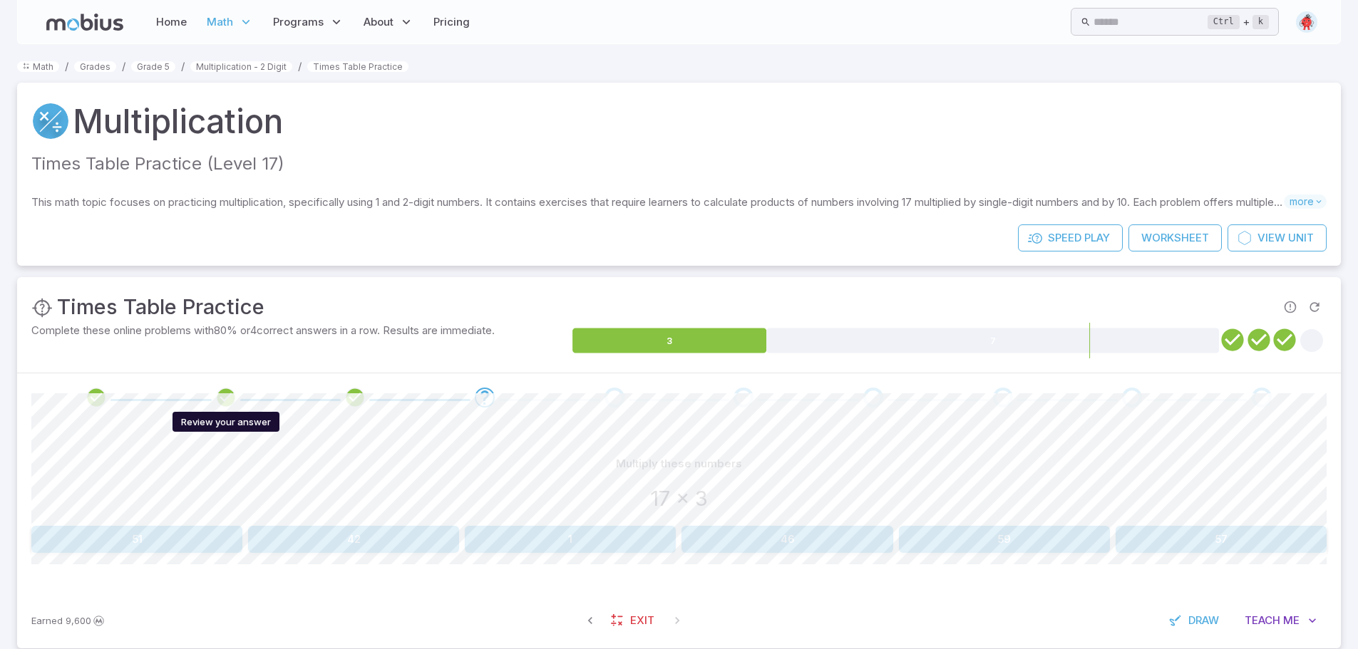
click at [227, 394] on icon "Review your answer" at bounding box center [225, 397] width 21 height 21
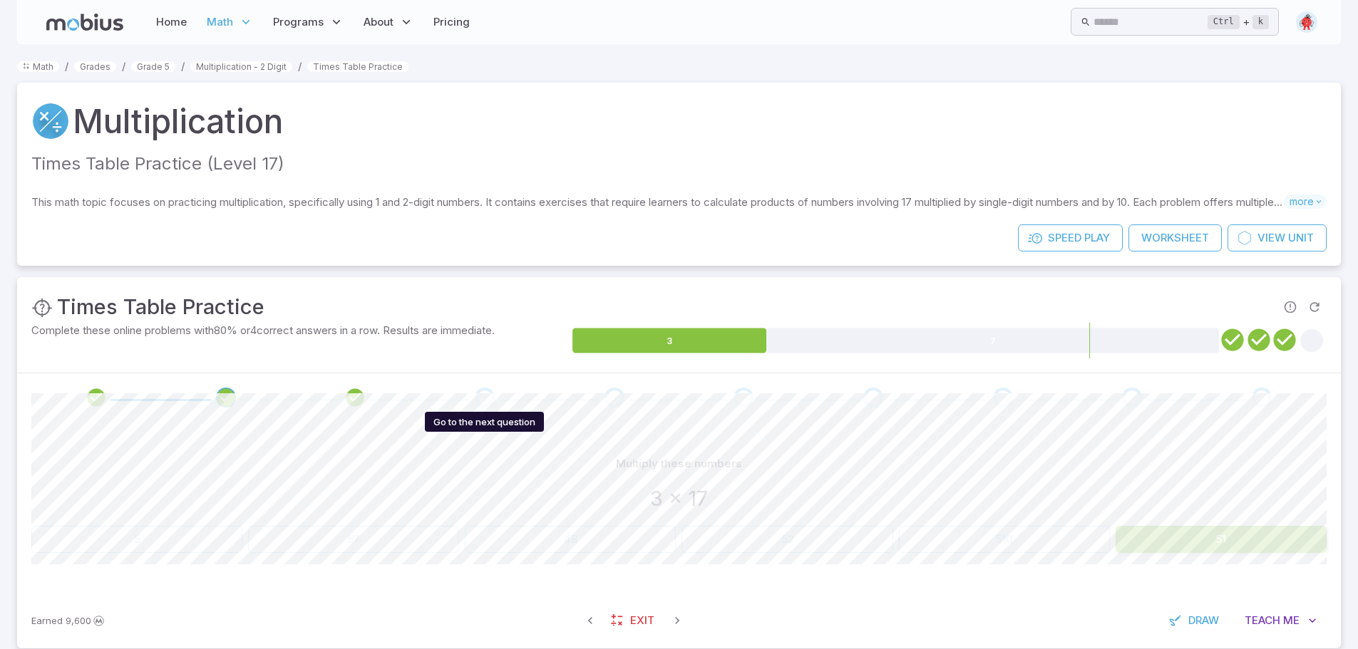
click at [486, 393] on div "Go to the next question" at bounding box center [485, 398] width 20 height 20
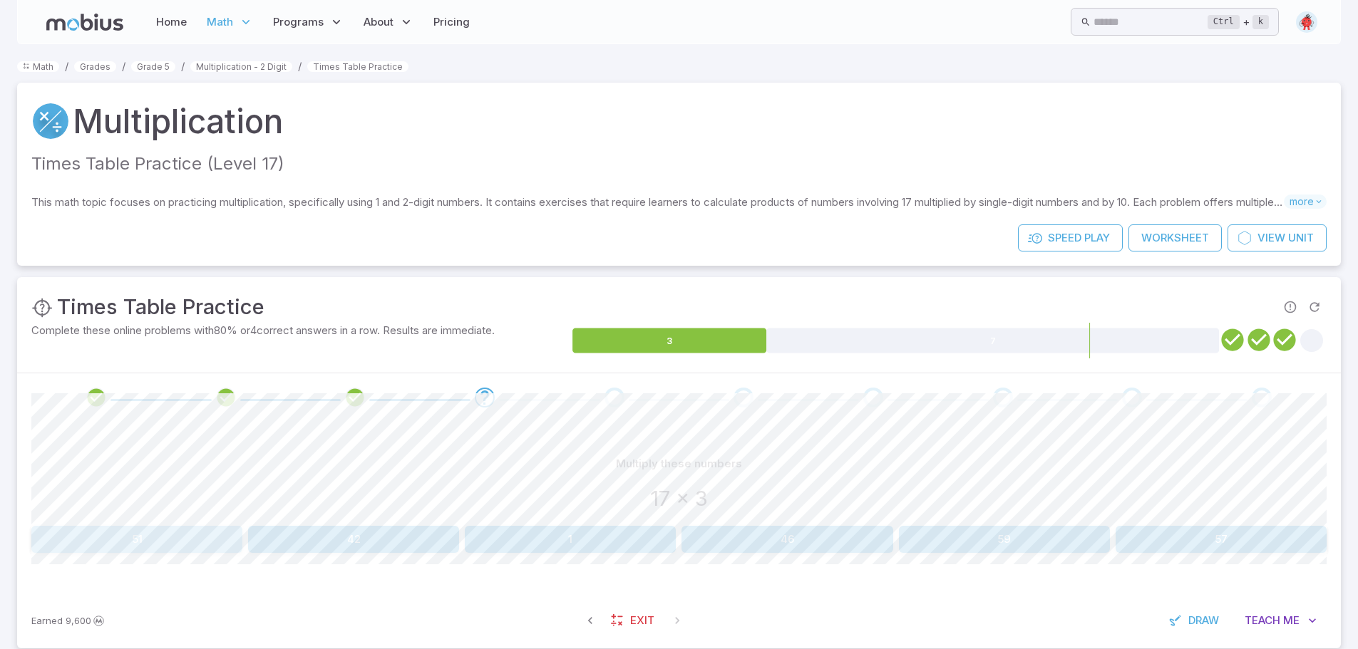
click at [155, 535] on button "51" at bounding box center [136, 539] width 211 height 27
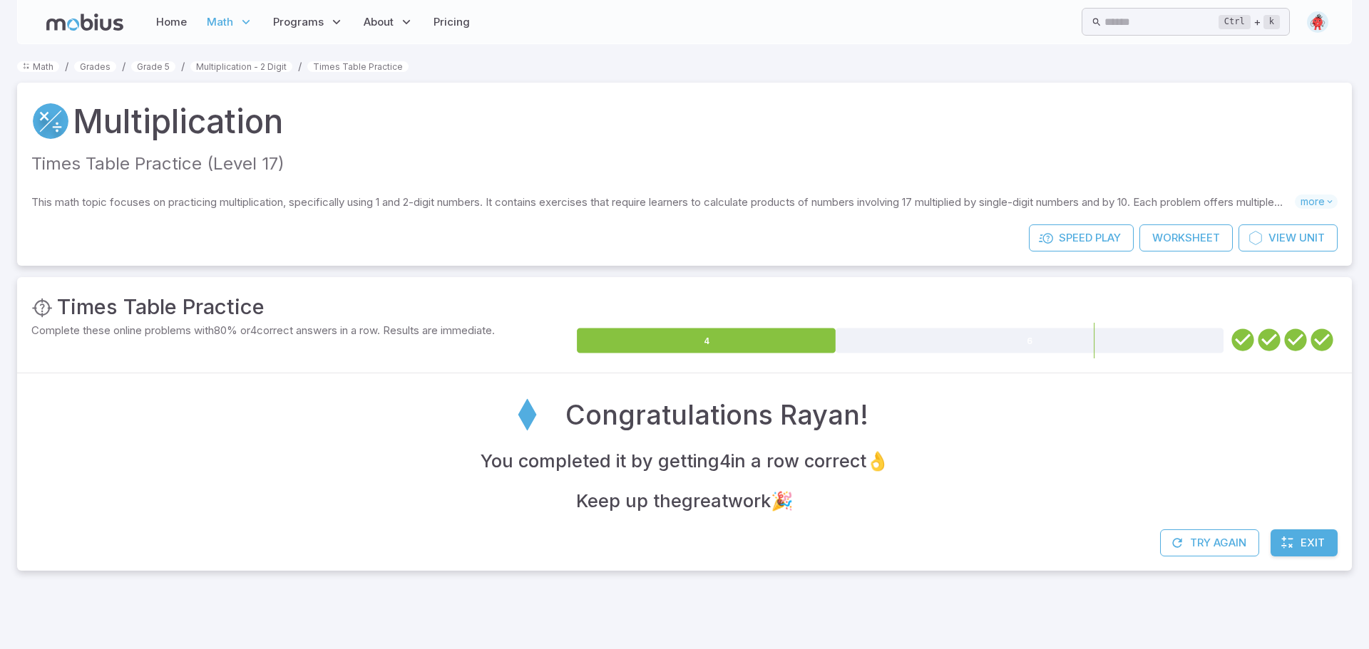
click at [1309, 529] on div "Congratulations Rayan! You completed it by getting 4 in a row correct 👌 Keep up…" at bounding box center [684, 452] width 1335 height 156
click at [1300, 535] on link "Exit" at bounding box center [1303, 543] width 67 height 27
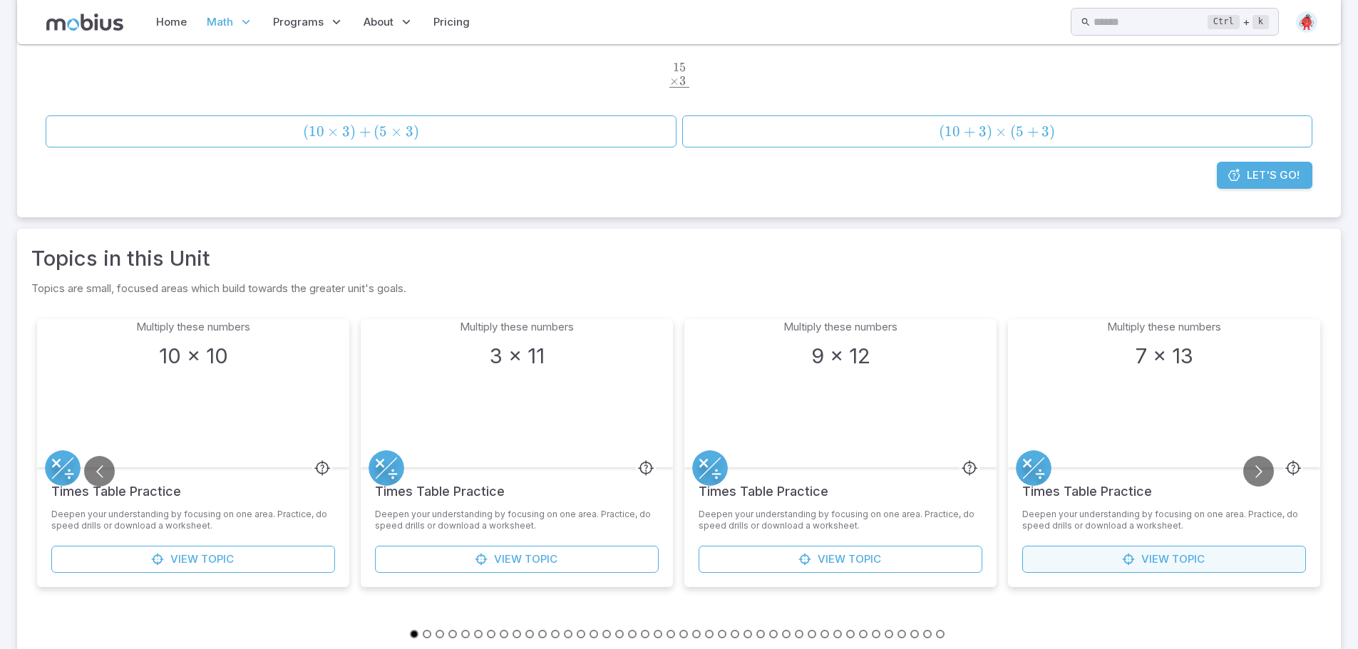
scroll to position [235, 0]
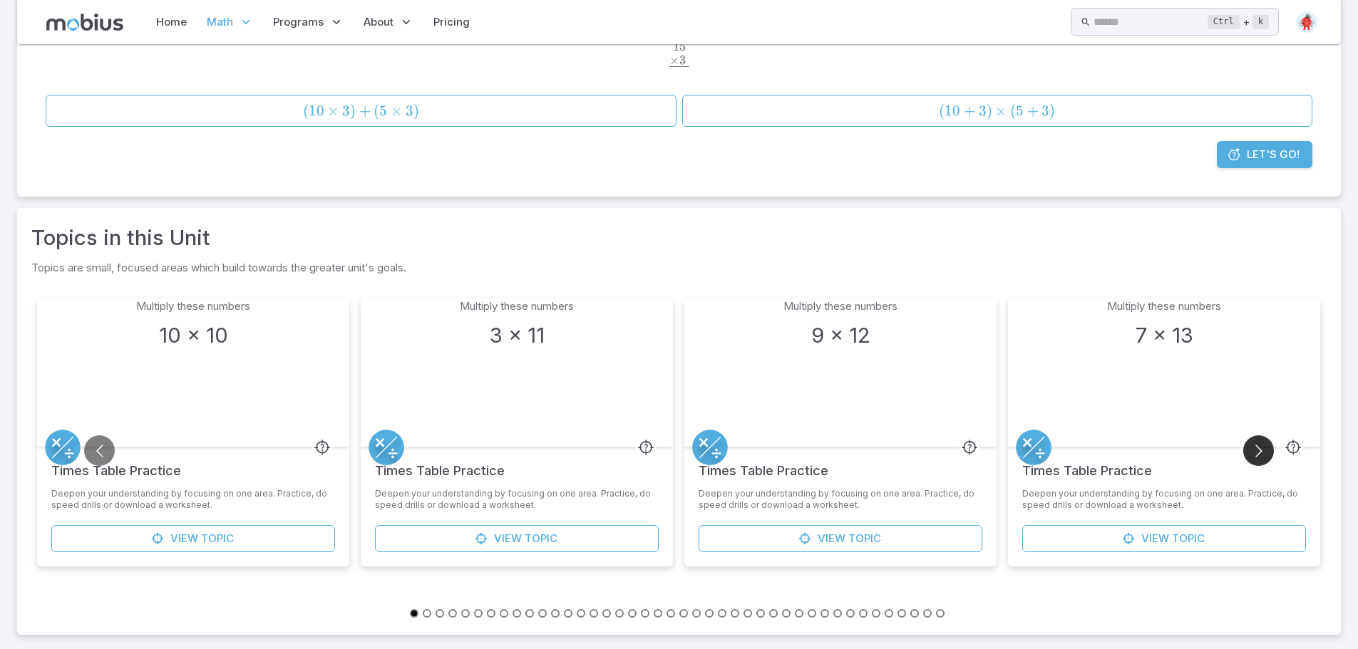
click at [1256, 446] on button "Go to next slide" at bounding box center [1258, 451] width 31 height 31
click at [1257, 445] on button "Go to next slide" at bounding box center [1258, 451] width 31 height 31
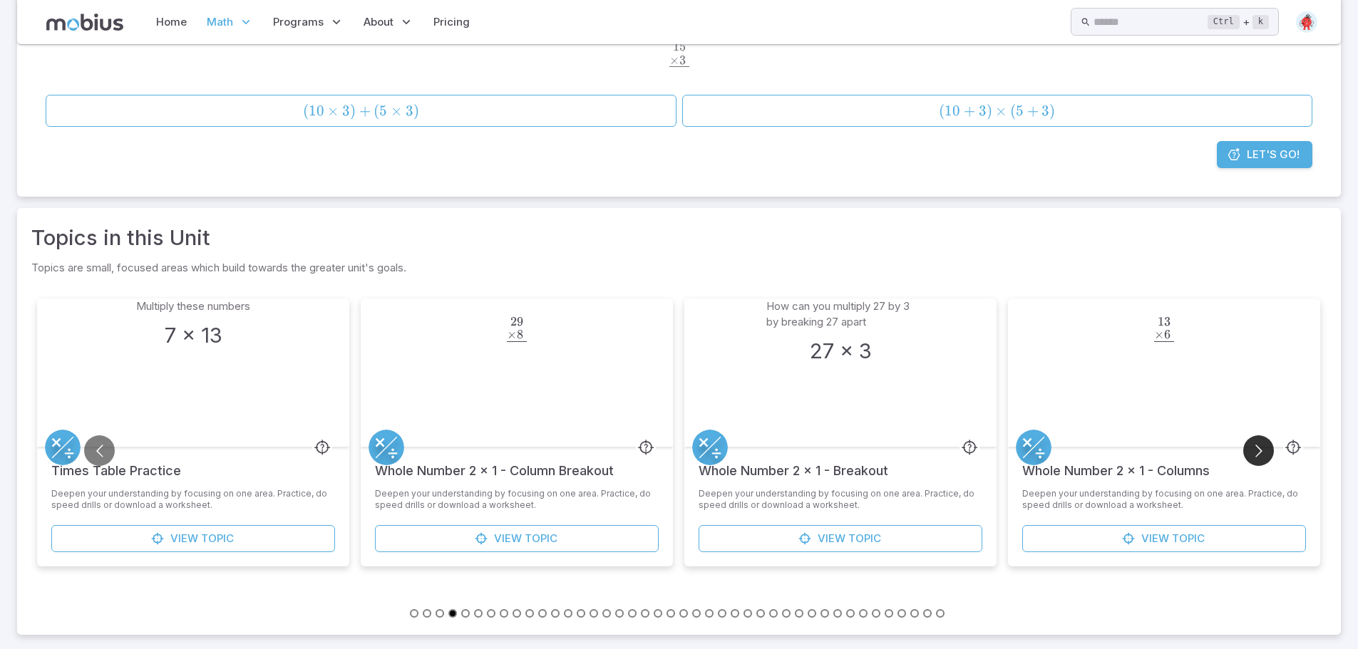
click at [1257, 445] on button "Go to next slide" at bounding box center [1258, 451] width 31 height 31
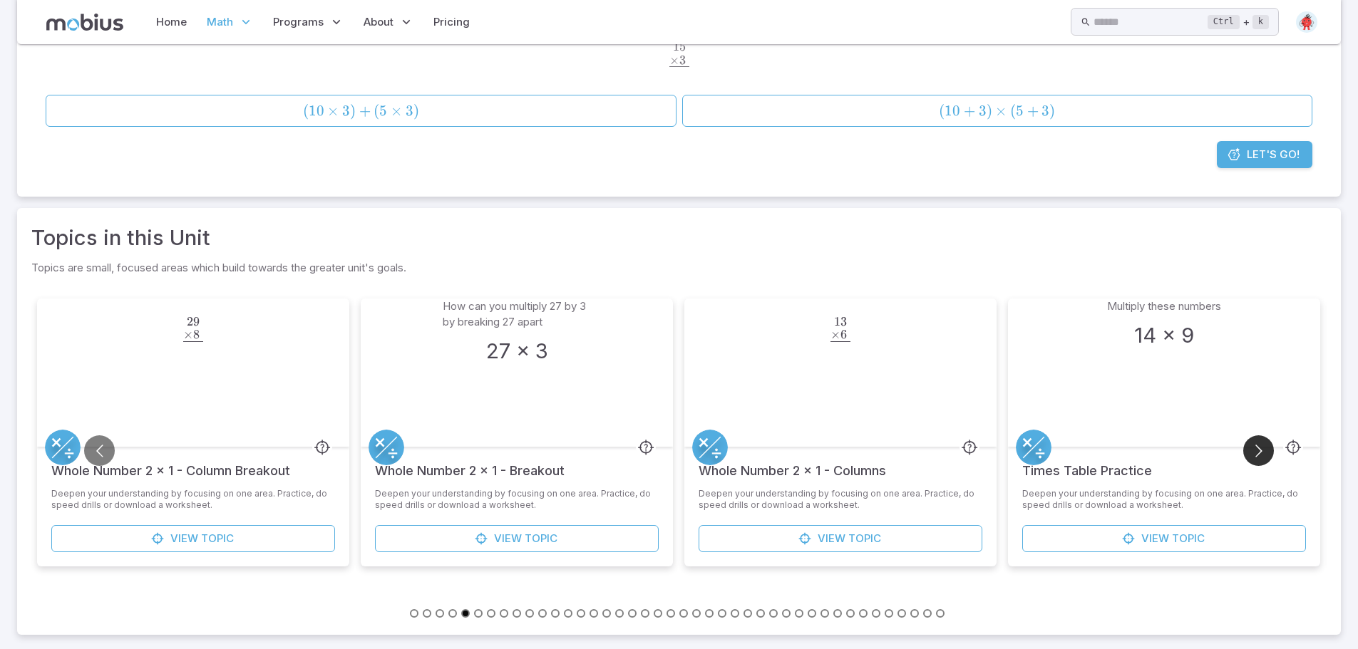
click at [1257, 445] on button "Go to next slide" at bounding box center [1258, 451] width 31 height 31
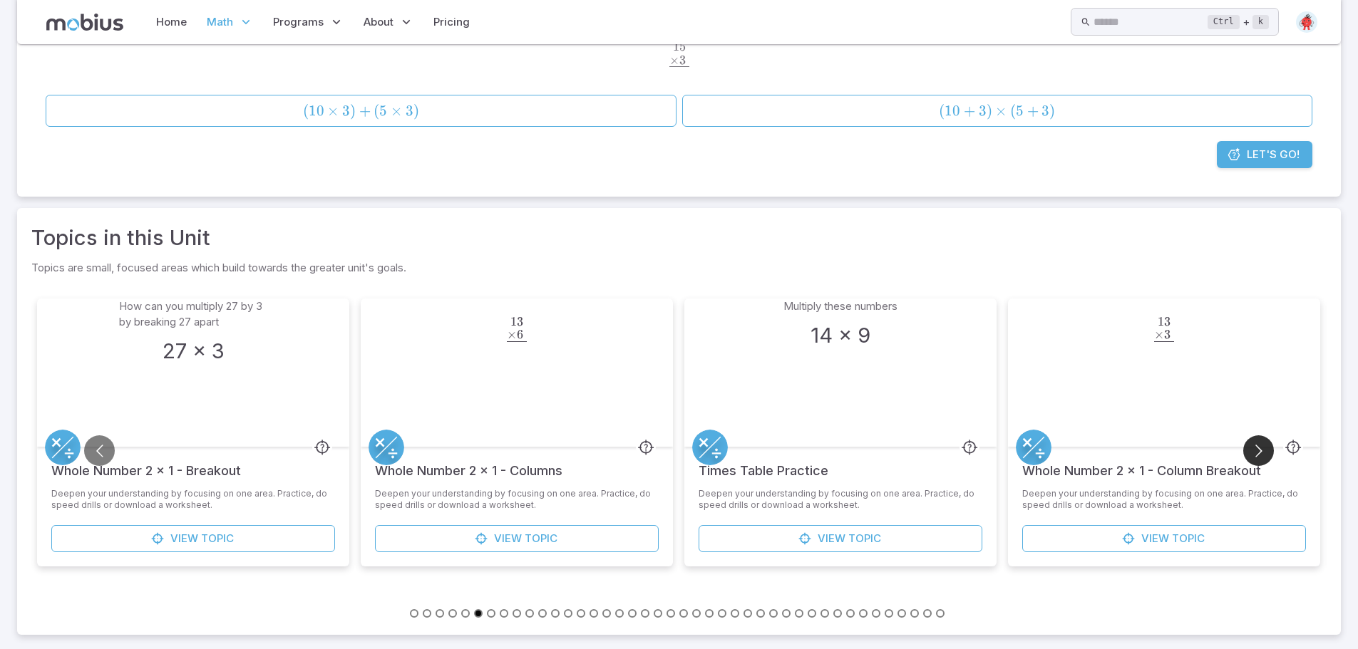
click at [1257, 445] on button "Go to next slide" at bounding box center [1258, 451] width 31 height 31
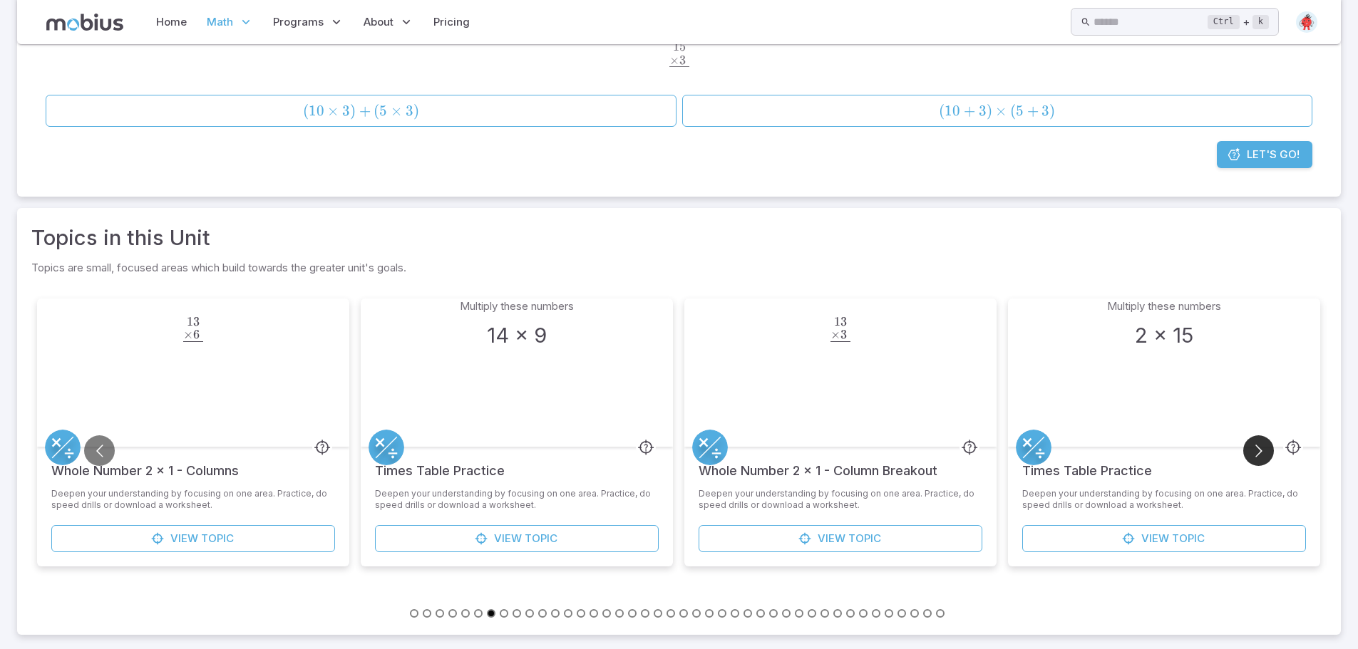
click at [1259, 443] on button "Go to next slide" at bounding box center [1258, 451] width 31 height 31
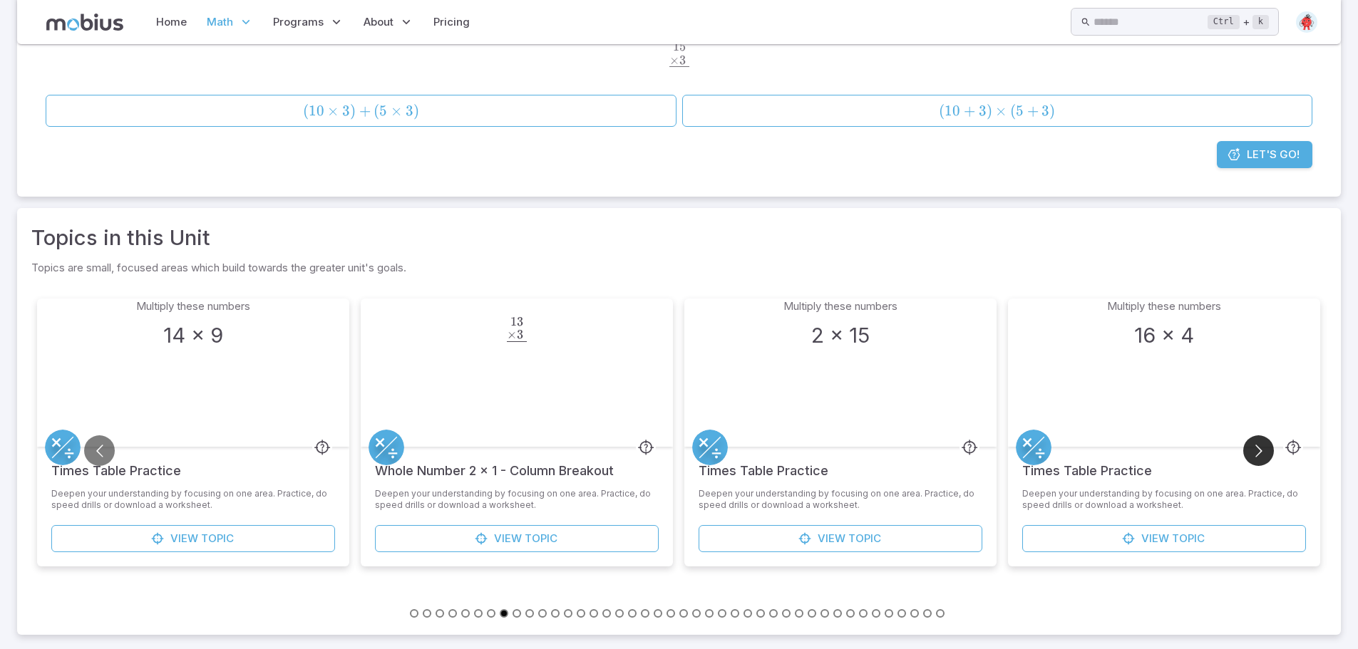
click at [1259, 446] on button "Go to next slide" at bounding box center [1258, 451] width 31 height 31
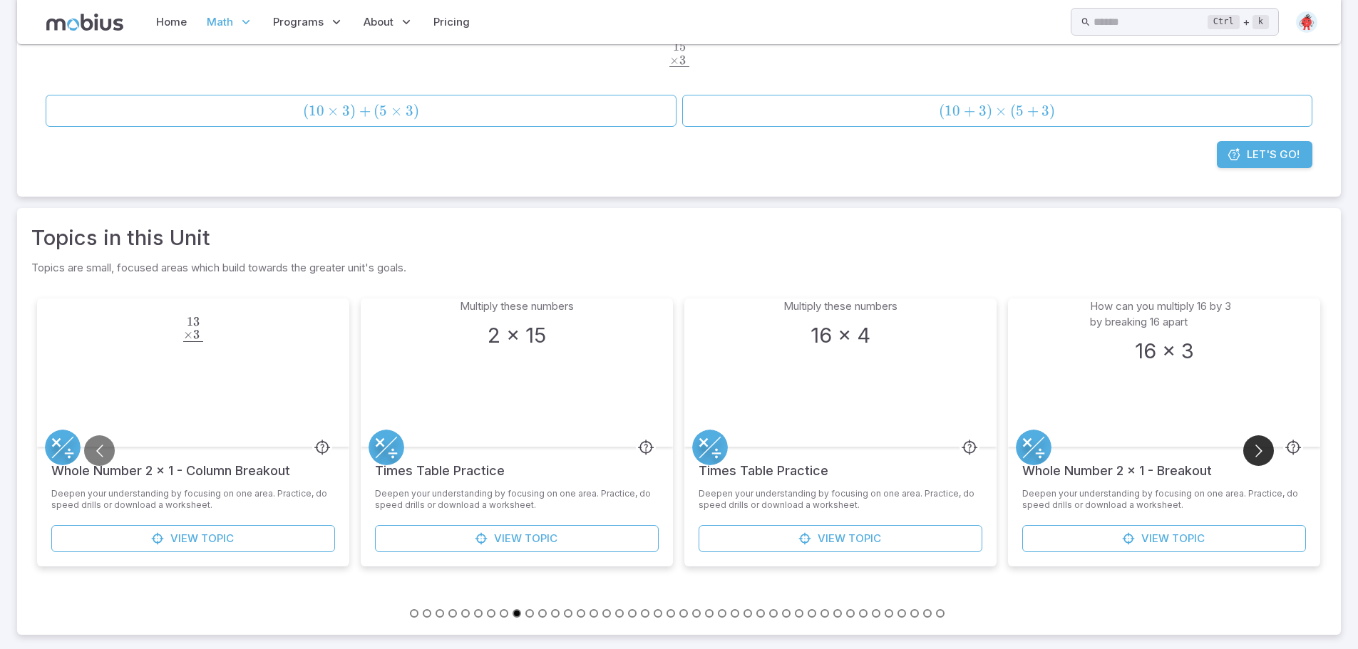
click at [1263, 443] on button "Go to next slide" at bounding box center [1258, 451] width 31 height 31
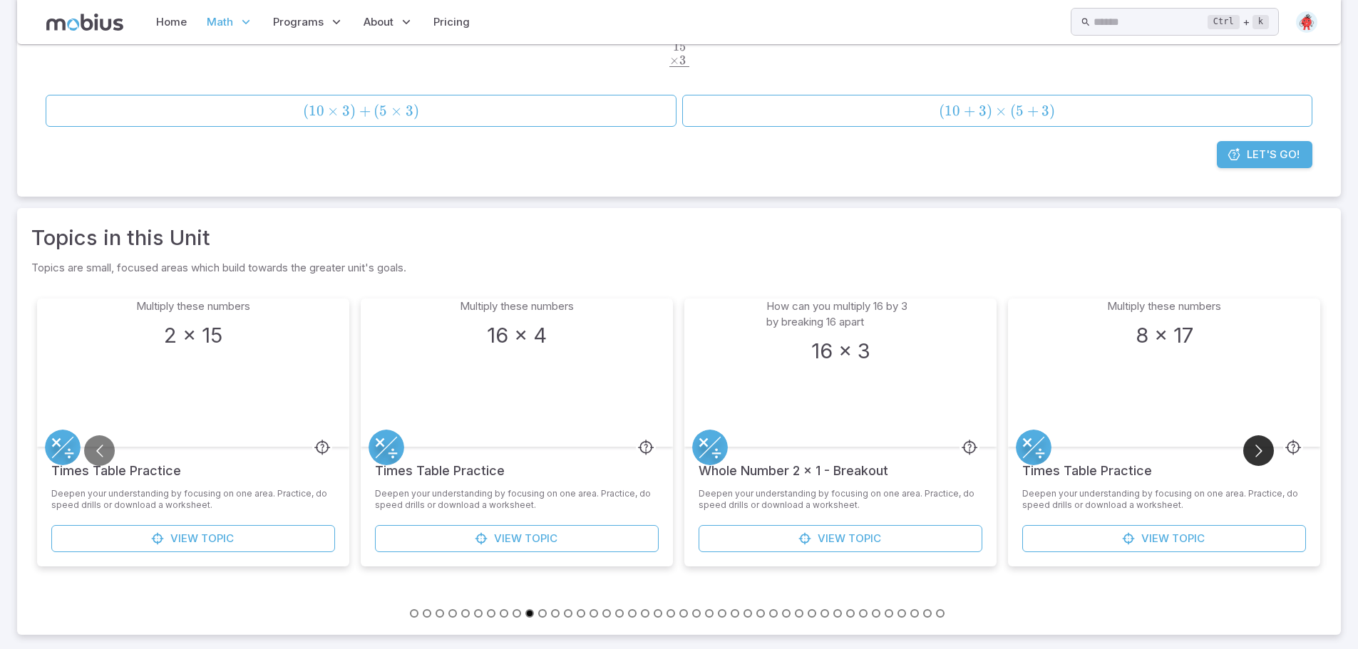
click at [1263, 443] on button "Go to next slide" at bounding box center [1258, 451] width 31 height 31
click at [1264, 446] on button "Go to next slide" at bounding box center [1258, 451] width 31 height 31
click at [1265, 447] on button "Go to next slide" at bounding box center [1258, 451] width 31 height 31
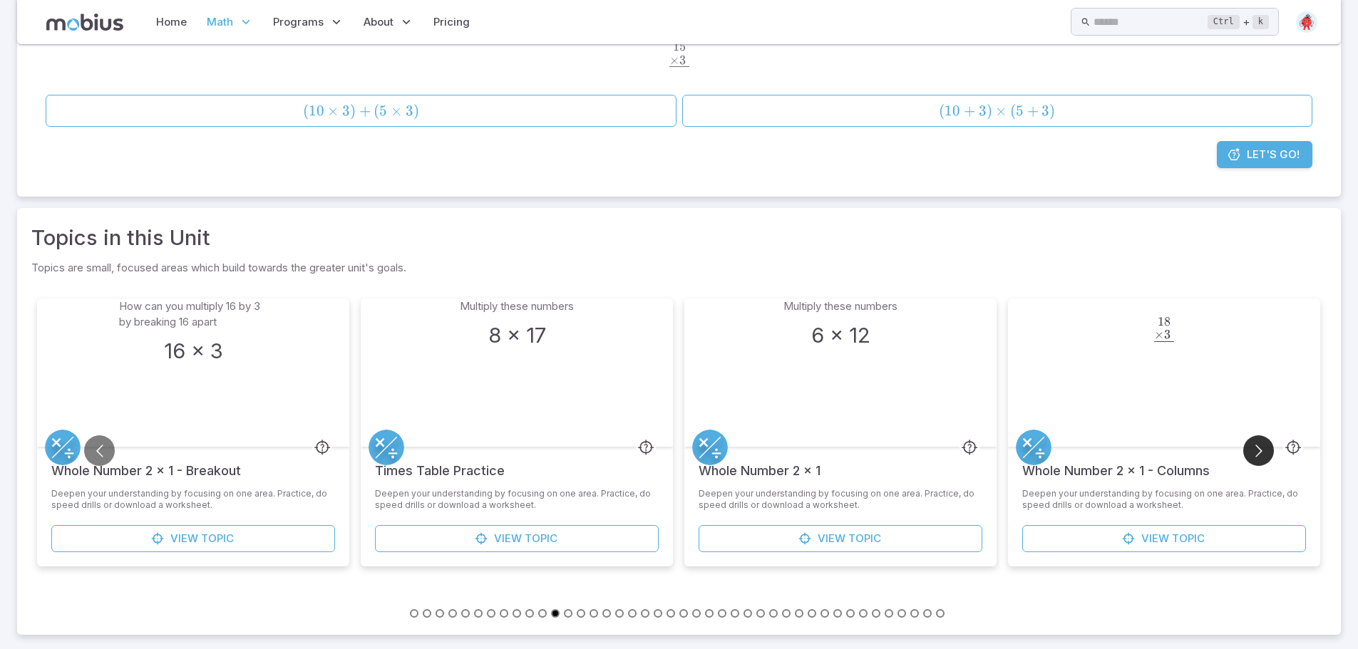
click at [1266, 447] on button "Go to next slide" at bounding box center [1258, 451] width 31 height 31
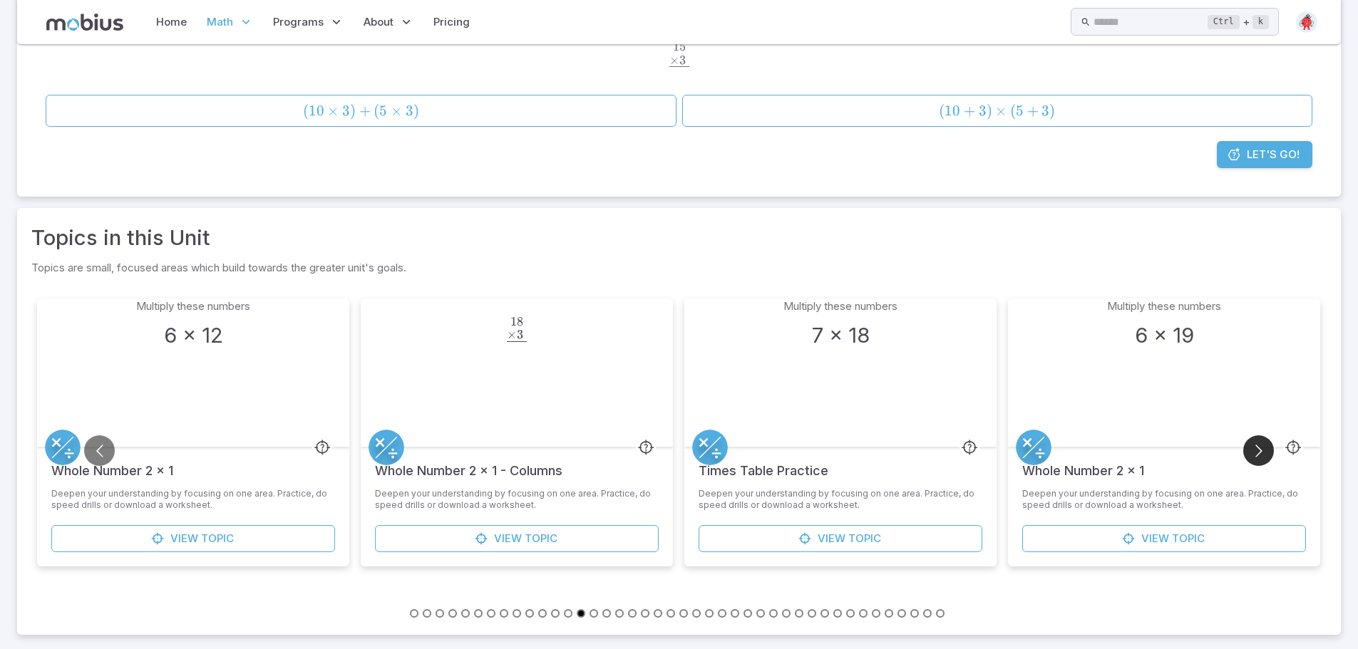
click at [1268, 445] on button "Go to next slide" at bounding box center [1258, 451] width 31 height 31
click at [1274, 447] on button "Go to next slide" at bounding box center [1258, 451] width 31 height 31
click at [111, 449] on button "Go to previous slide" at bounding box center [99, 451] width 31 height 31
click at [113, 449] on button "Go to previous slide" at bounding box center [99, 451] width 31 height 31
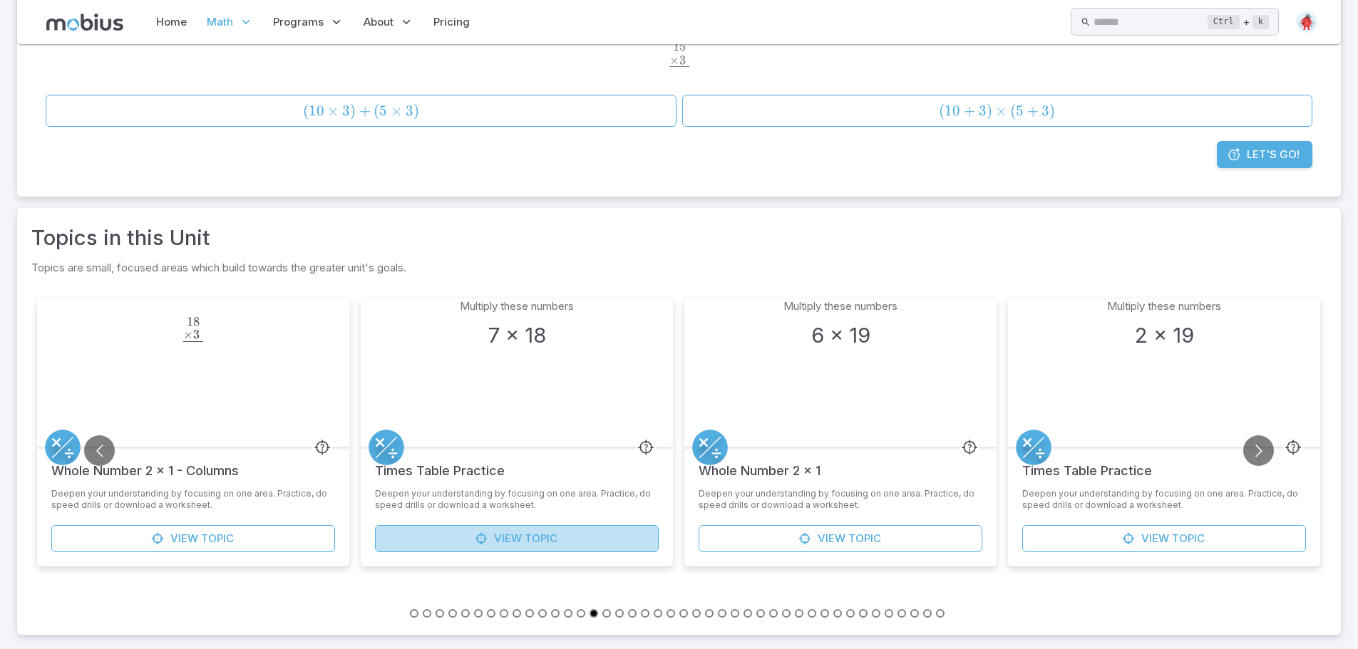
click at [510, 534] on span "View" at bounding box center [508, 539] width 28 height 16
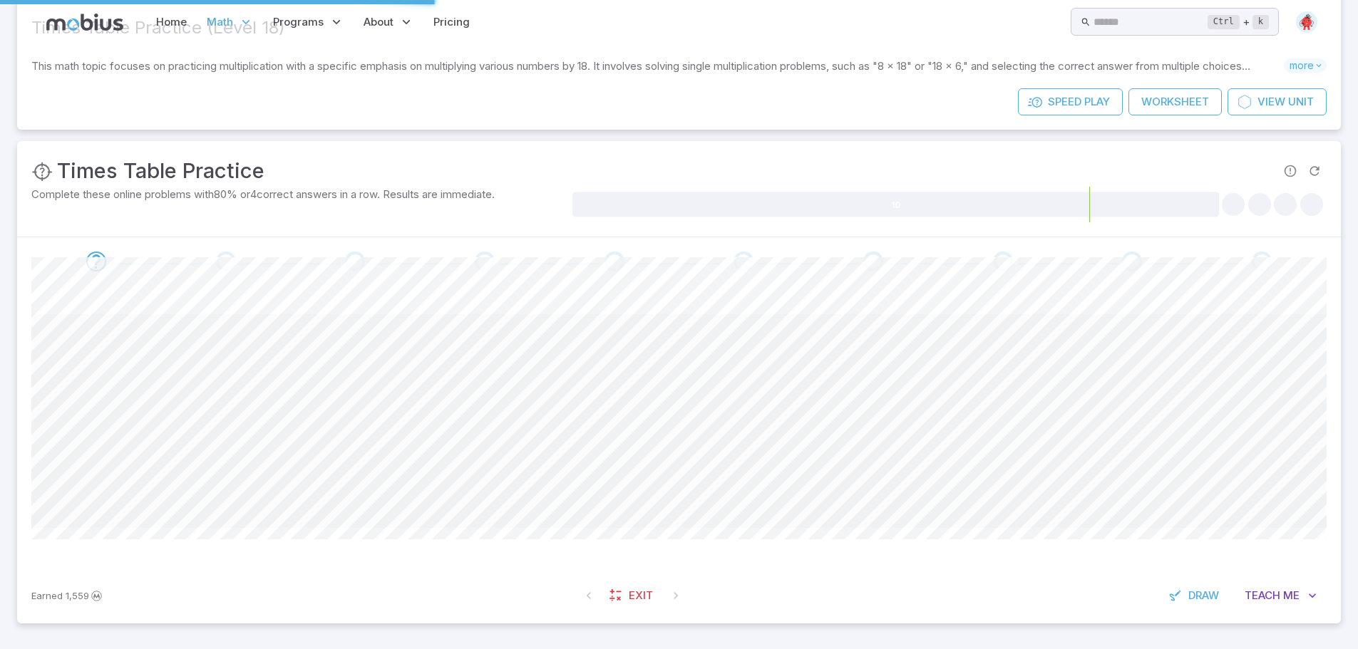
scroll to position [0, 0]
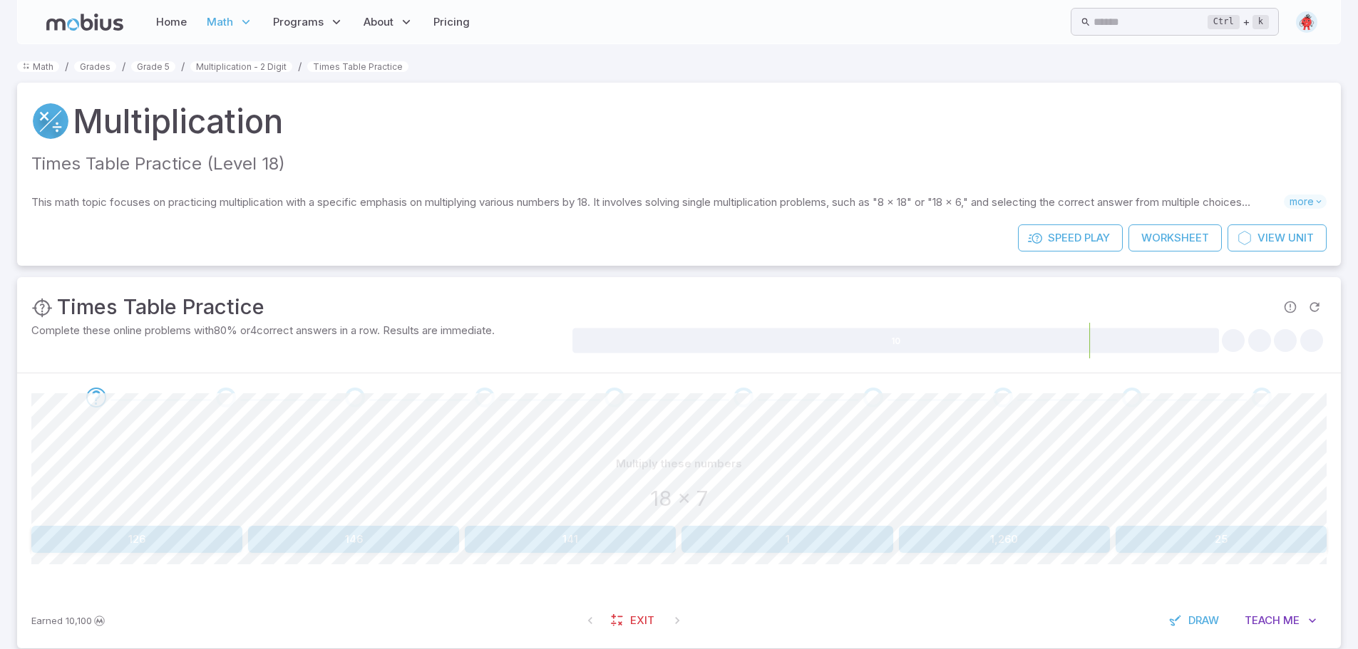
drag, startPoint x: 627, startPoint y: 403, endPoint x: 620, endPoint y: 399, distance: 8.0
click at [627, 402] on span at bounding box center [614, 398] width 118 height 20
click at [612, 394] on div "Go to the next question" at bounding box center [615, 398] width 20 height 20
click at [615, 391] on div "Go to the next question" at bounding box center [615, 398] width 20 height 20
click at [622, 396] on div "Go to the next question" at bounding box center [615, 398] width 20 height 20
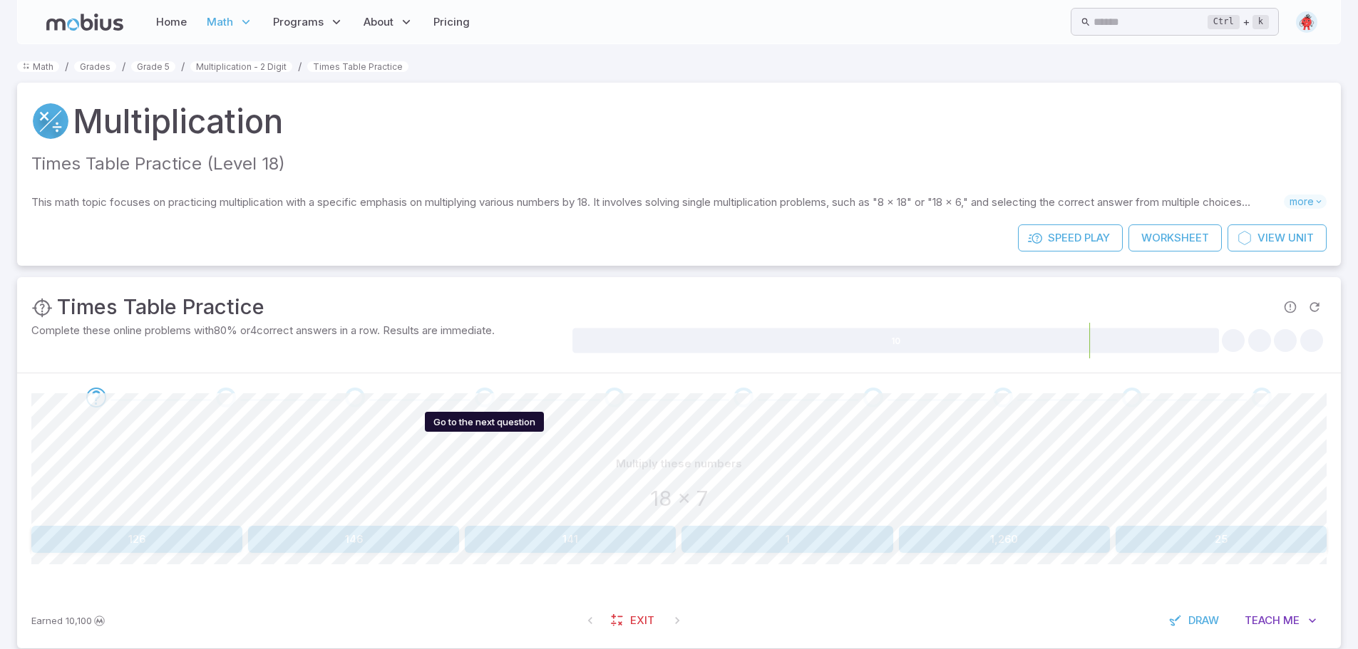
click at [486, 389] on div "Go to the next question" at bounding box center [485, 398] width 20 height 20
click at [361, 397] on div "Go to the next question" at bounding box center [355, 398] width 20 height 20
click at [218, 395] on div "Go to the next question" at bounding box center [226, 398] width 20 height 20
click at [216, 394] on span at bounding box center [226, 398] width 20 height 20
click at [99, 387] on div at bounding box center [679, 398] width 1324 height 48
